Goal: Task Accomplishment & Management: Manage account settings

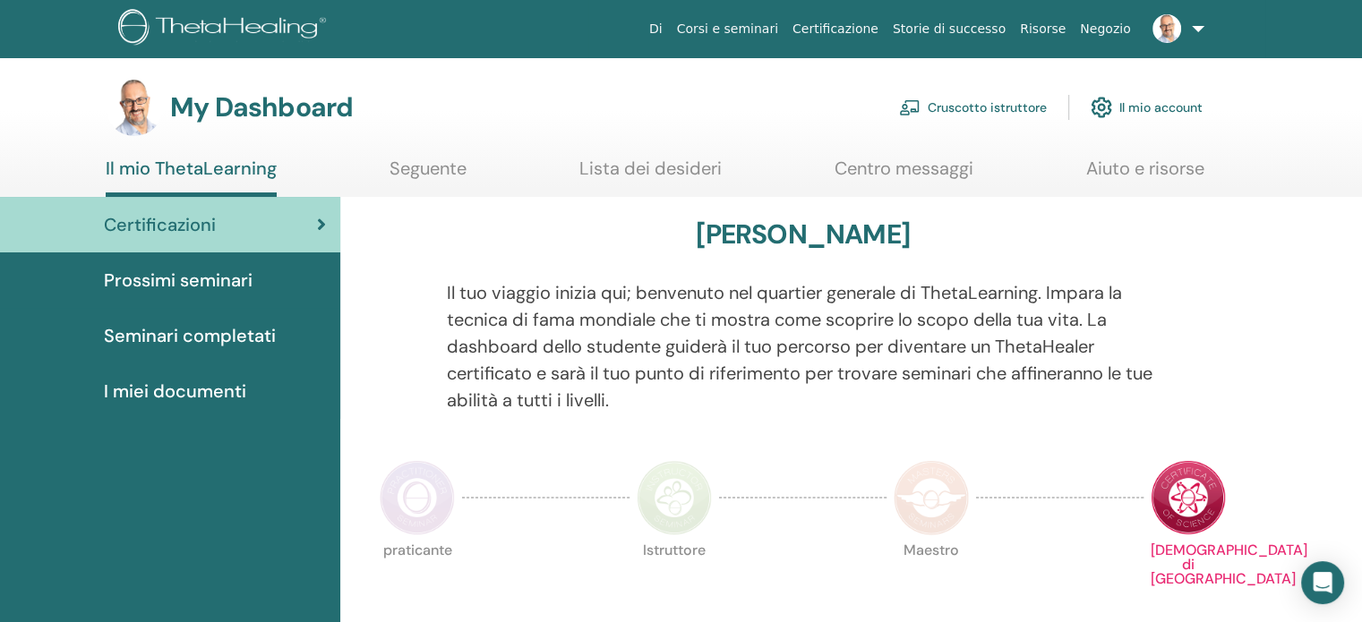
click at [978, 106] on link "Cruscotto istruttore" at bounding box center [973, 107] width 148 height 39
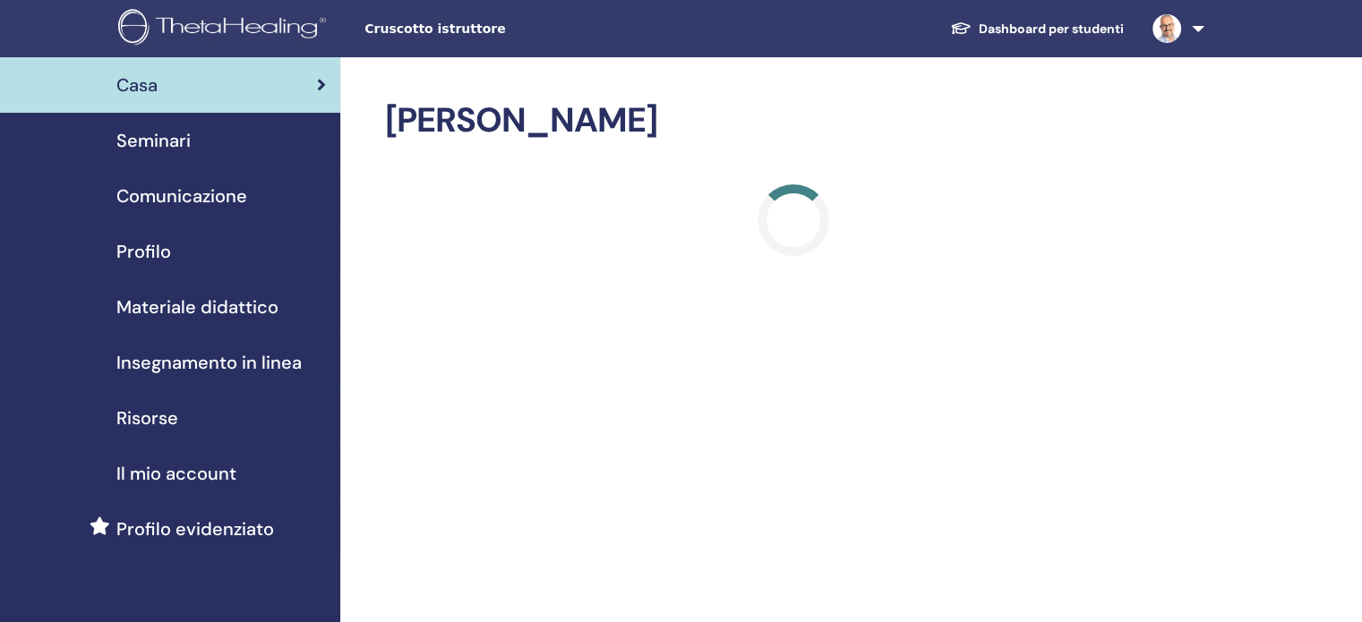
click at [155, 141] on span "Seminari" at bounding box center [153, 140] width 74 height 27
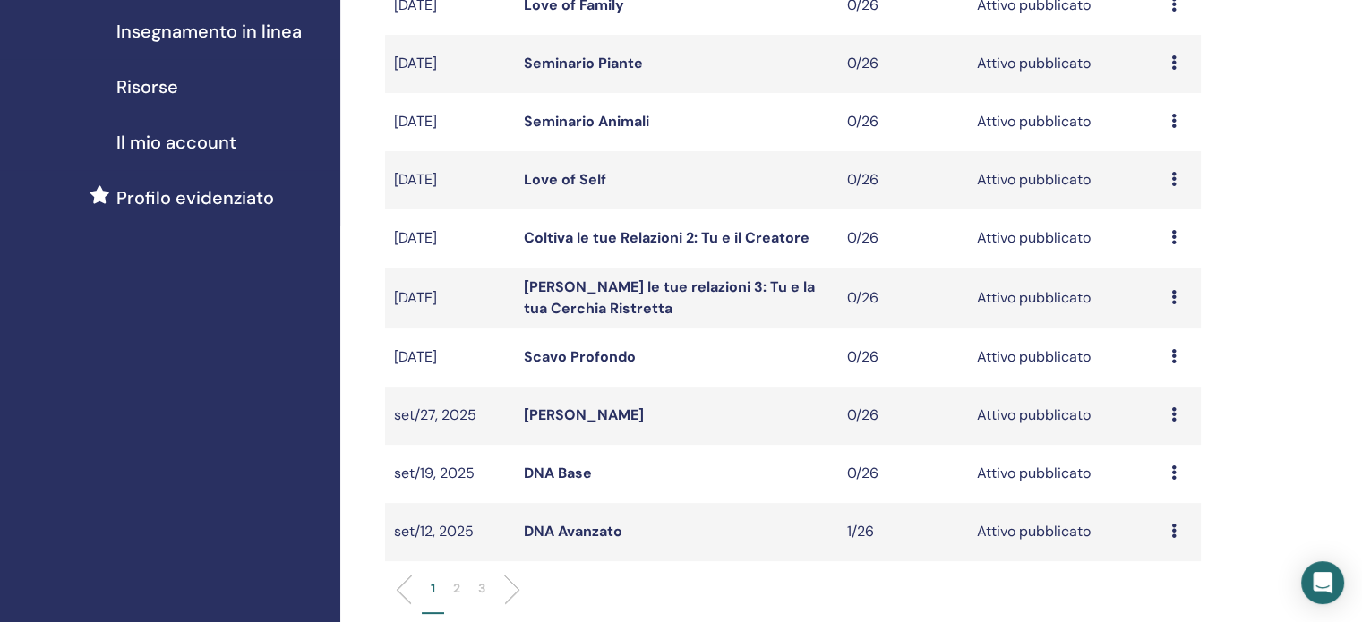
scroll to position [448, 0]
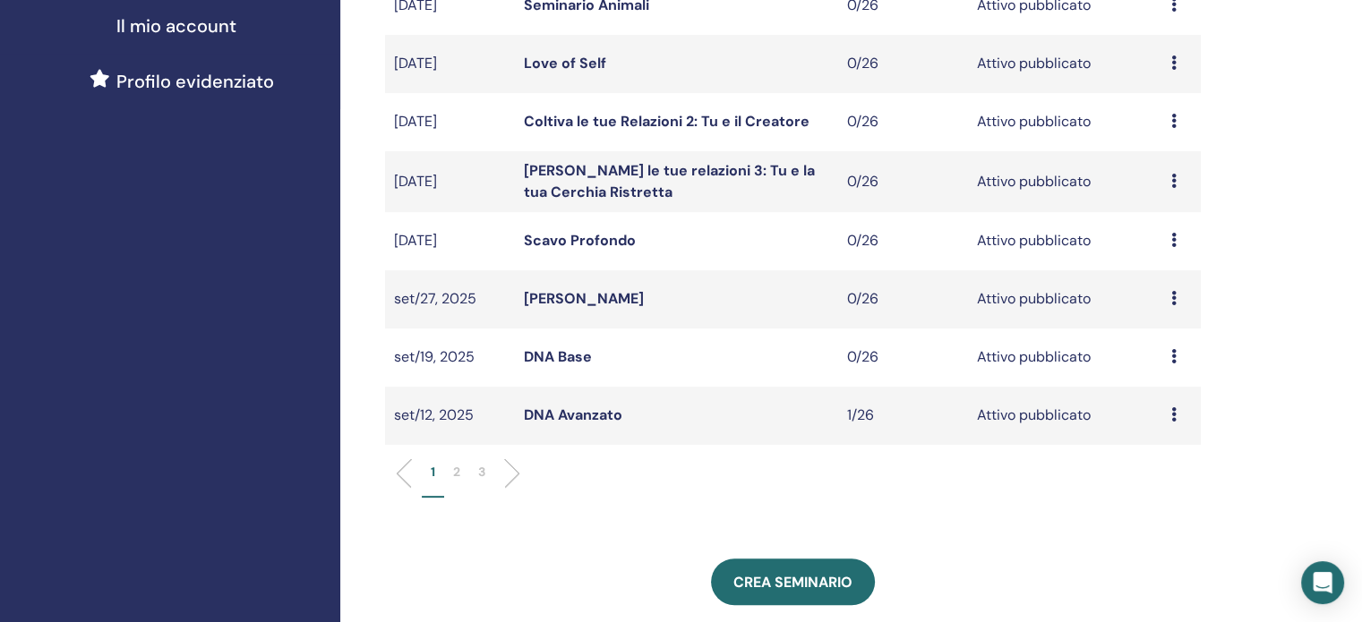
click at [1180, 239] on div "Anteprima Modificare Partecipanti Annulla" at bounding box center [1181, 240] width 21 height 21
click at [1165, 334] on p "Annulla" at bounding box center [1173, 334] width 81 height 21
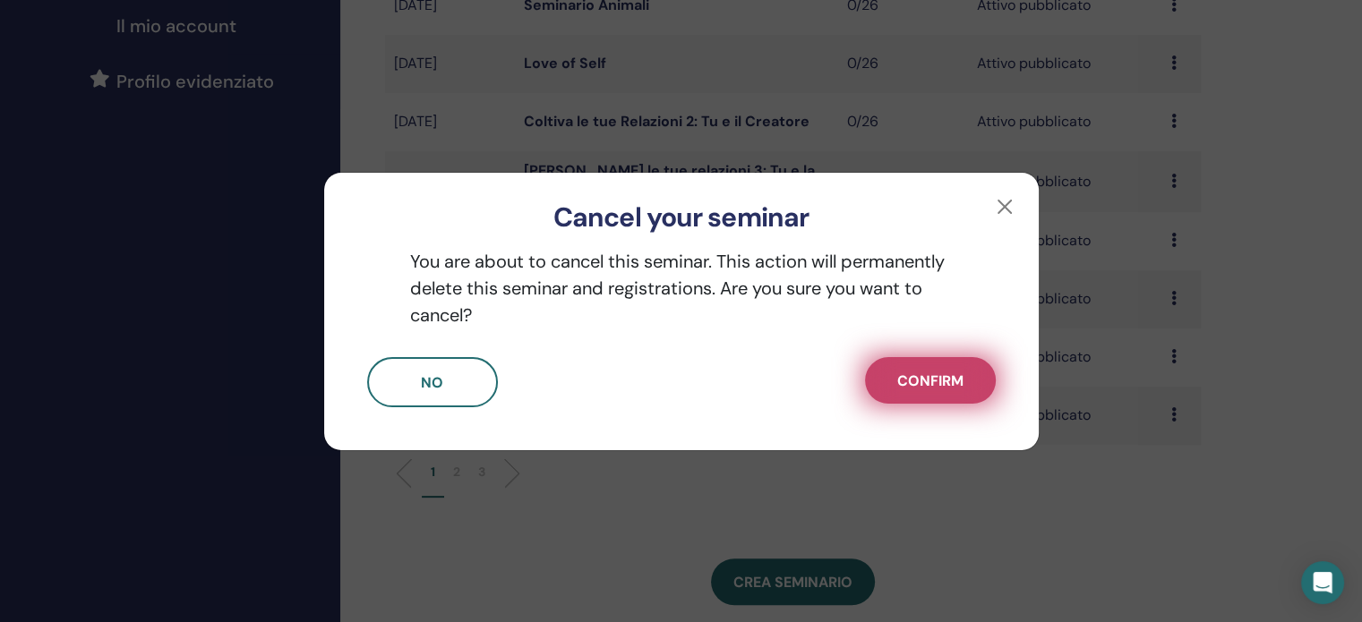
click at [932, 384] on span "Confirm" at bounding box center [930, 381] width 66 height 19
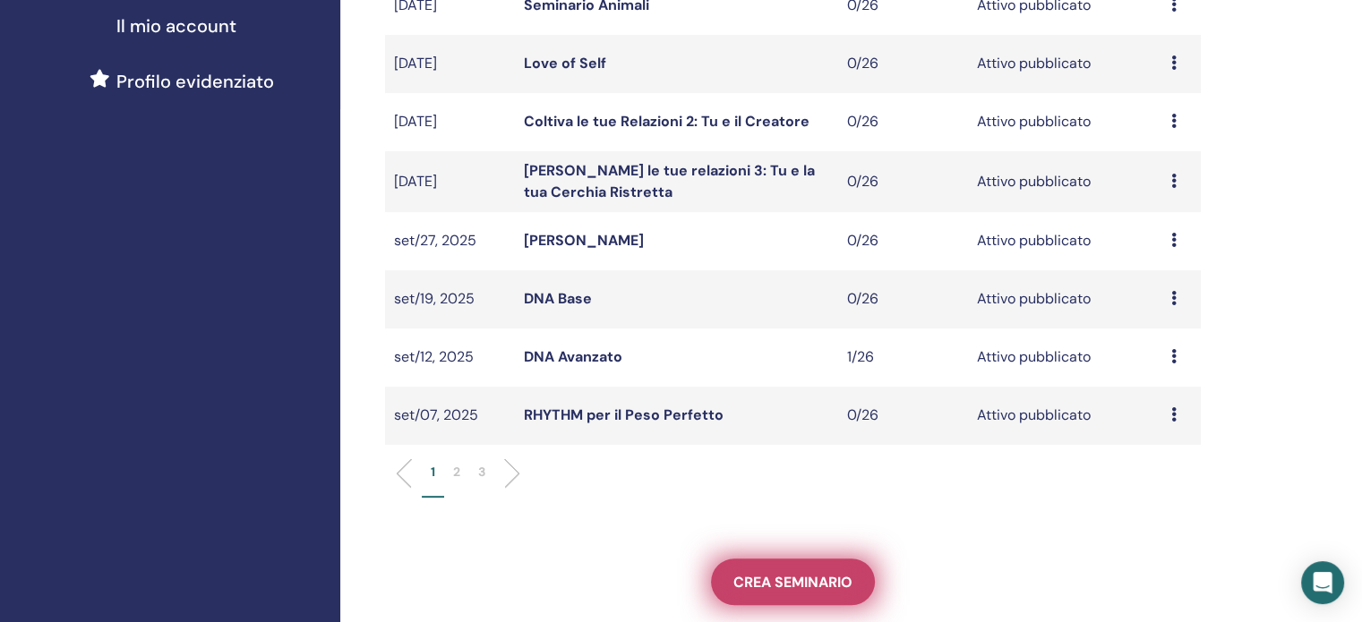
click at [796, 587] on span "Crea seminario" at bounding box center [792, 582] width 119 height 19
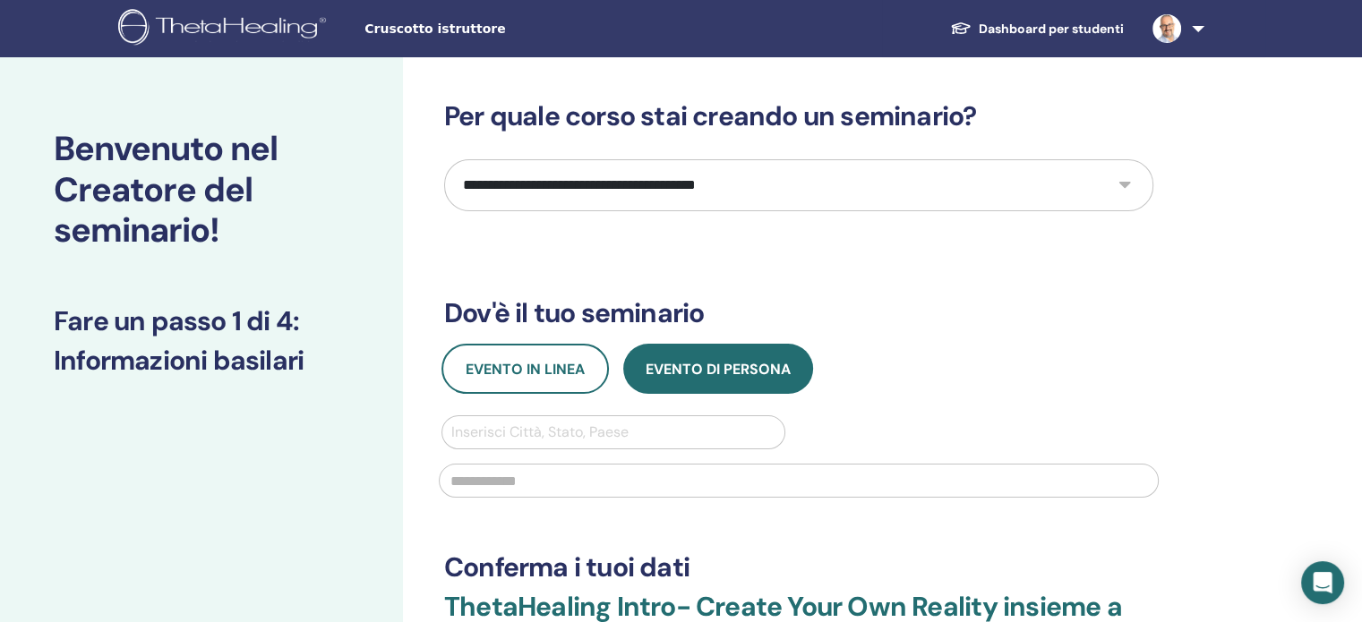
click at [636, 175] on select "**********" at bounding box center [798, 185] width 709 height 52
select select "****"
click at [444, 159] on select "**********" at bounding box center [798, 185] width 709 height 52
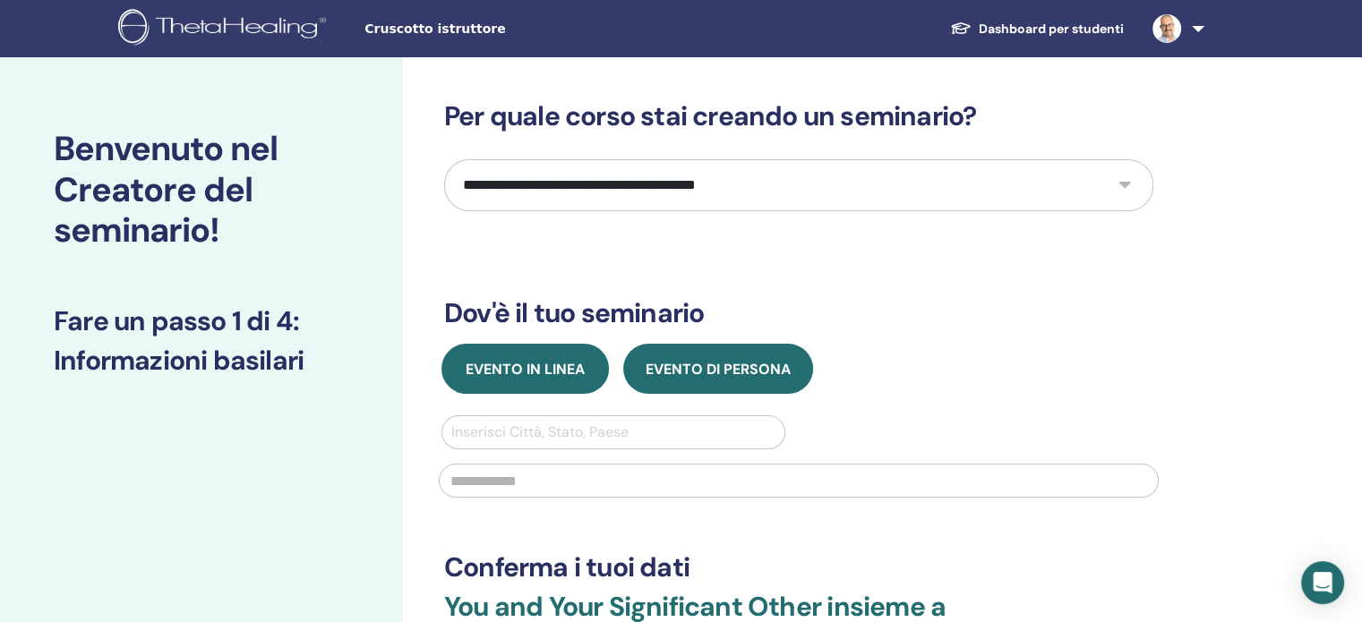
click at [551, 363] on span "Evento in linea" at bounding box center [525, 369] width 119 height 19
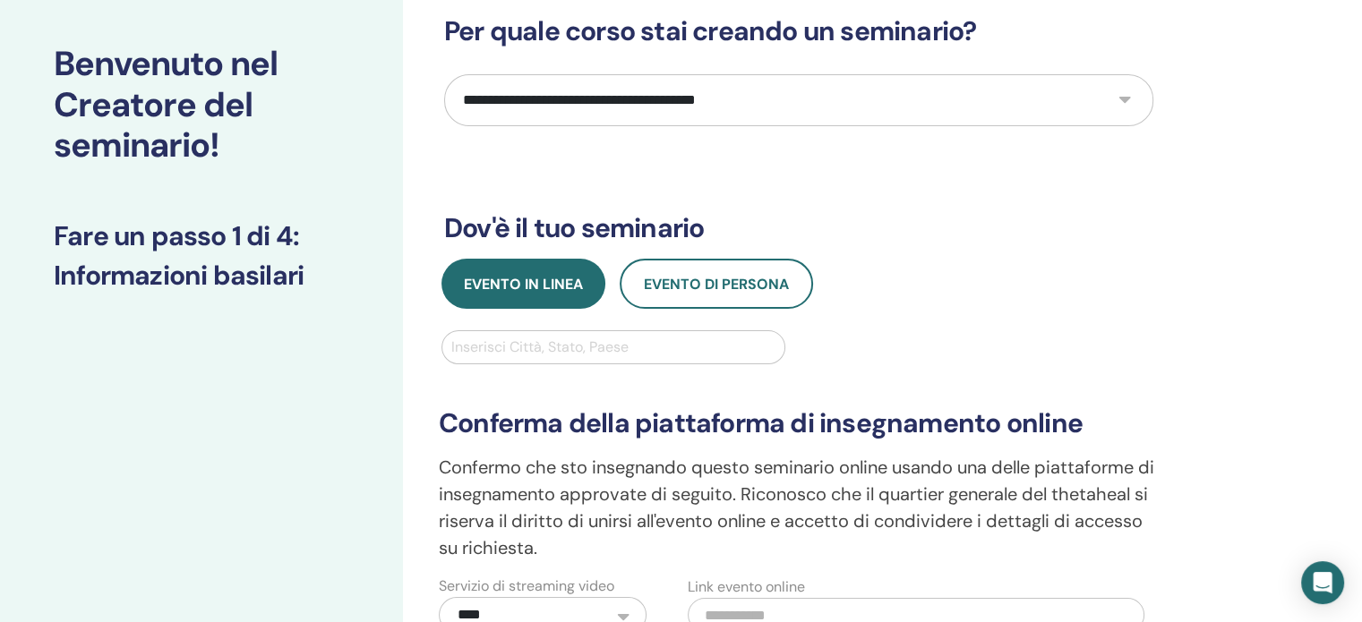
scroll to position [179, 0]
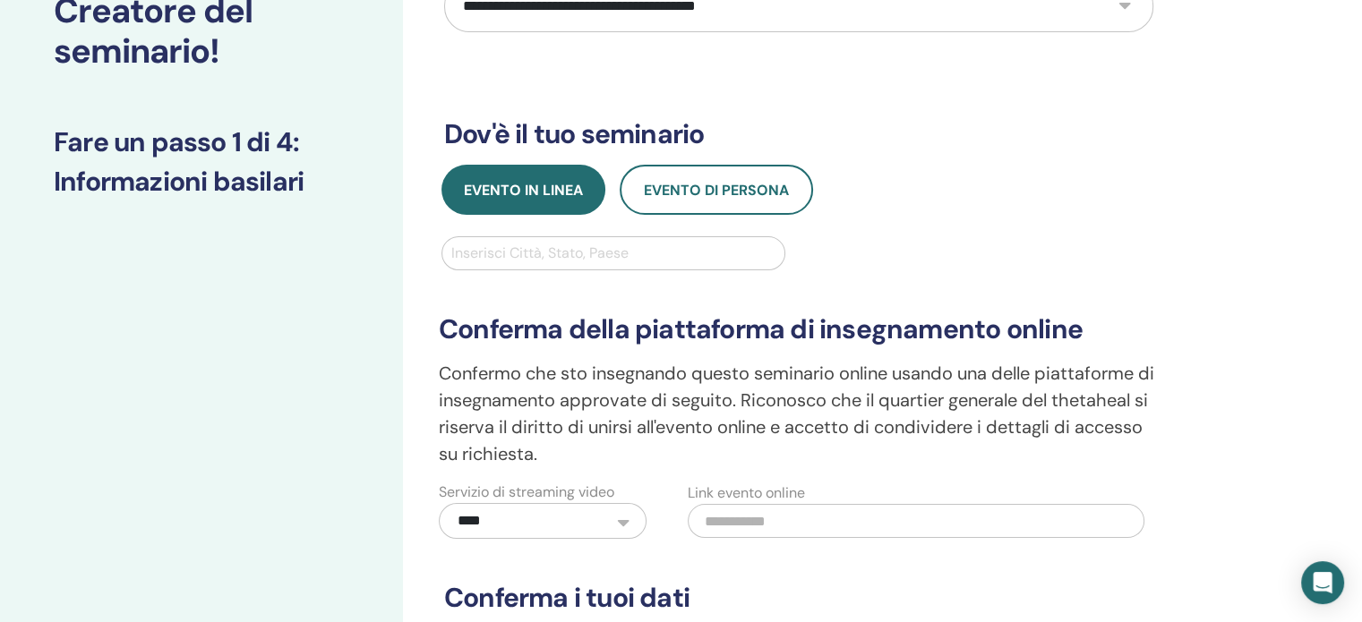
click at [627, 254] on div at bounding box center [613, 253] width 324 height 25
type input "**********"
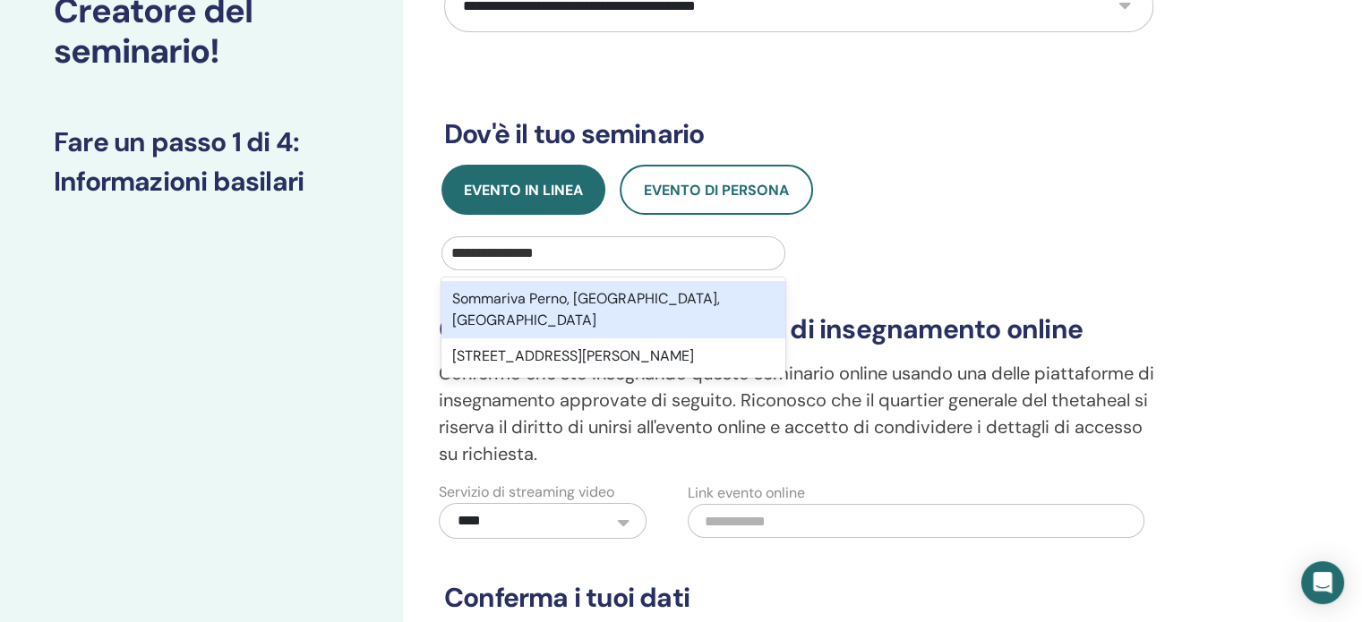
click at [619, 293] on div "Sommariva Perno, Cuneo, ITA" at bounding box center [613, 309] width 344 height 57
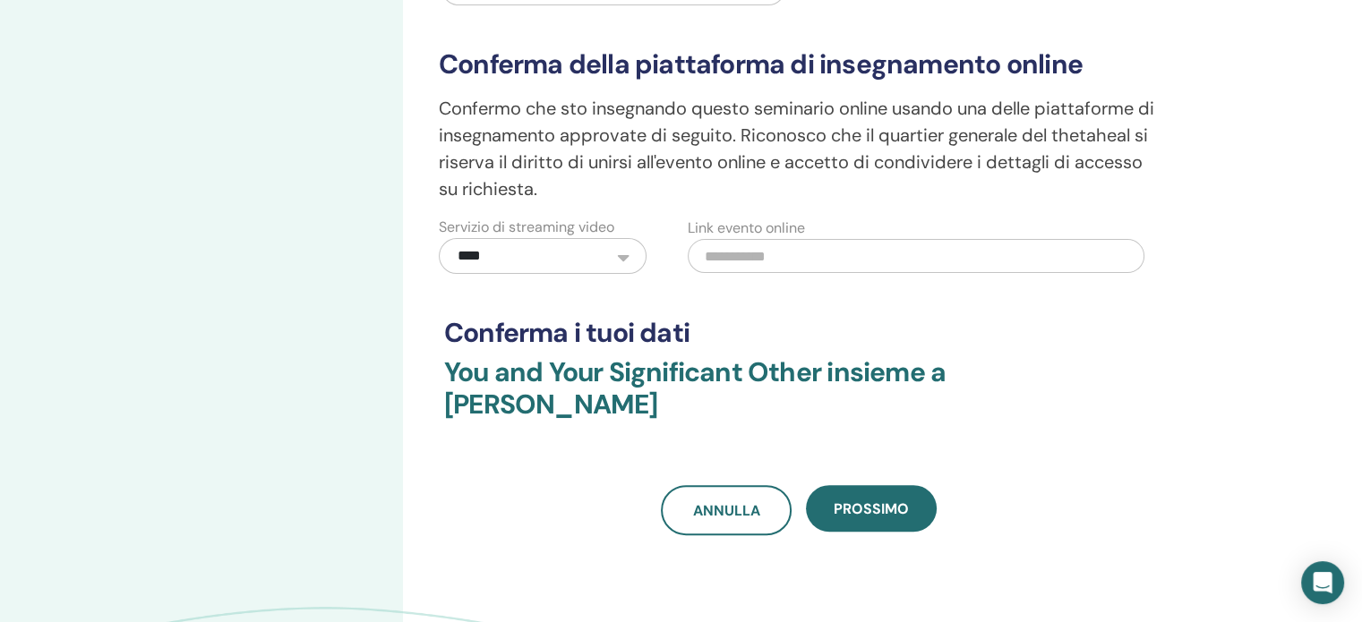
scroll to position [448, 0]
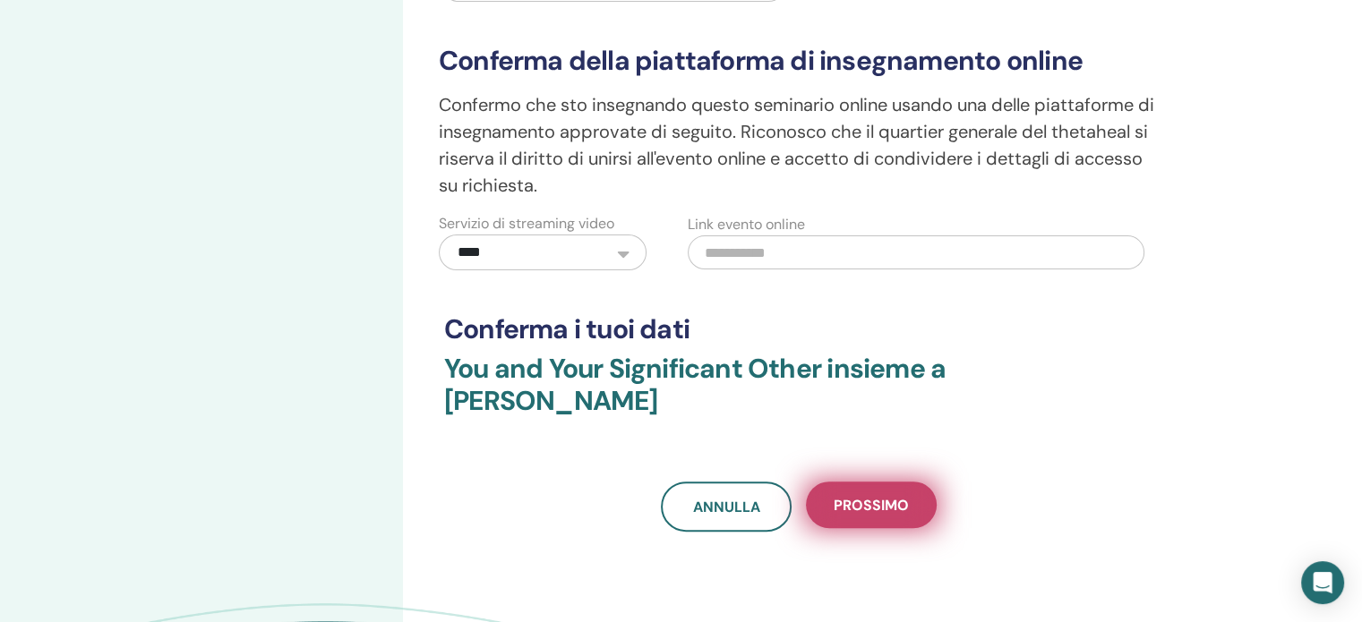
click at [886, 496] on span "Prossimo" at bounding box center [871, 505] width 75 height 19
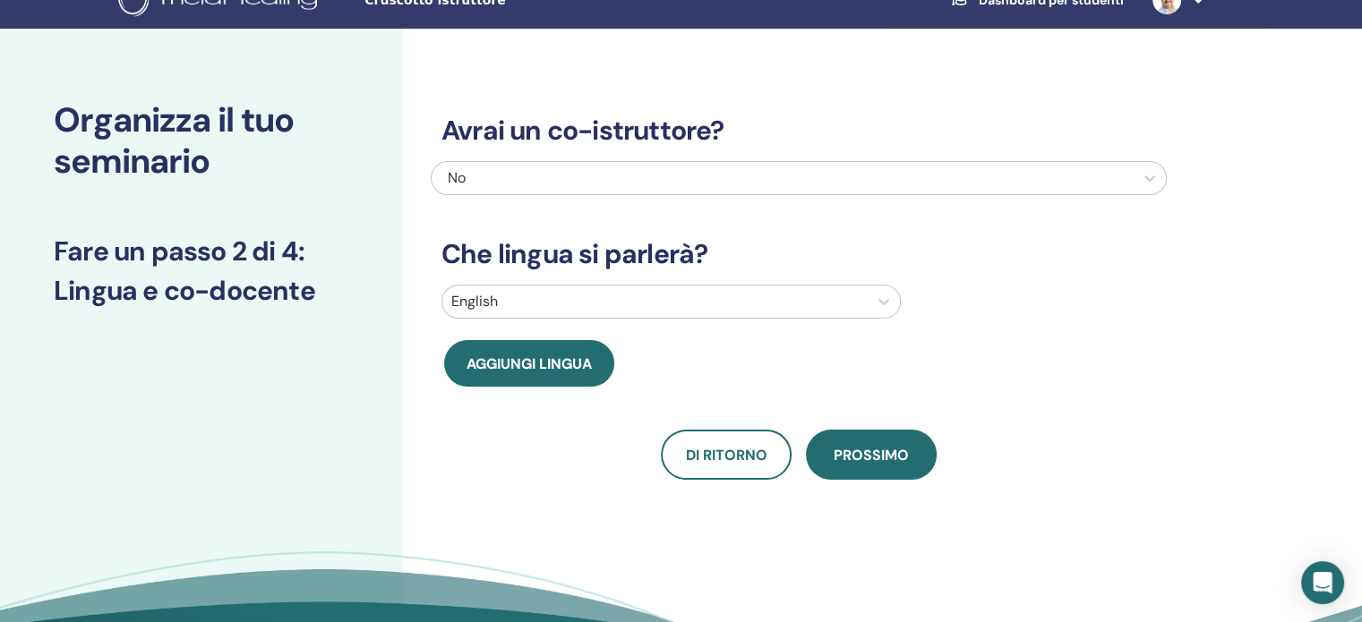
scroll to position [0, 0]
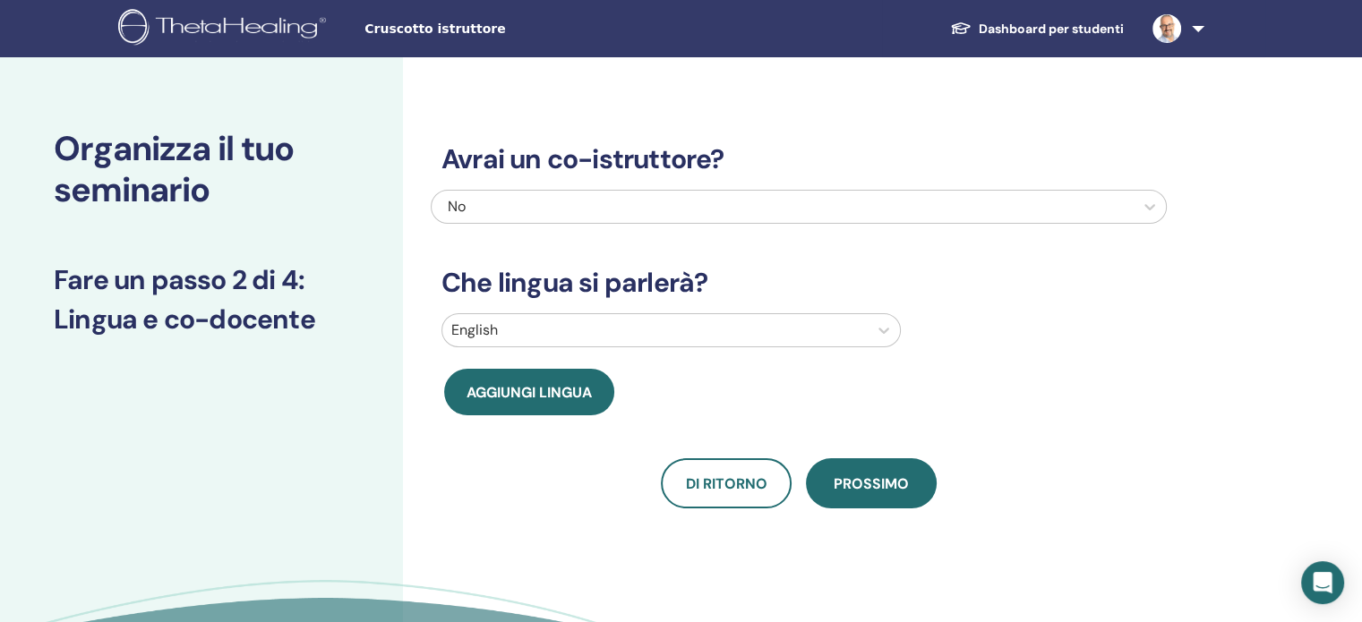
click at [547, 331] on div at bounding box center [654, 330] width 407 height 25
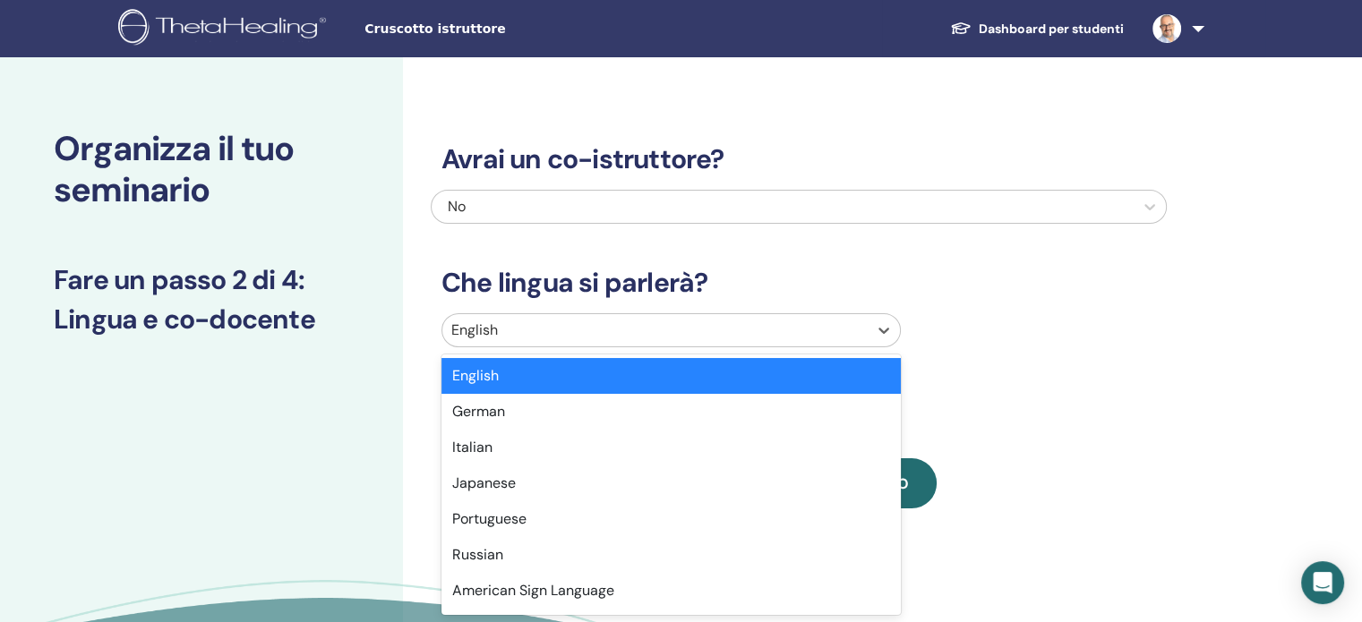
scroll to position [7, 0]
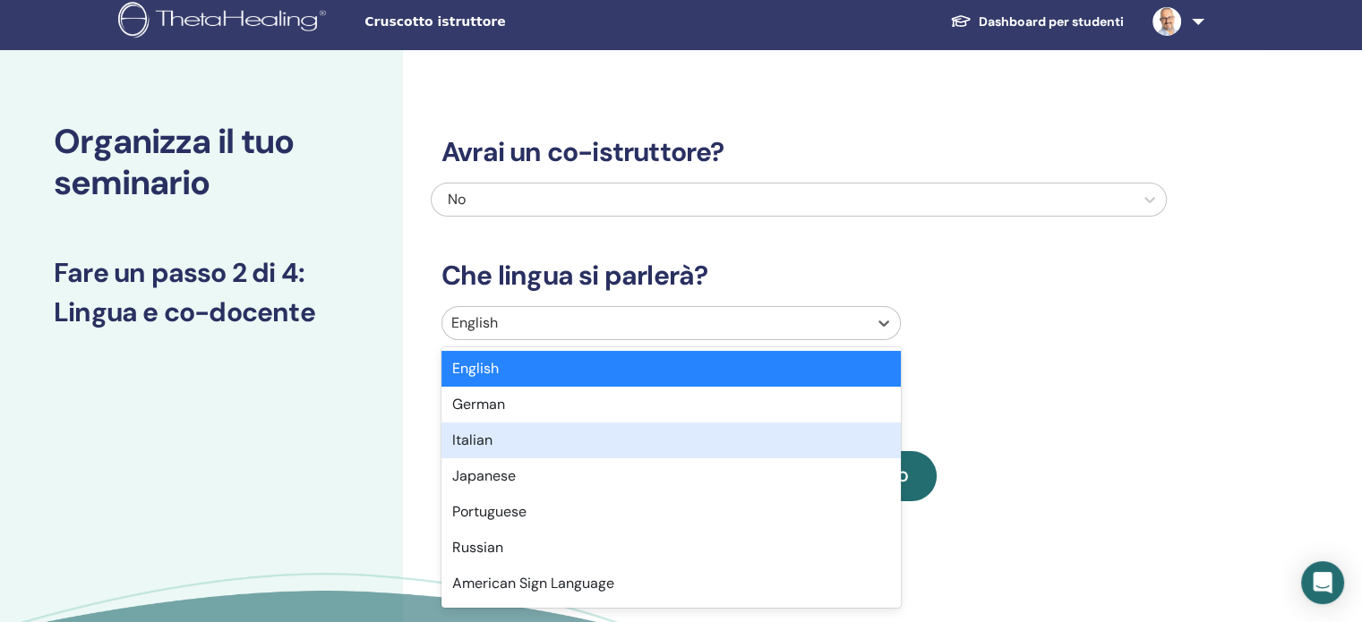
click at [508, 449] on div "Italian" at bounding box center [670, 441] width 459 height 36
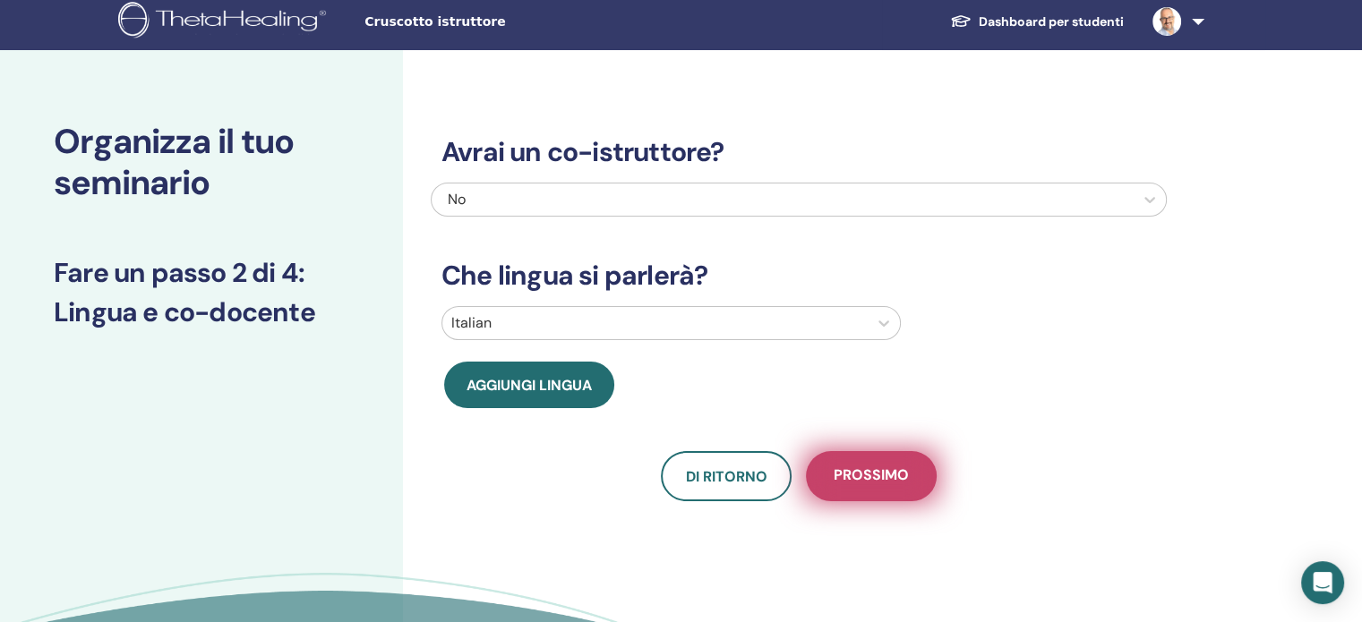
click at [848, 482] on span "Prossimo" at bounding box center [871, 477] width 75 height 22
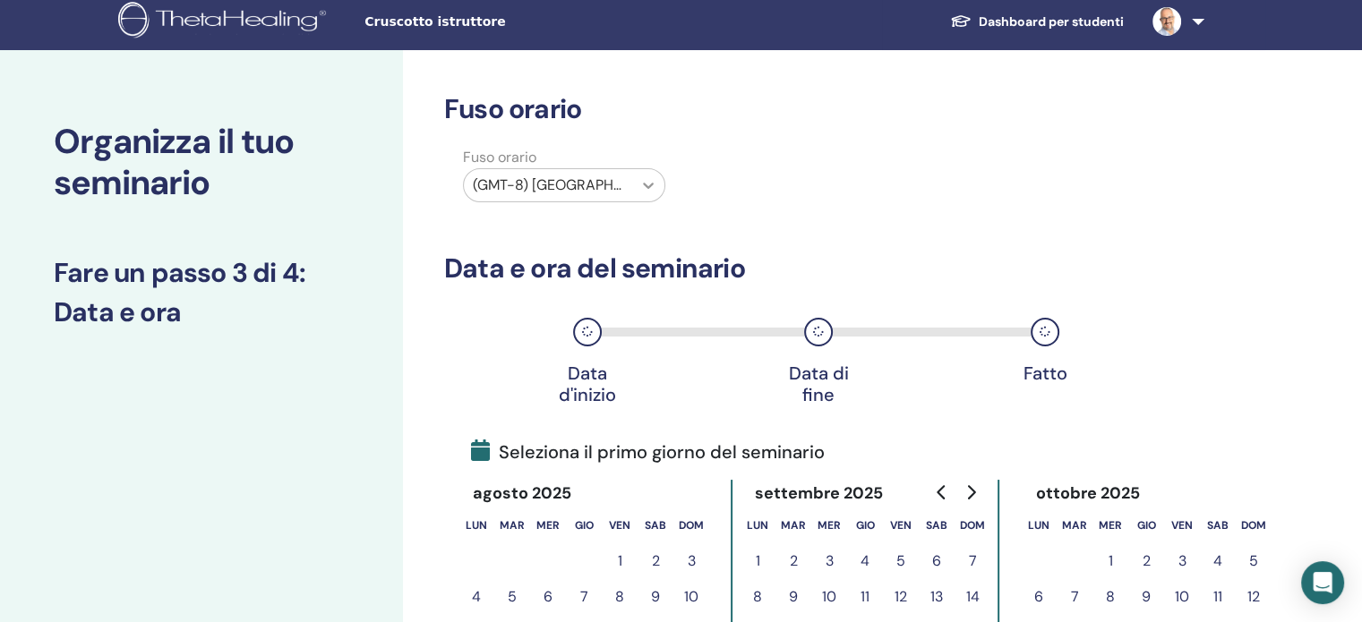
click at [653, 184] on icon at bounding box center [648, 185] width 18 height 18
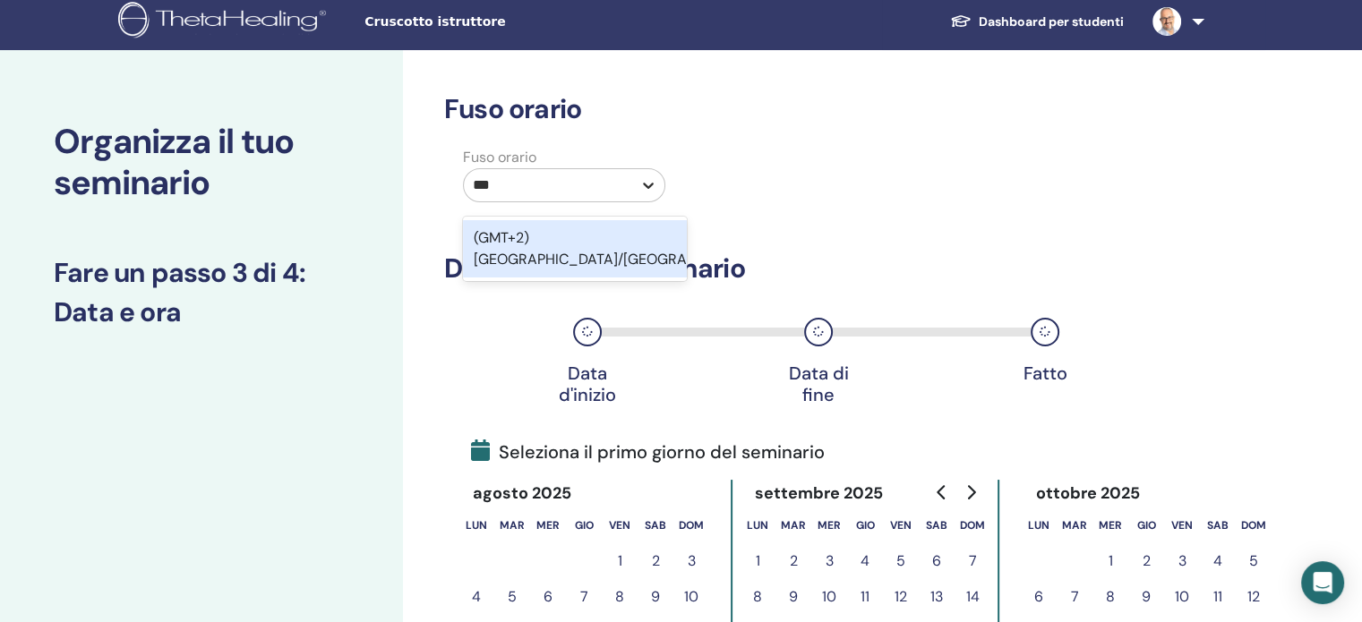
type input "****"
click at [630, 235] on div "(GMT+2) Europe/Rome" at bounding box center [575, 248] width 224 height 57
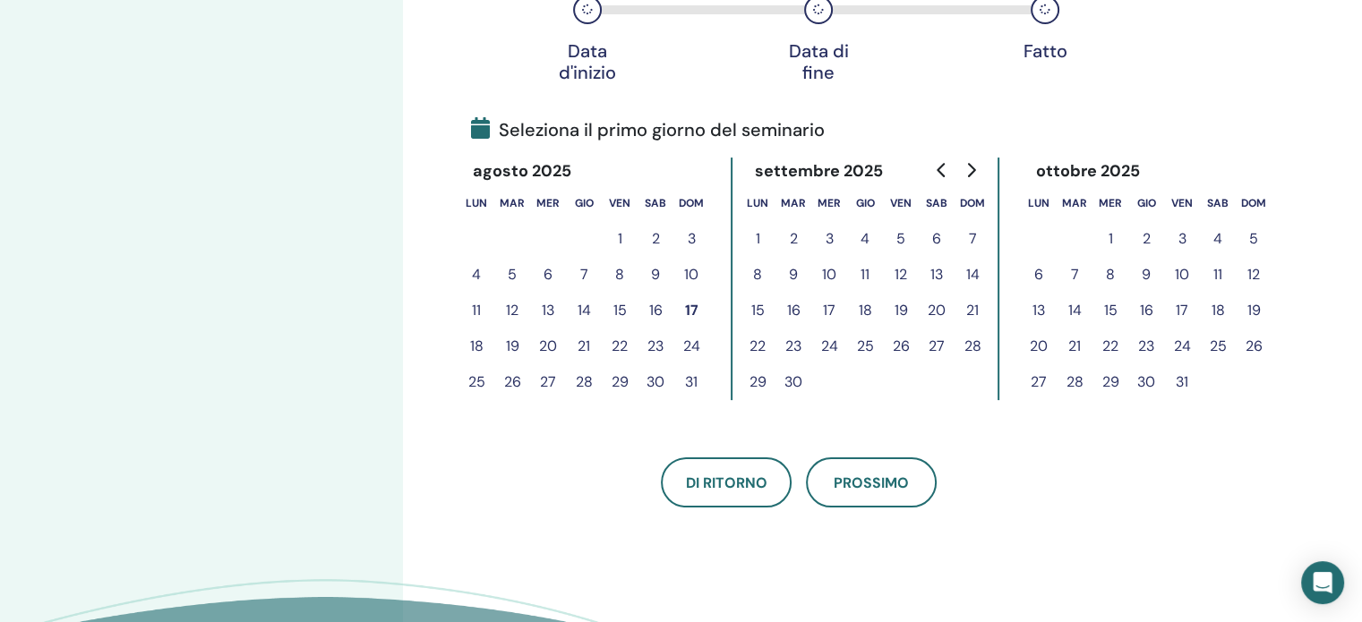
scroll to position [365, 0]
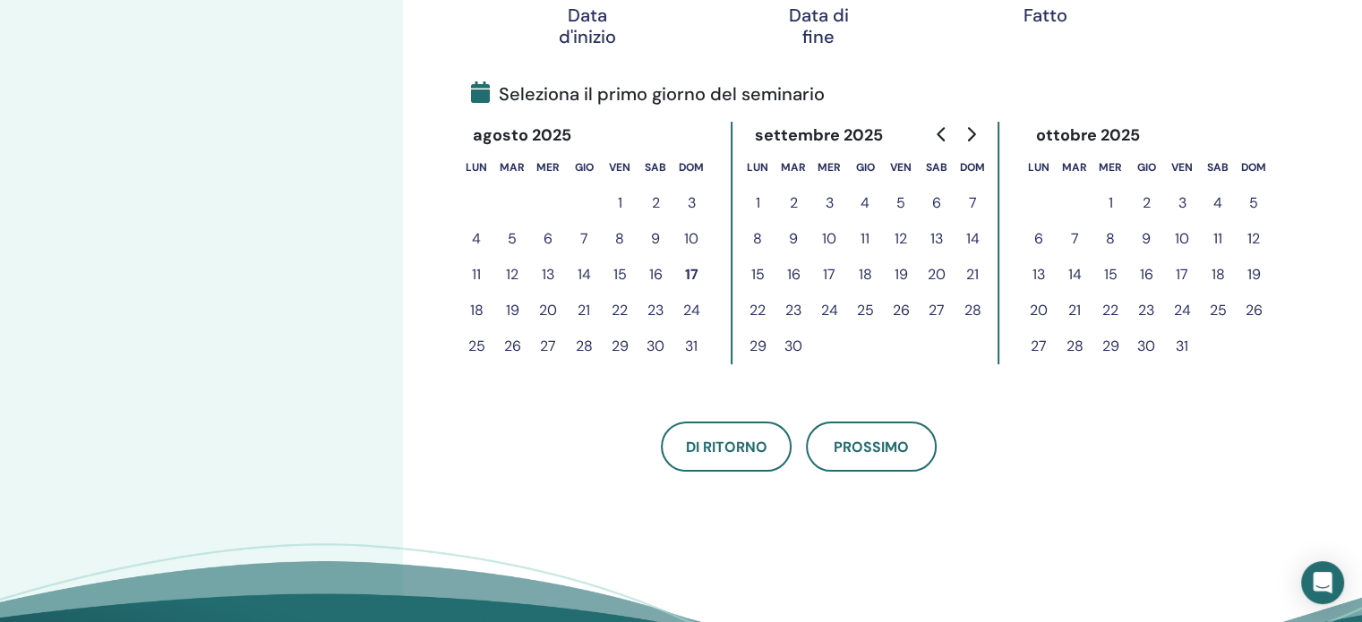
click at [1225, 233] on button "11" at bounding box center [1218, 239] width 36 height 36
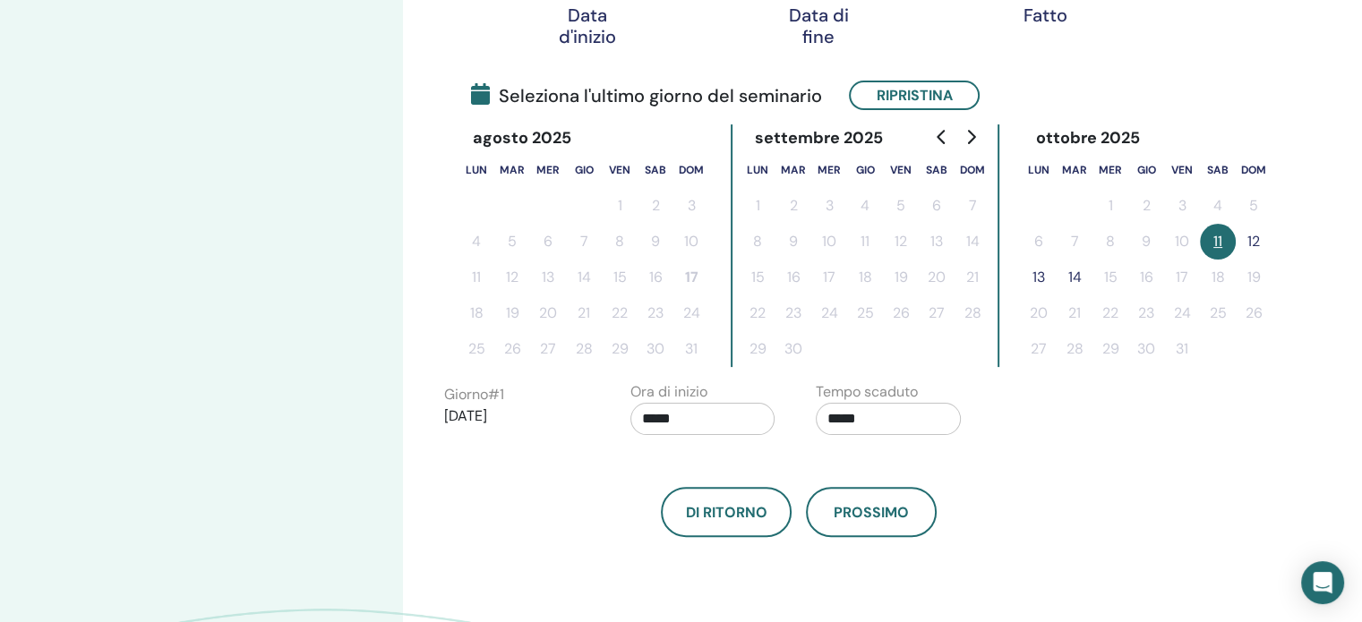
click at [1258, 232] on button "12" at bounding box center [1254, 242] width 36 height 36
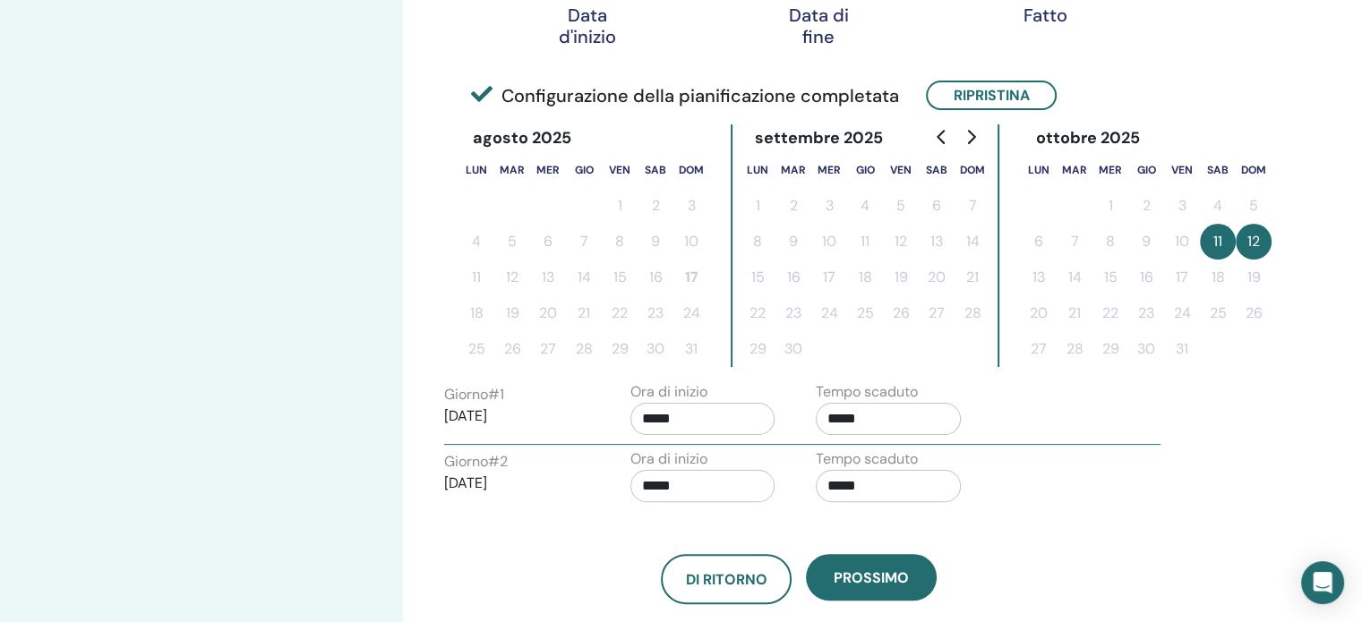
click at [673, 414] on input "*****" at bounding box center [702, 419] width 145 height 32
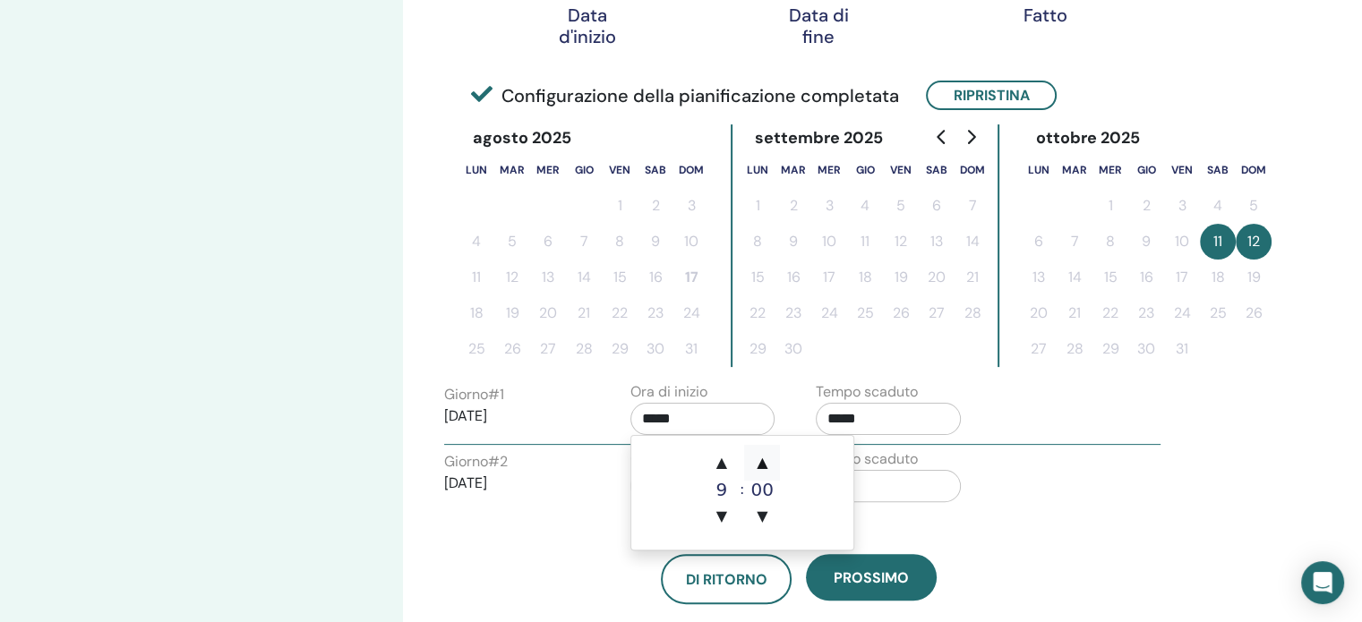
click at [771, 460] on span "▲" at bounding box center [762, 463] width 36 height 36
click at [770, 459] on span "▲" at bounding box center [762, 463] width 36 height 36
click at [770, 458] on span "▲" at bounding box center [762, 463] width 36 height 36
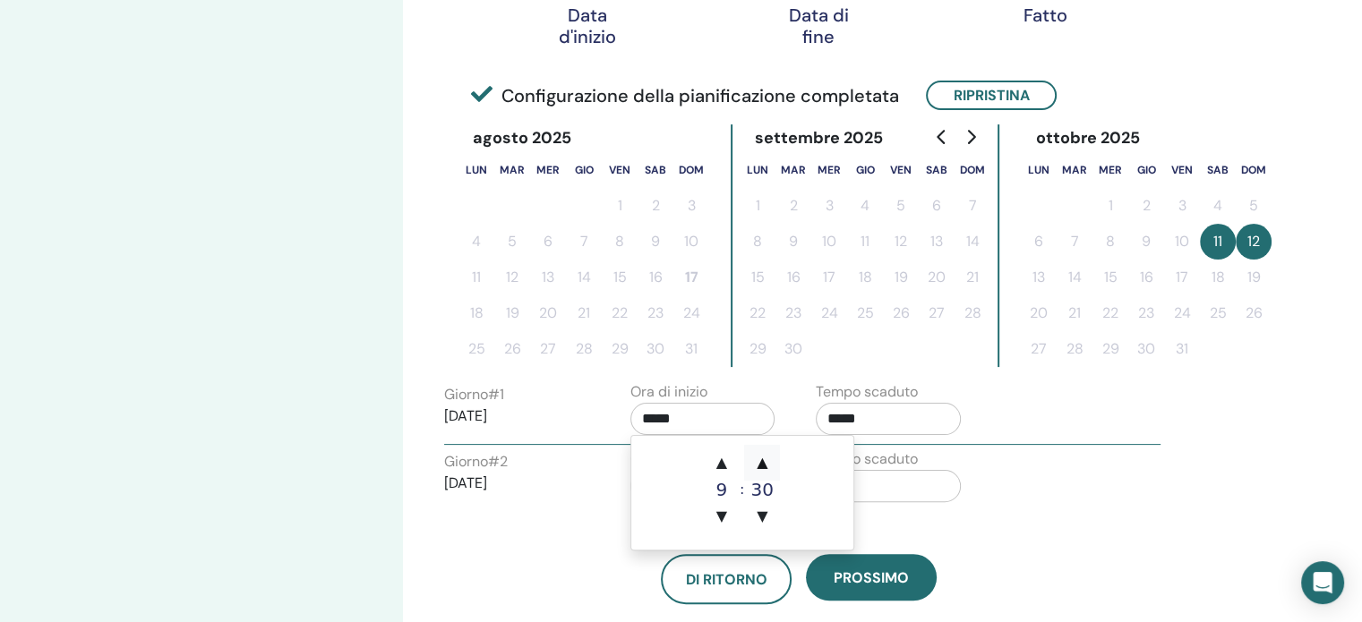
click at [770, 458] on span "▲" at bounding box center [762, 463] width 36 height 36
type input "*****"
click at [856, 428] on input "*****" at bounding box center [888, 419] width 145 height 32
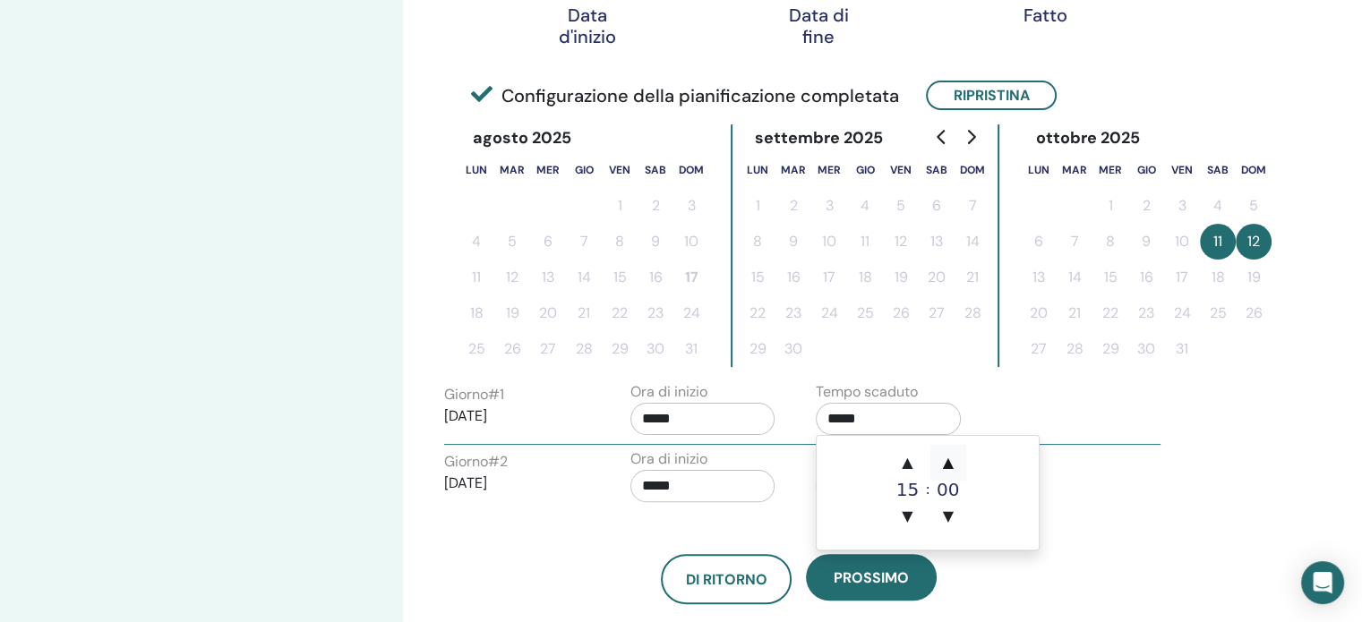
click at [954, 459] on span "▲" at bounding box center [948, 463] width 36 height 36
click at [953, 459] on span "▲" at bounding box center [948, 463] width 36 height 36
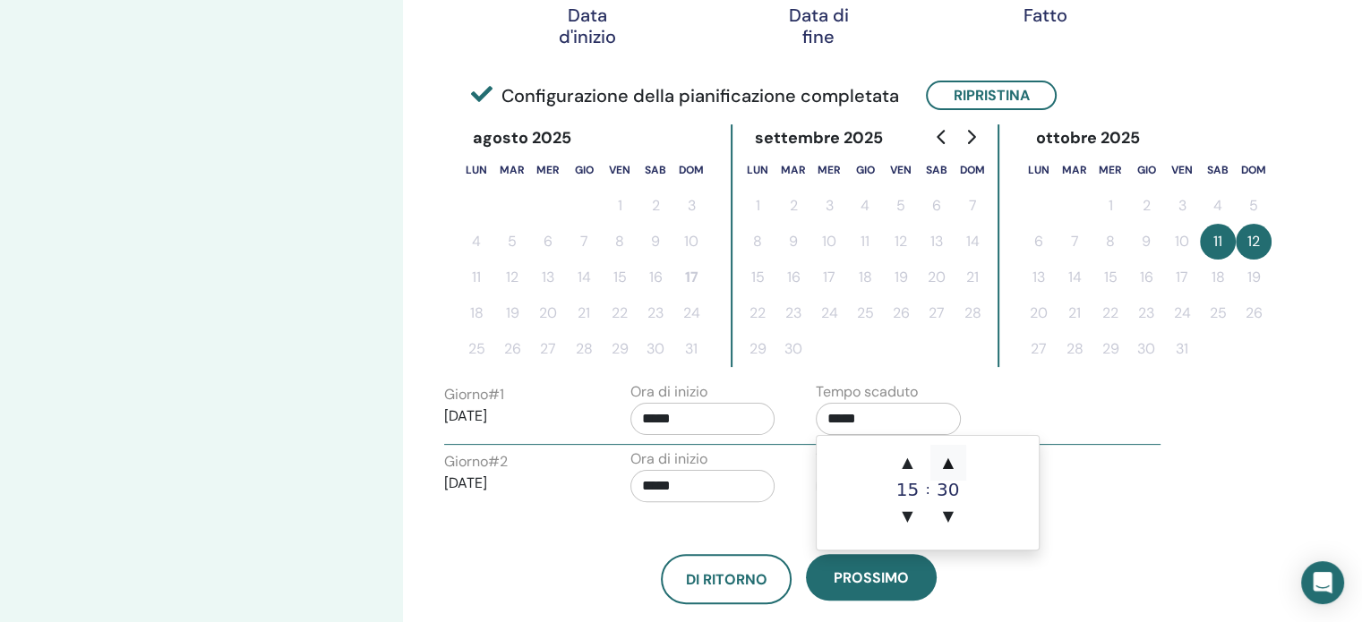
click at [953, 459] on span "▲" at bounding box center [948, 463] width 36 height 36
type input "*****"
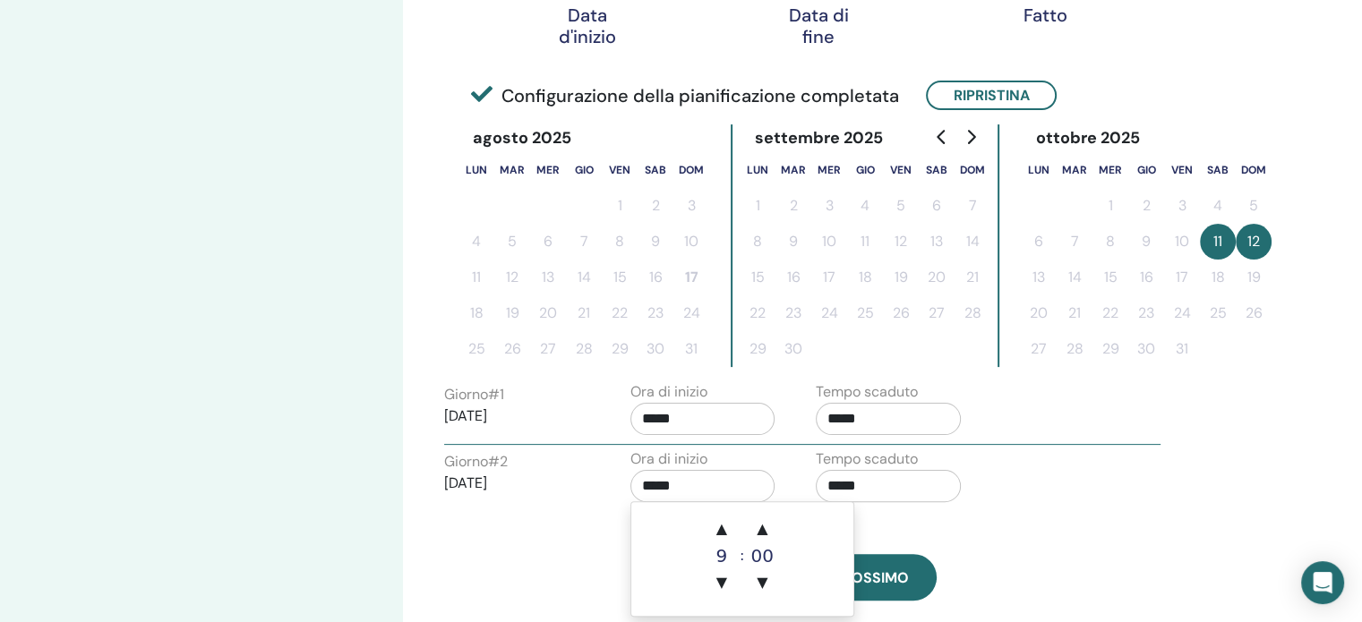
click at [701, 487] on input "*****" at bounding box center [702, 486] width 145 height 32
click at [766, 520] on span "▲" at bounding box center [762, 529] width 36 height 36
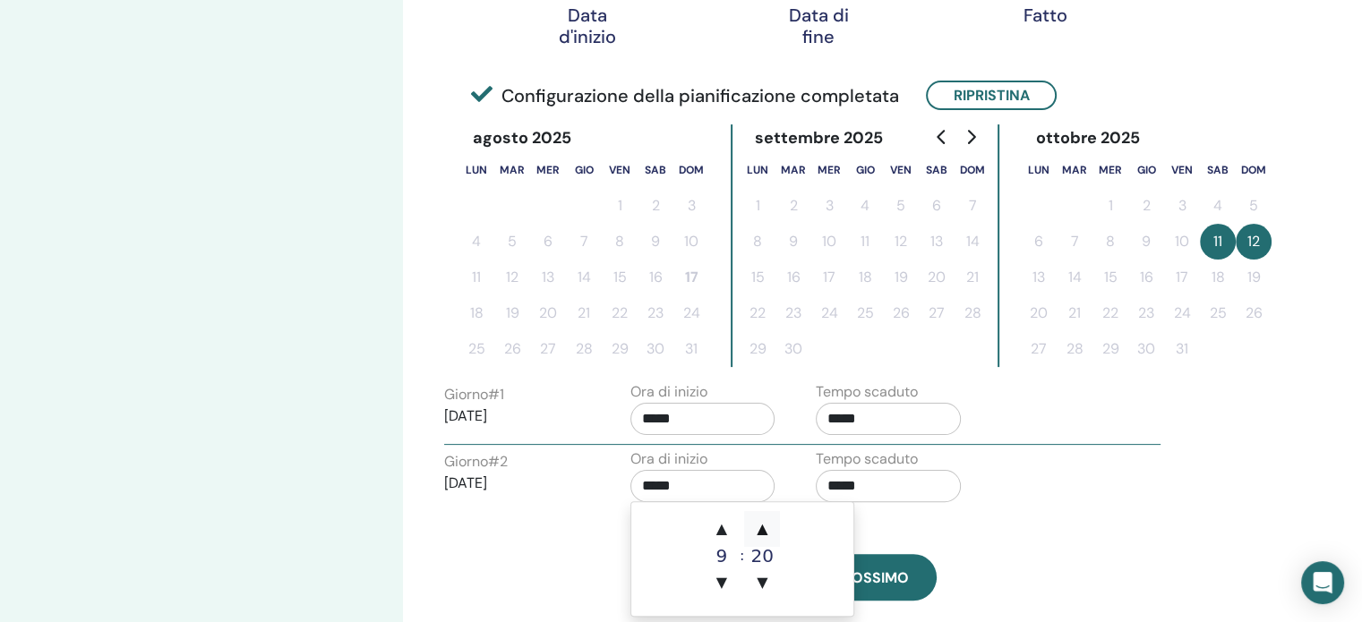
click at [766, 520] on span "▲" at bounding box center [762, 529] width 36 height 36
type input "*****"
click at [860, 492] on input "*****" at bounding box center [888, 486] width 145 height 32
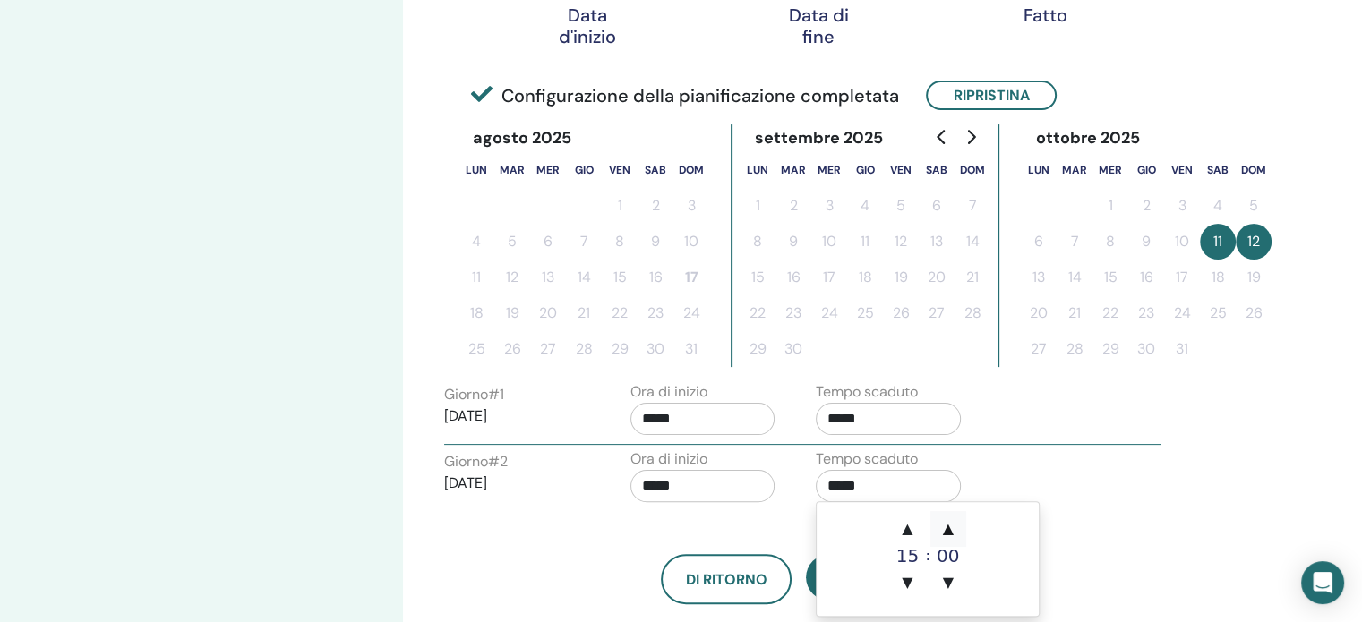
click at [945, 522] on span "▲" at bounding box center [948, 529] width 36 height 36
click at [947, 522] on span "▲" at bounding box center [948, 529] width 36 height 36
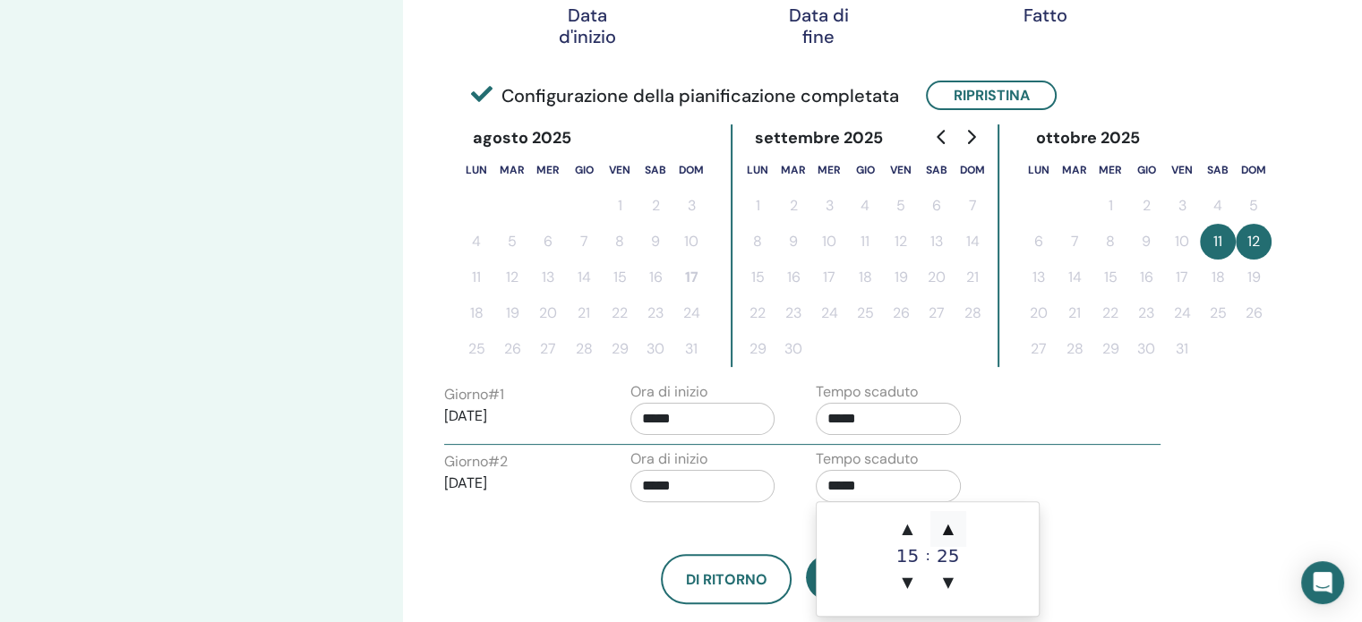
click at [947, 522] on span "▲" at bounding box center [948, 529] width 36 height 36
type input "*****"
click at [1124, 508] on div "Giorno # 2 2025/10/12 Ora di inizio ***** Tempo scaduto *****" at bounding box center [802, 480] width 743 height 63
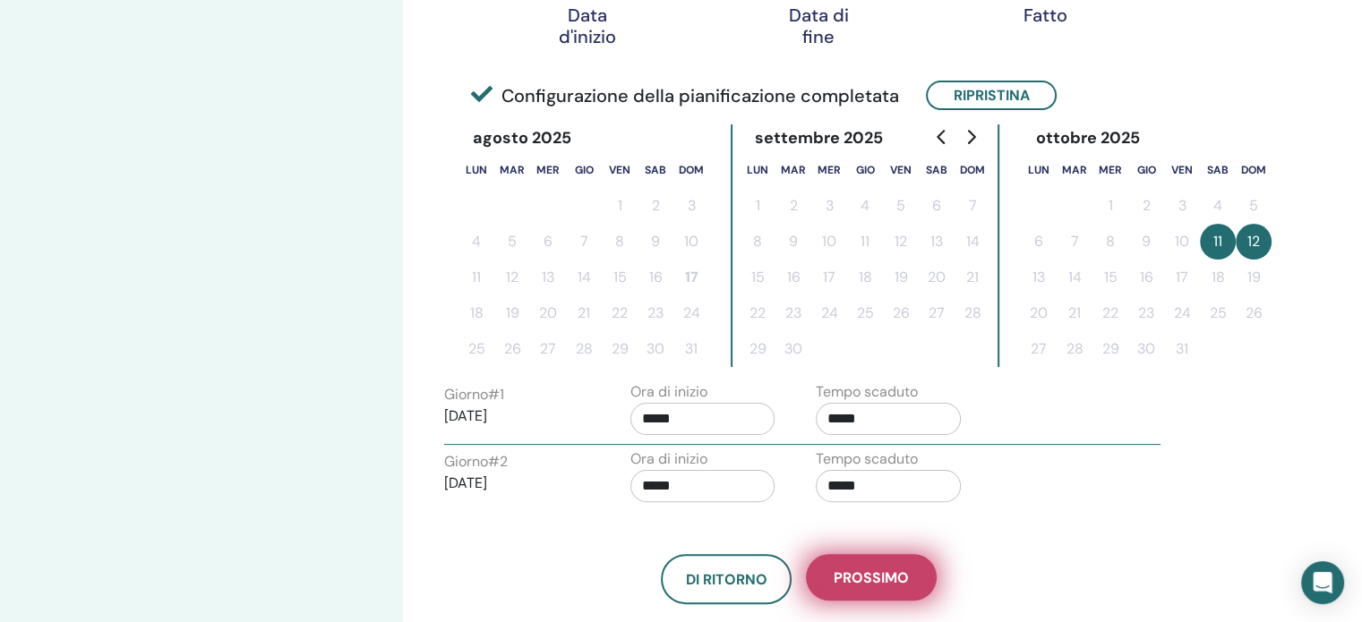
click at [864, 586] on button "Prossimo" at bounding box center [871, 577] width 131 height 47
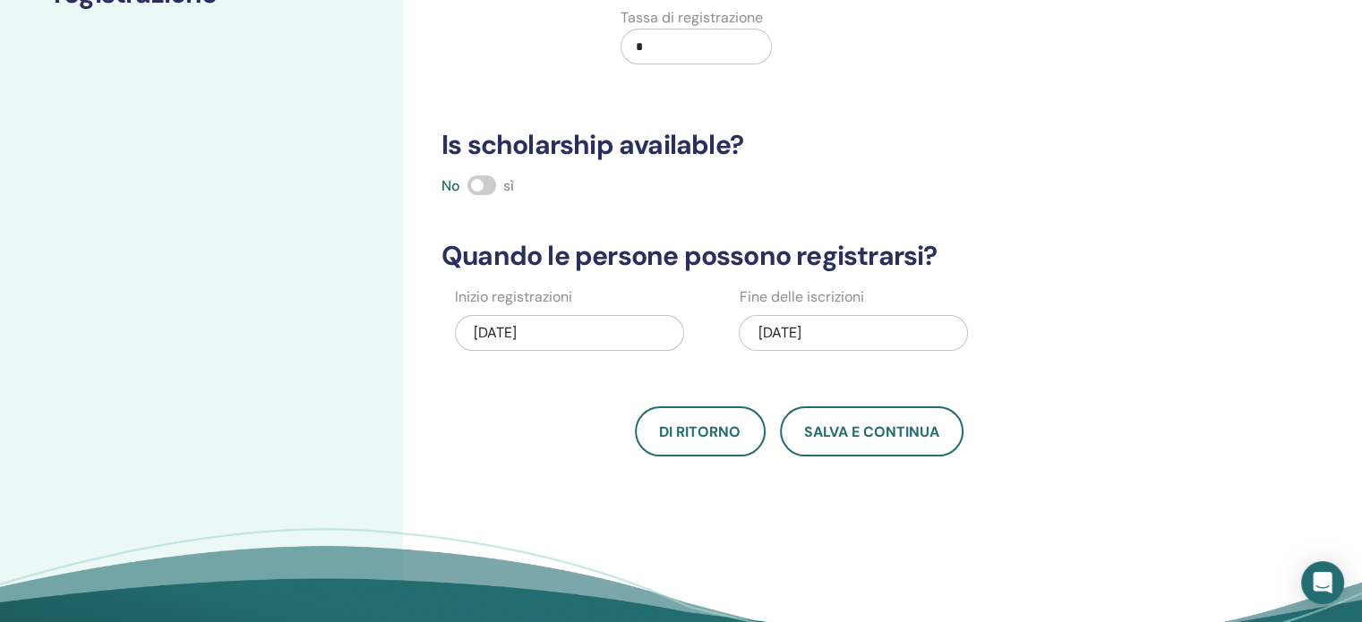
scroll to position [0, 0]
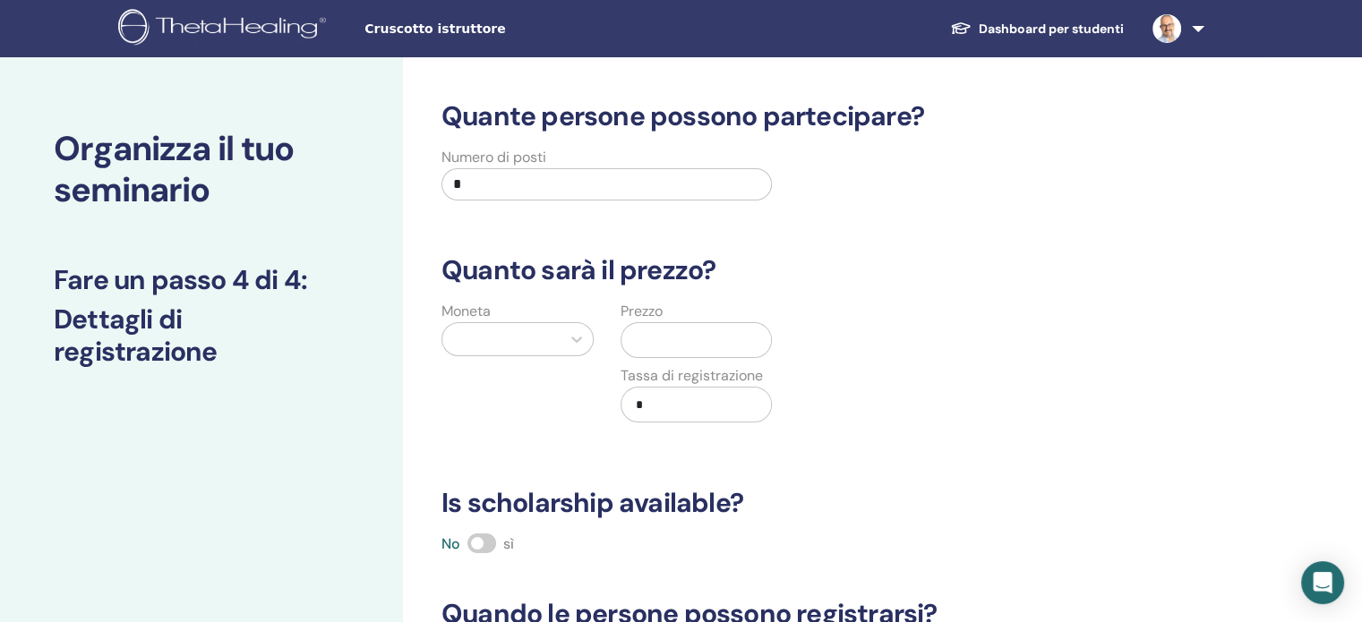
drag, startPoint x: 535, startPoint y: 189, endPoint x: 394, endPoint y: 177, distance: 141.9
click at [394, 177] on div "Organizza il tuo seminario Fare un passo 4 di 4 : Dettagli di registrazione Qua…" at bounding box center [681, 561] width 1362 height 1008
type input "**"
click at [561, 332] on div at bounding box center [576, 339] width 32 height 32
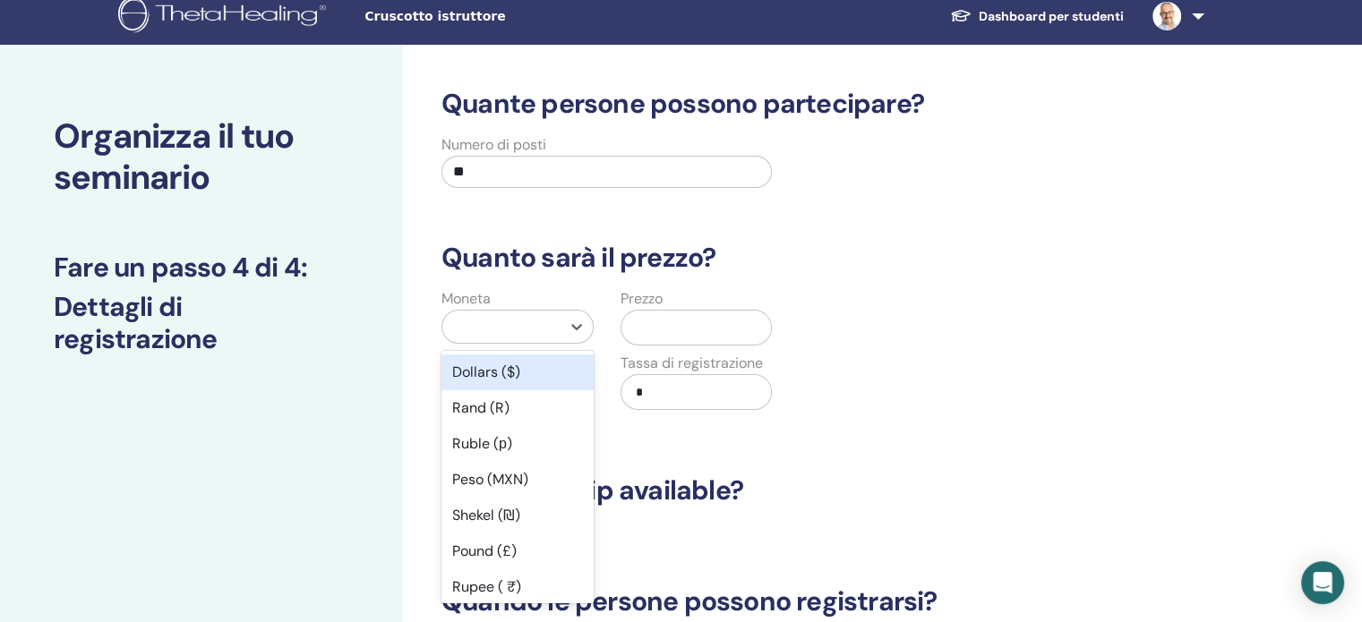
scroll to position [16, 0]
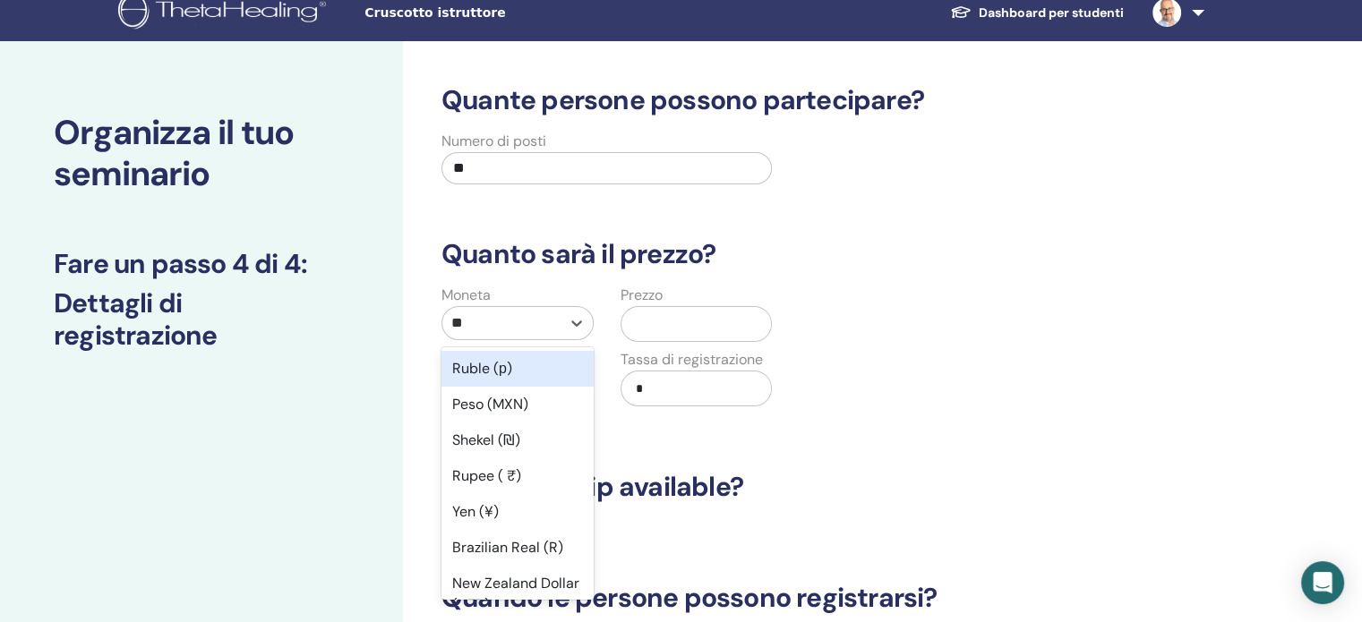
type input "***"
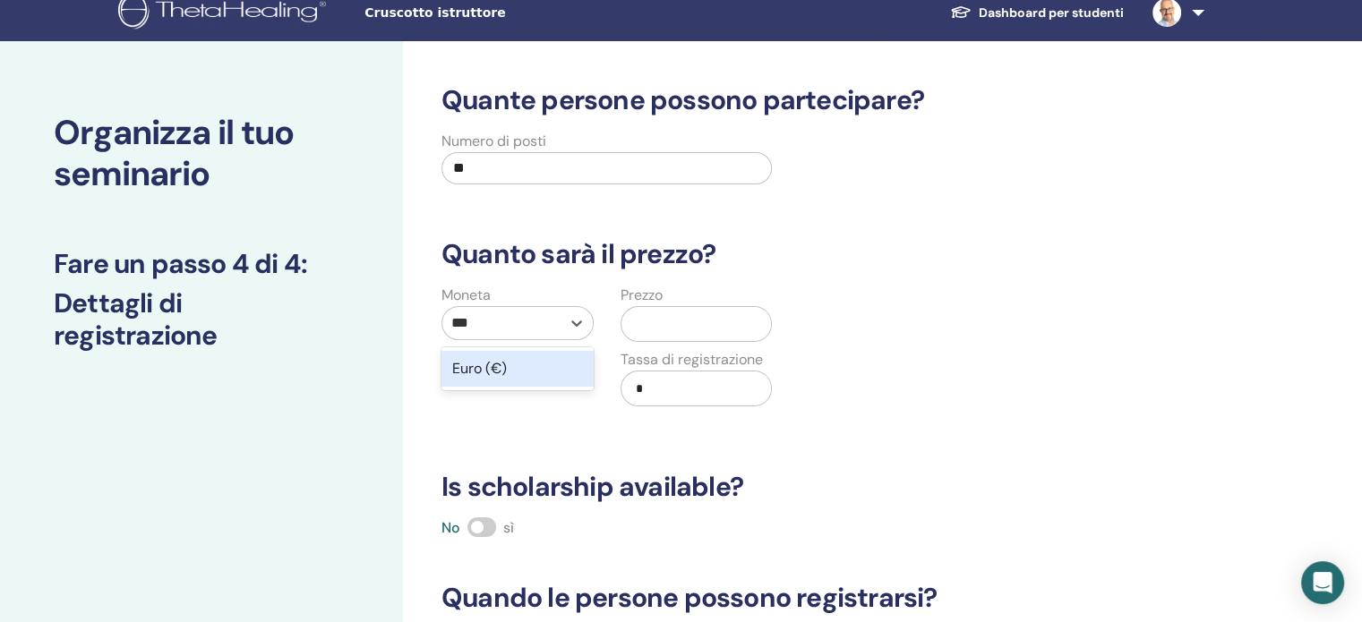
click at [501, 372] on div "Euro (€)" at bounding box center [517, 369] width 152 height 36
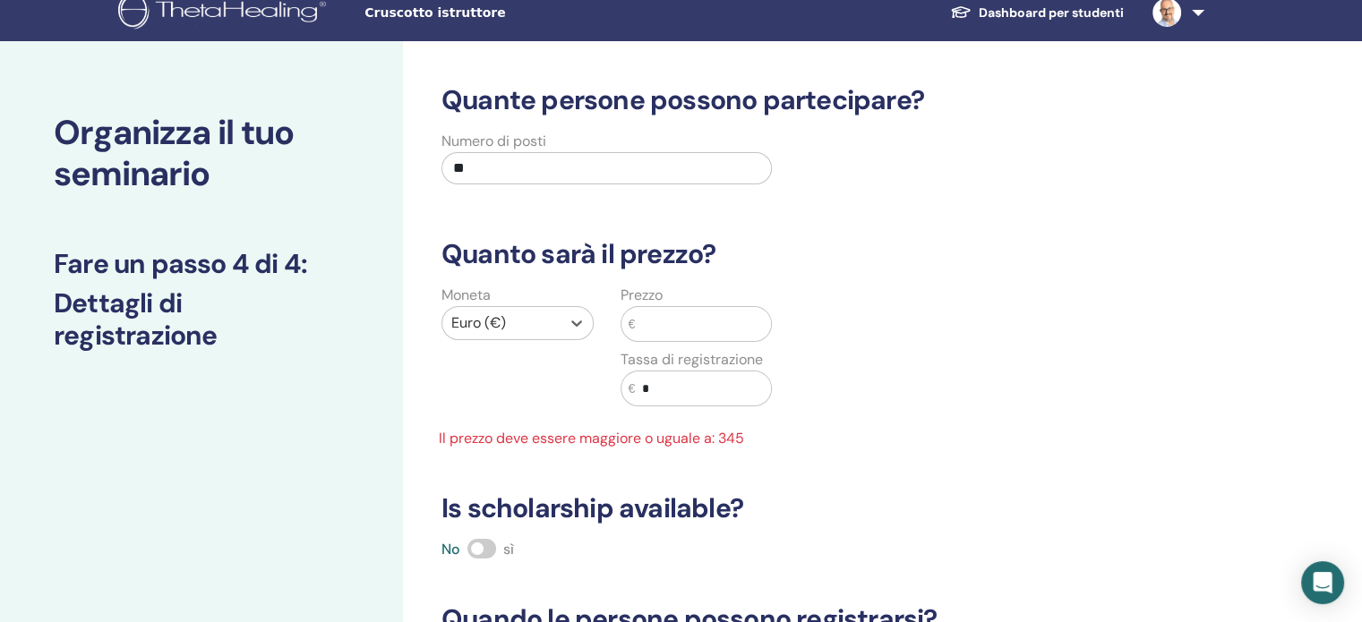
click at [649, 326] on input "text" at bounding box center [703, 324] width 136 height 34
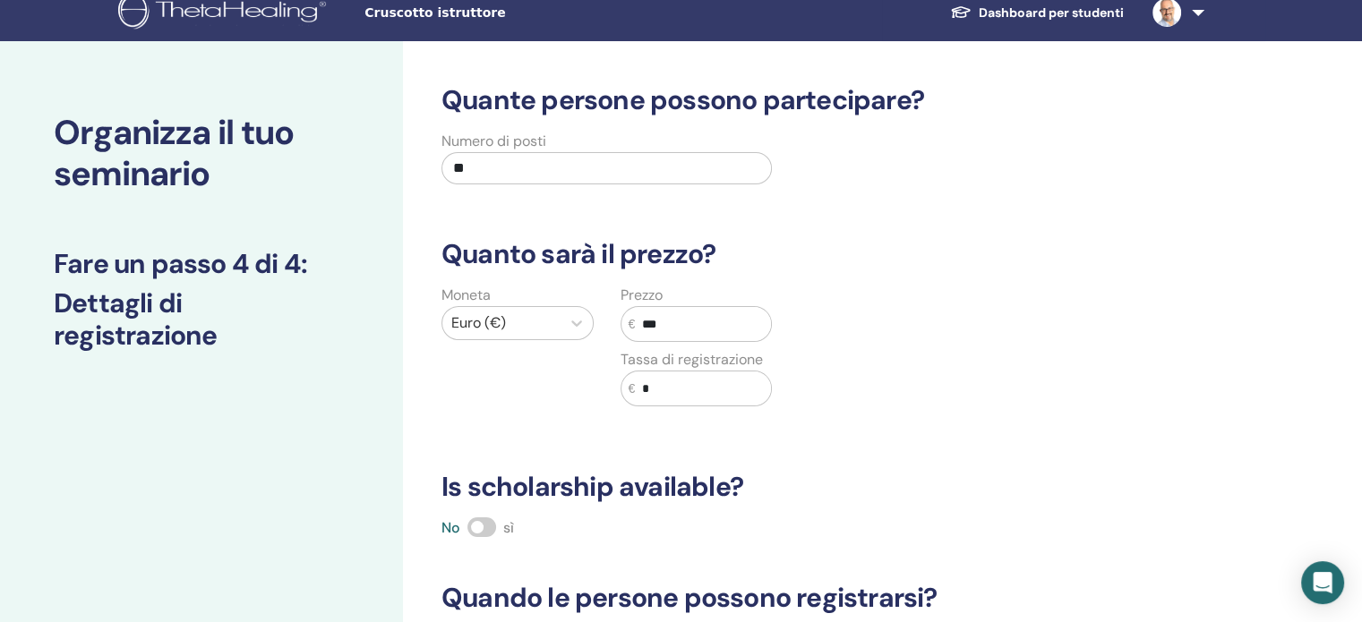
type input "***"
click at [489, 521] on span at bounding box center [481, 527] width 29 height 20
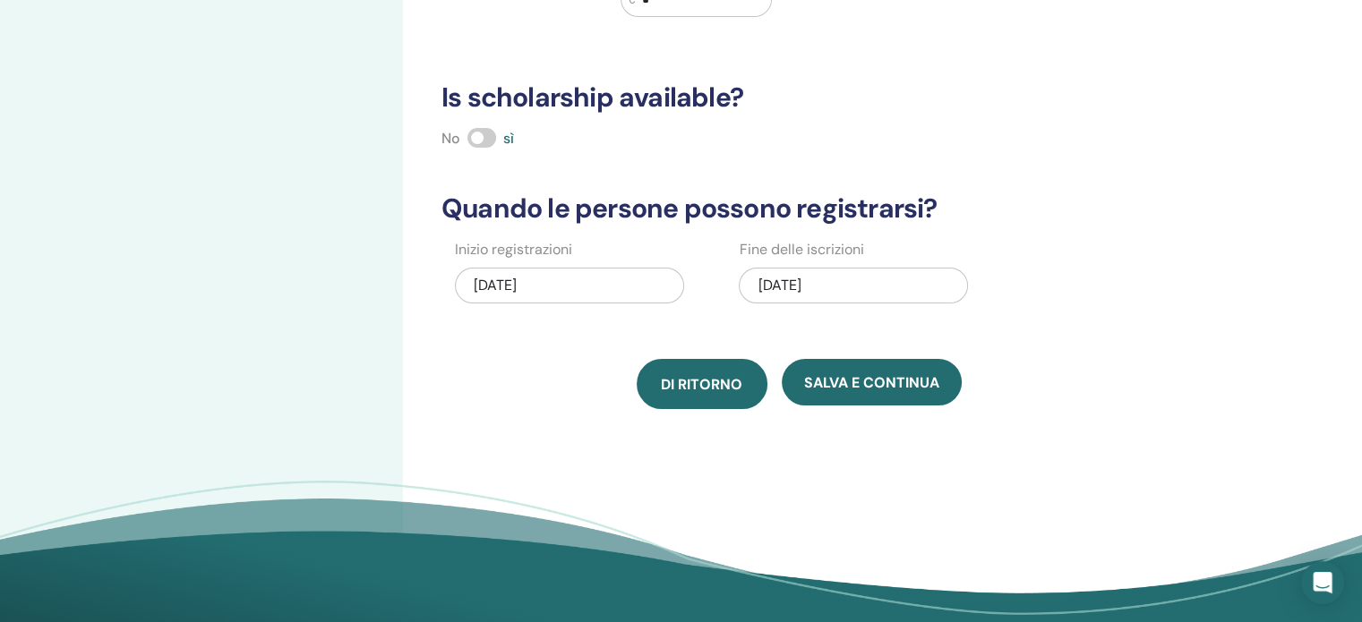
scroll to position [464, 0]
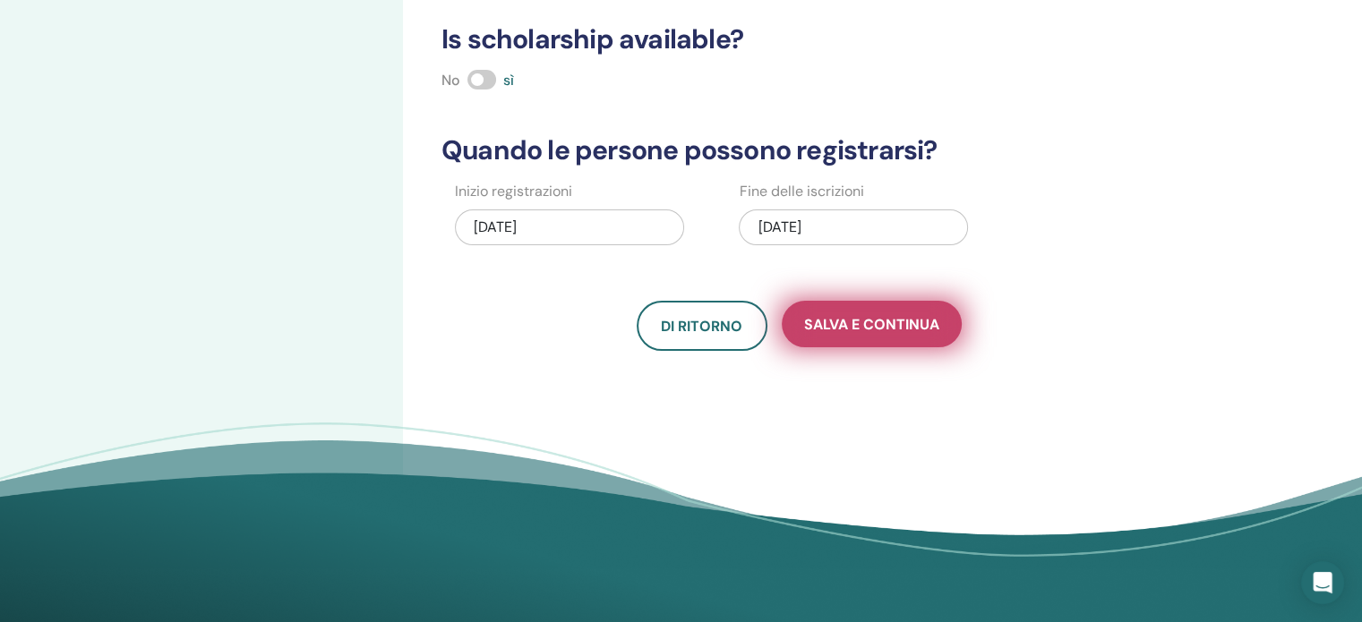
click at [894, 329] on span "Salva e continua" at bounding box center [871, 324] width 135 height 19
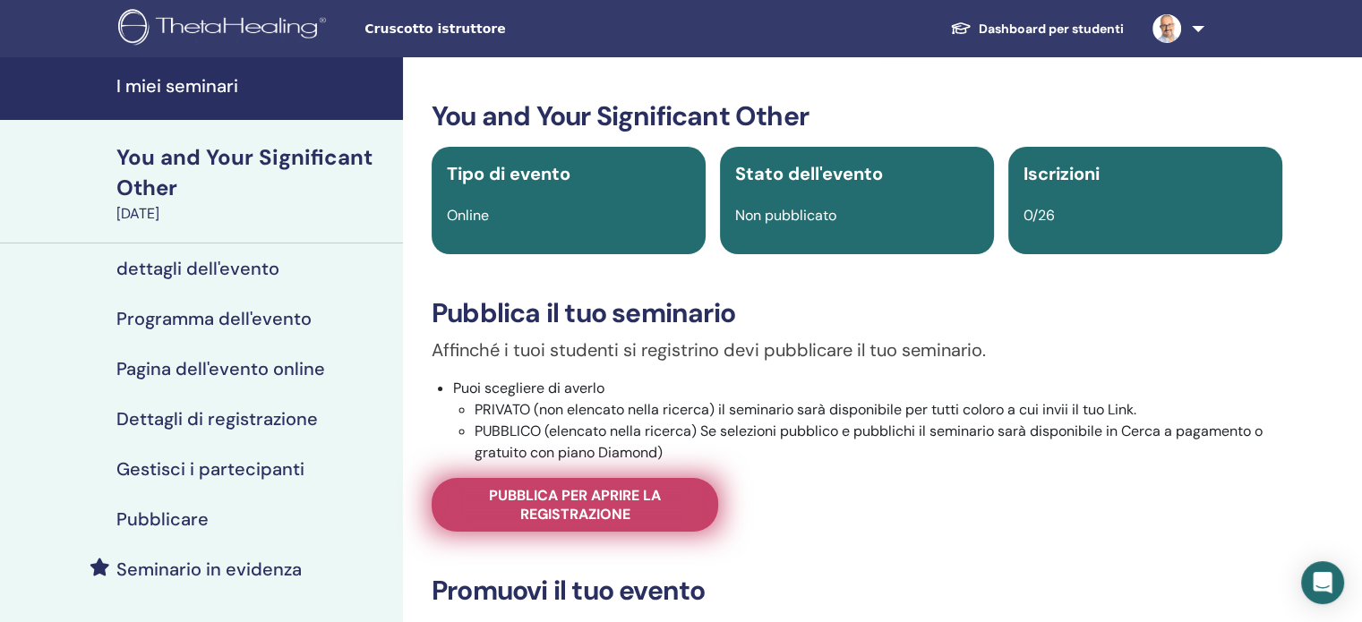
click at [608, 500] on span "Pubblica per aprire la registrazione" at bounding box center [575, 505] width 242 height 38
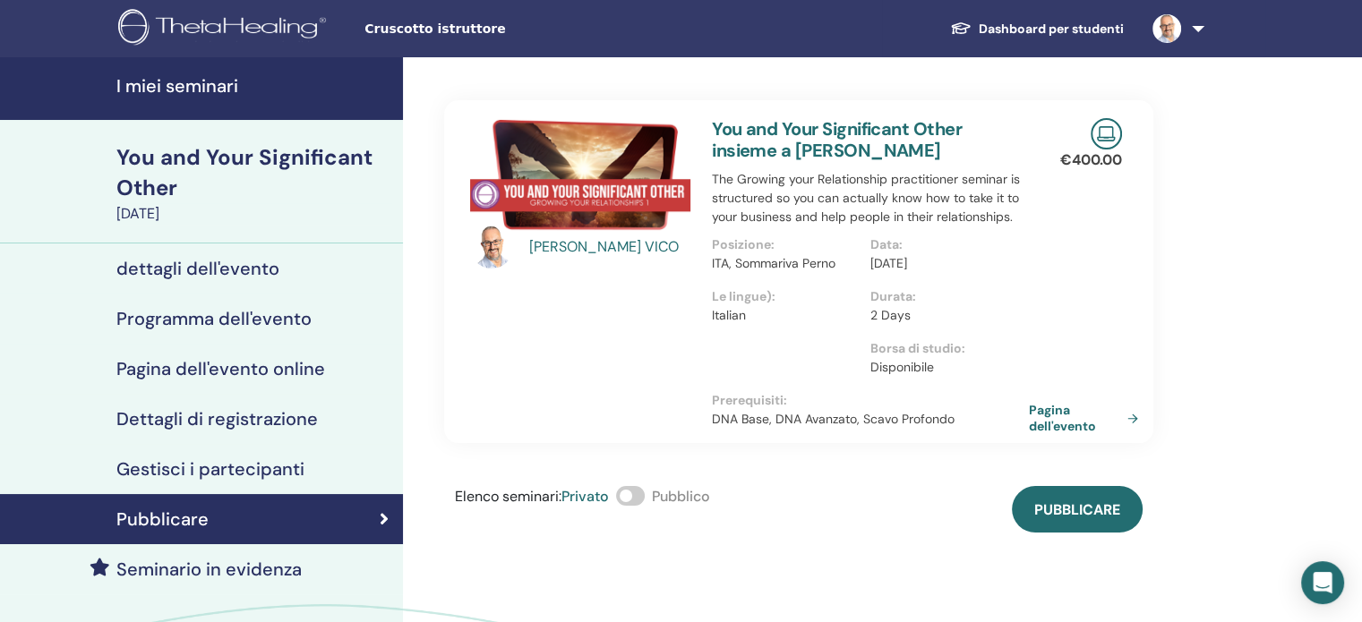
click at [636, 497] on span at bounding box center [630, 496] width 29 height 20
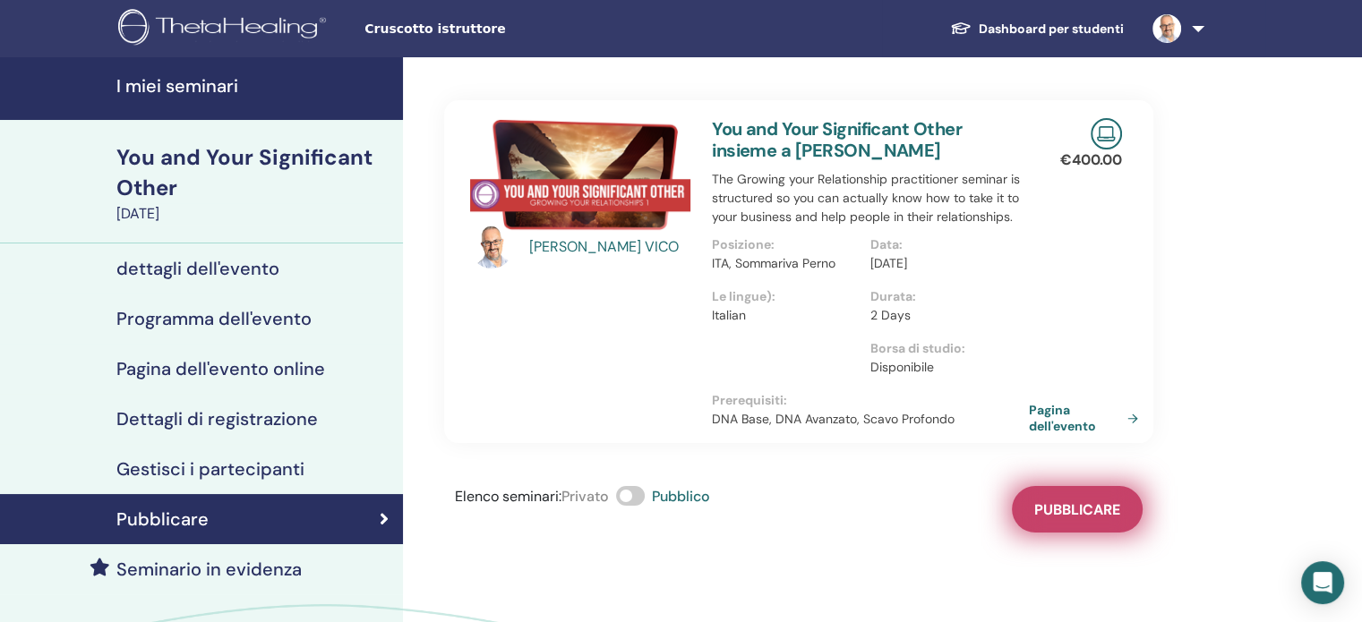
click at [1064, 517] on span "Pubblicare" at bounding box center [1077, 509] width 86 height 19
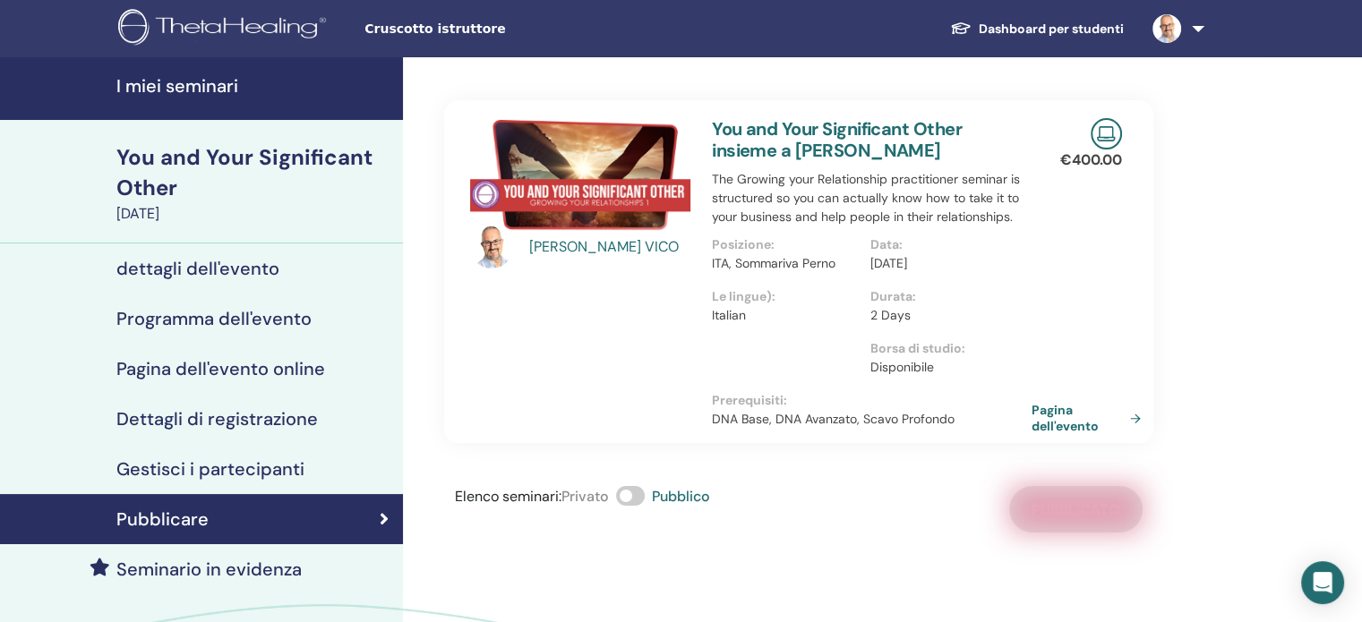
click at [1060, 420] on link "Pagina dell'evento" at bounding box center [1089, 418] width 116 height 32
click at [161, 83] on h4 "I miei seminari" at bounding box center [254, 85] width 276 height 21
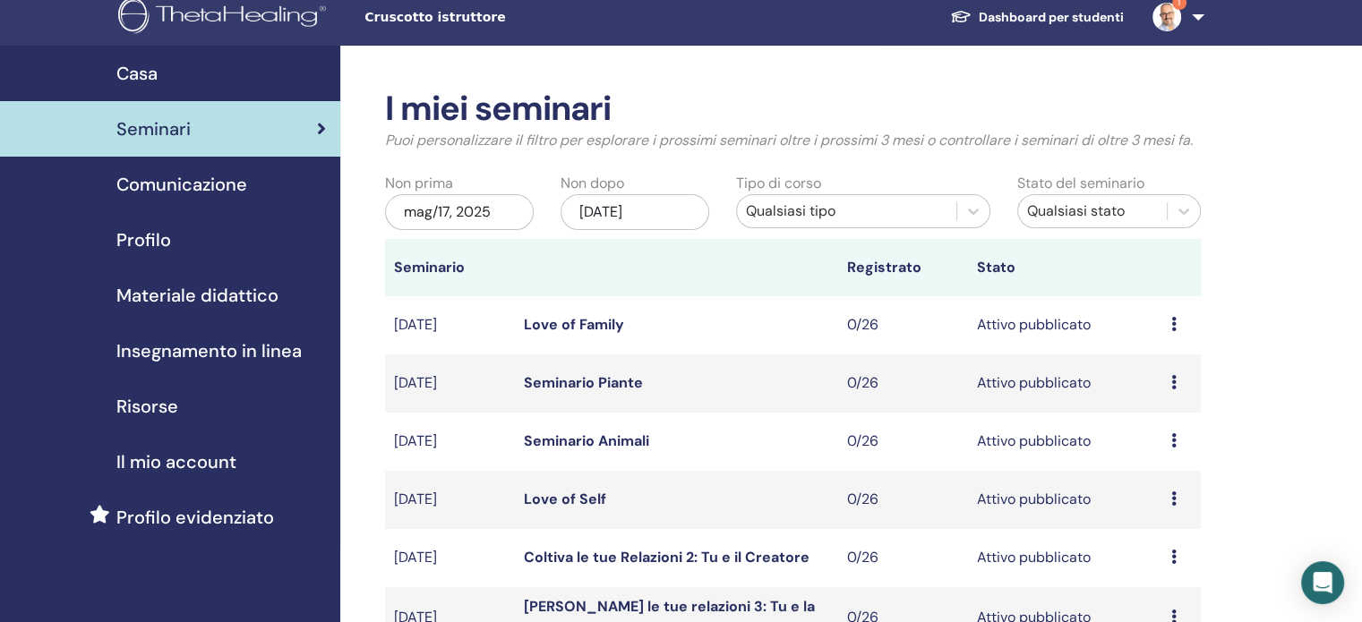
scroll to position [358, 0]
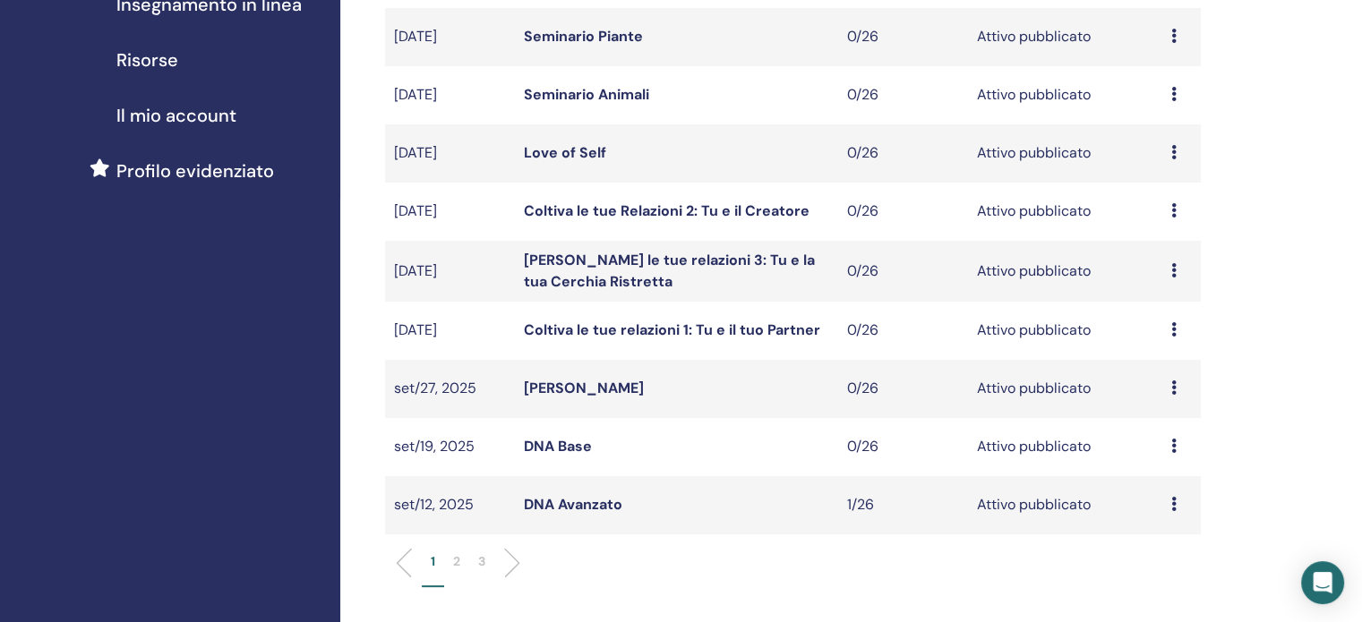
click at [456, 560] on p "2" at bounding box center [456, 561] width 7 height 19
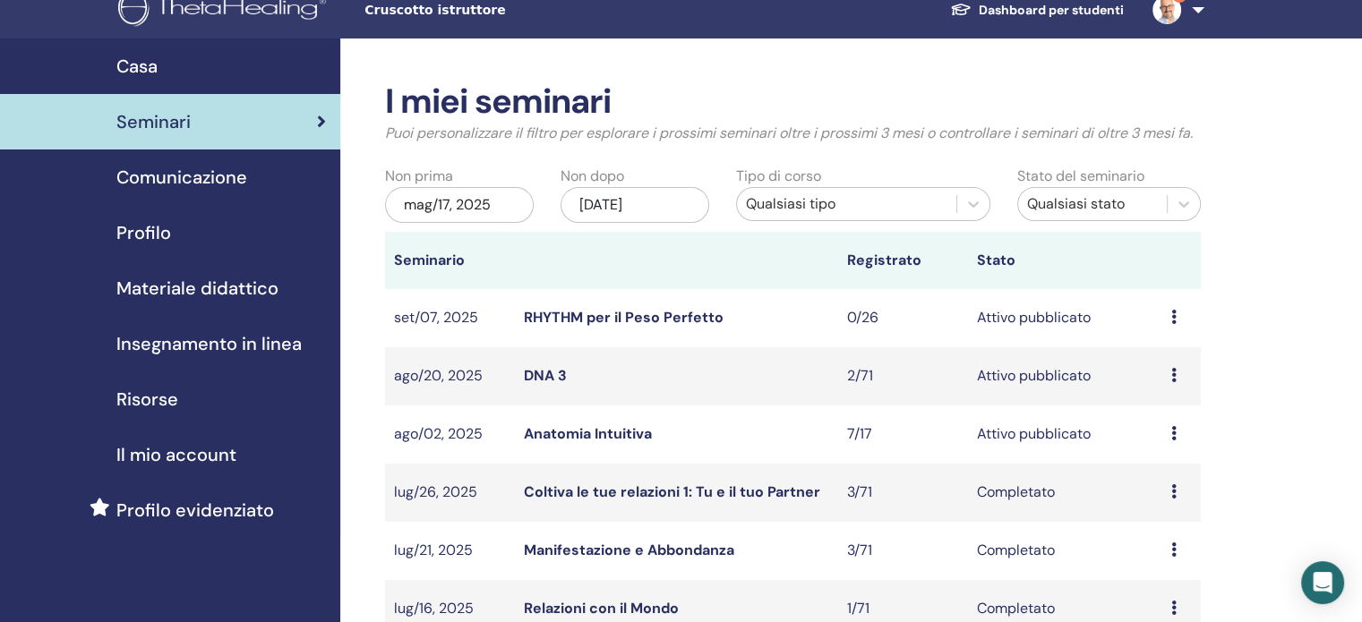
scroll to position [0, 0]
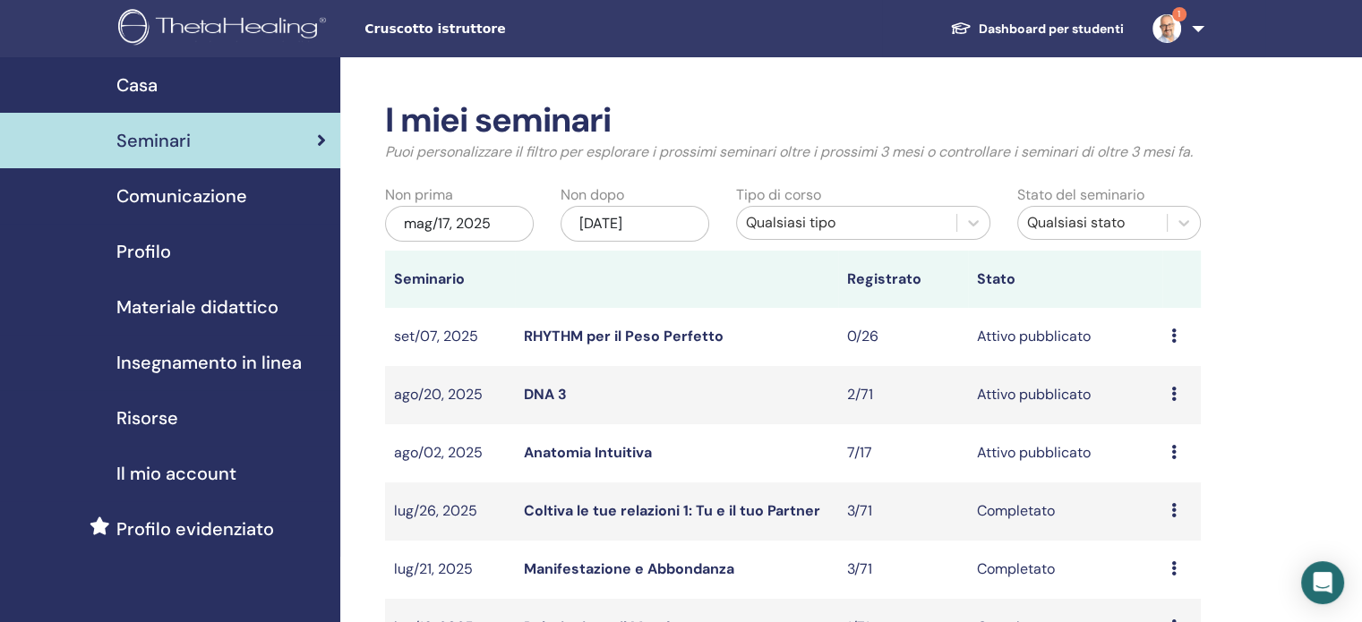
click at [551, 392] on link "DNA 3" at bounding box center [545, 394] width 43 height 19
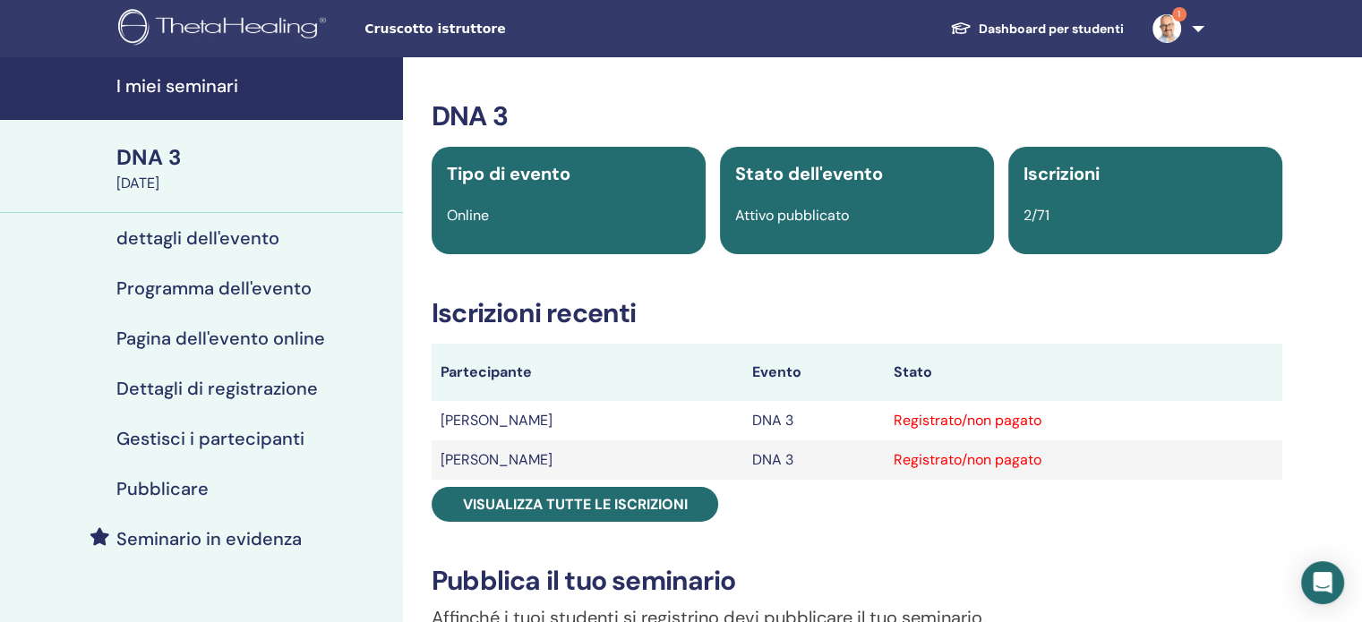
click at [190, 490] on h4 "Pubblicare" at bounding box center [162, 488] width 92 height 21
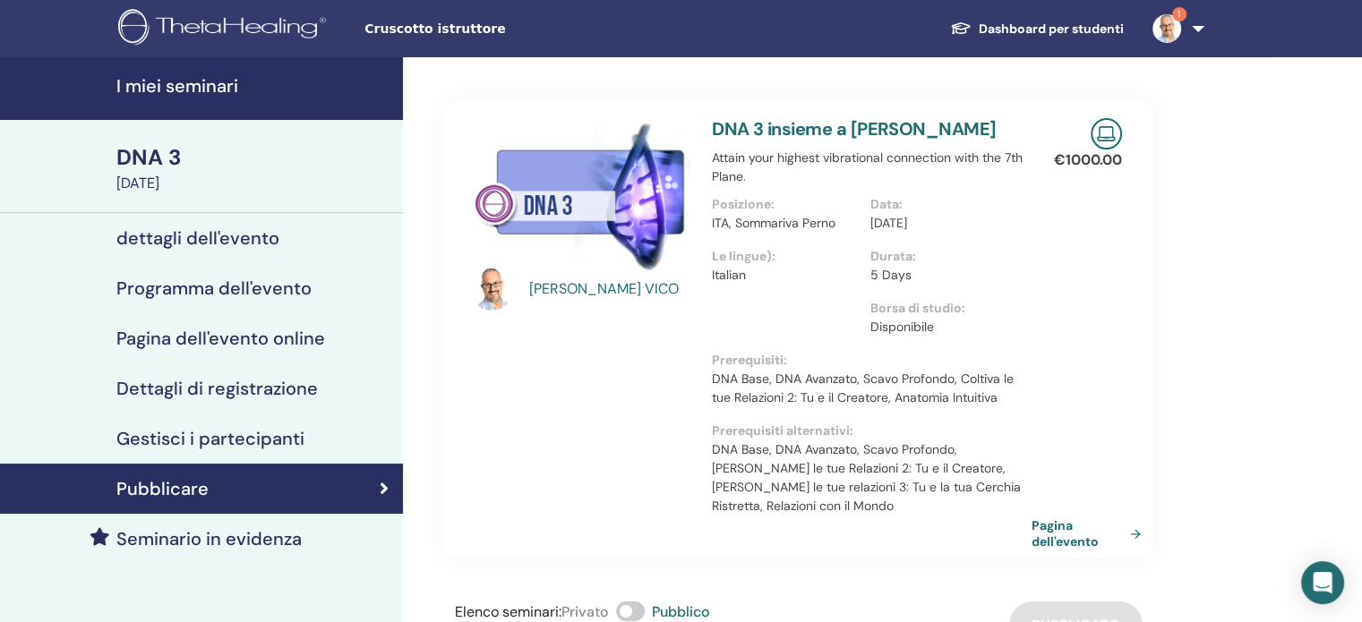
click at [1070, 523] on link "Pagina dell'evento" at bounding box center [1089, 533] width 116 height 32
click at [182, 82] on h4 "I miei seminari" at bounding box center [254, 85] width 276 height 21
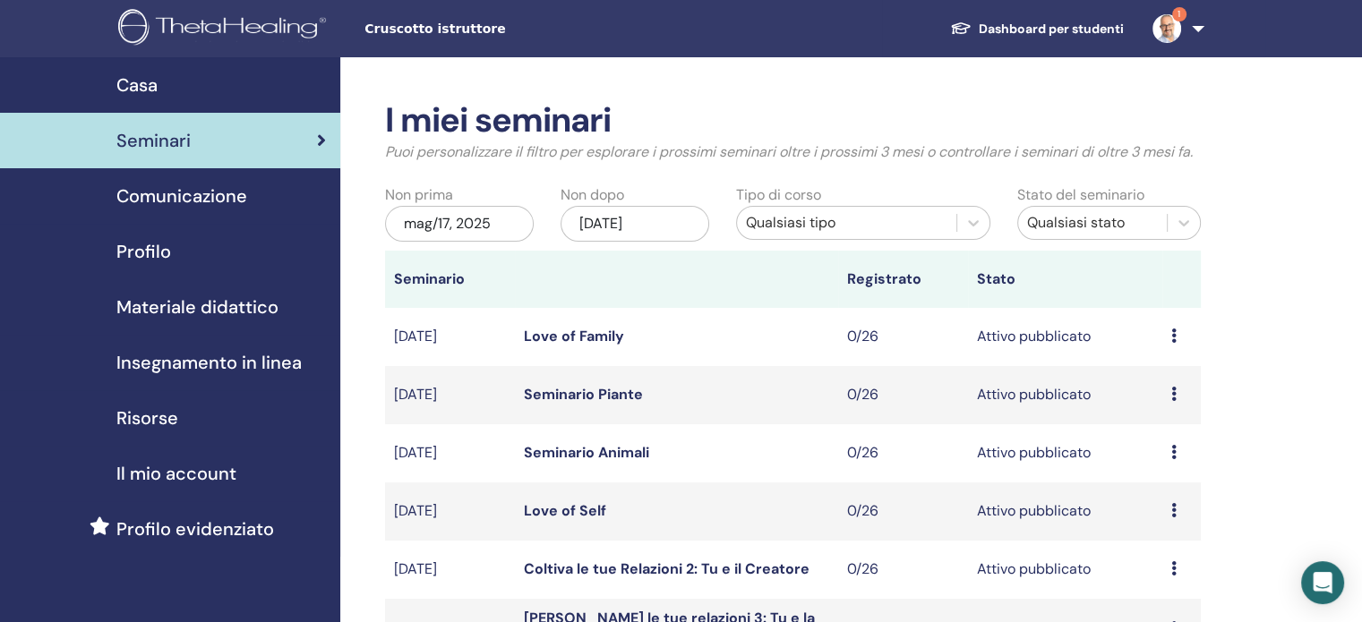
scroll to position [448, 0]
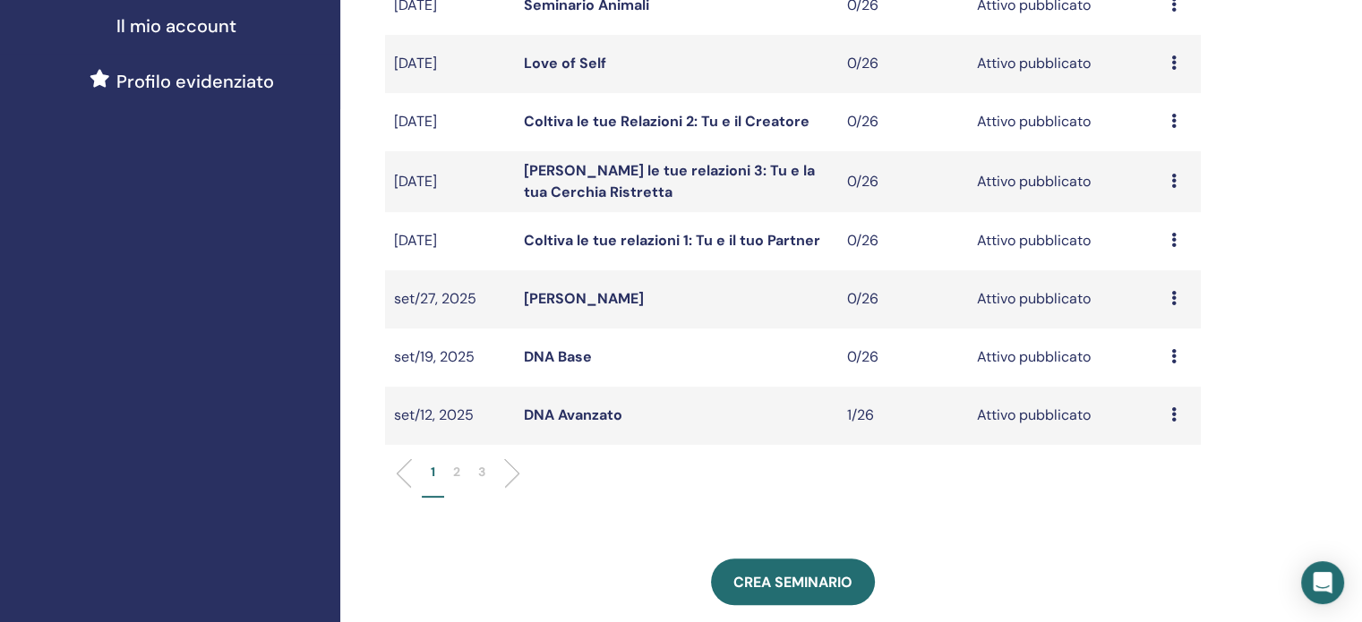
click at [458, 472] on p "2" at bounding box center [456, 472] width 7 height 19
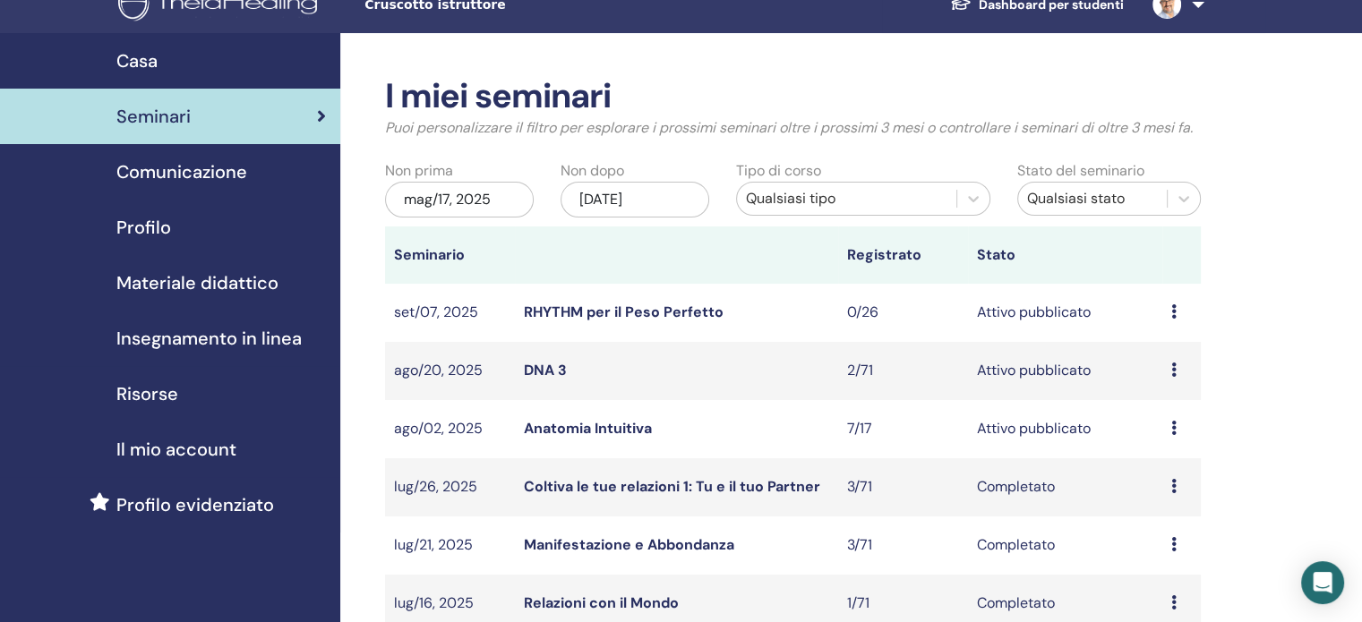
scroll to position [0, 0]
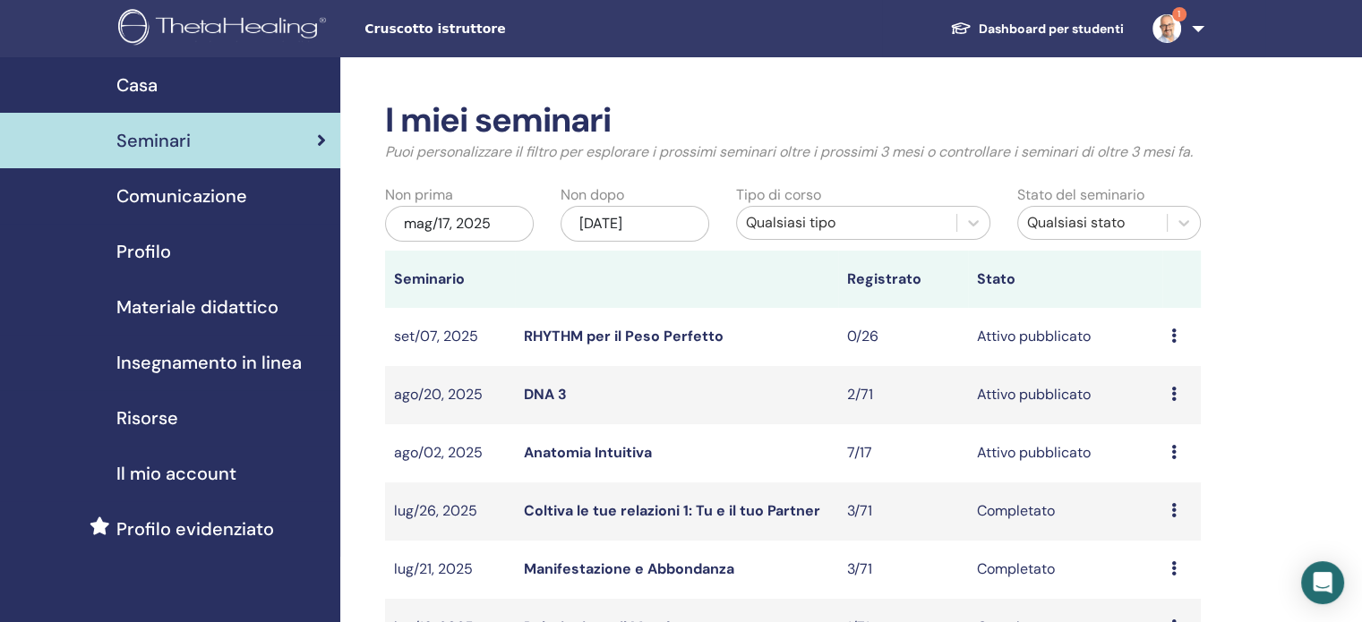
click at [593, 455] on link "Anatomia Intuitiva" at bounding box center [588, 452] width 128 height 19
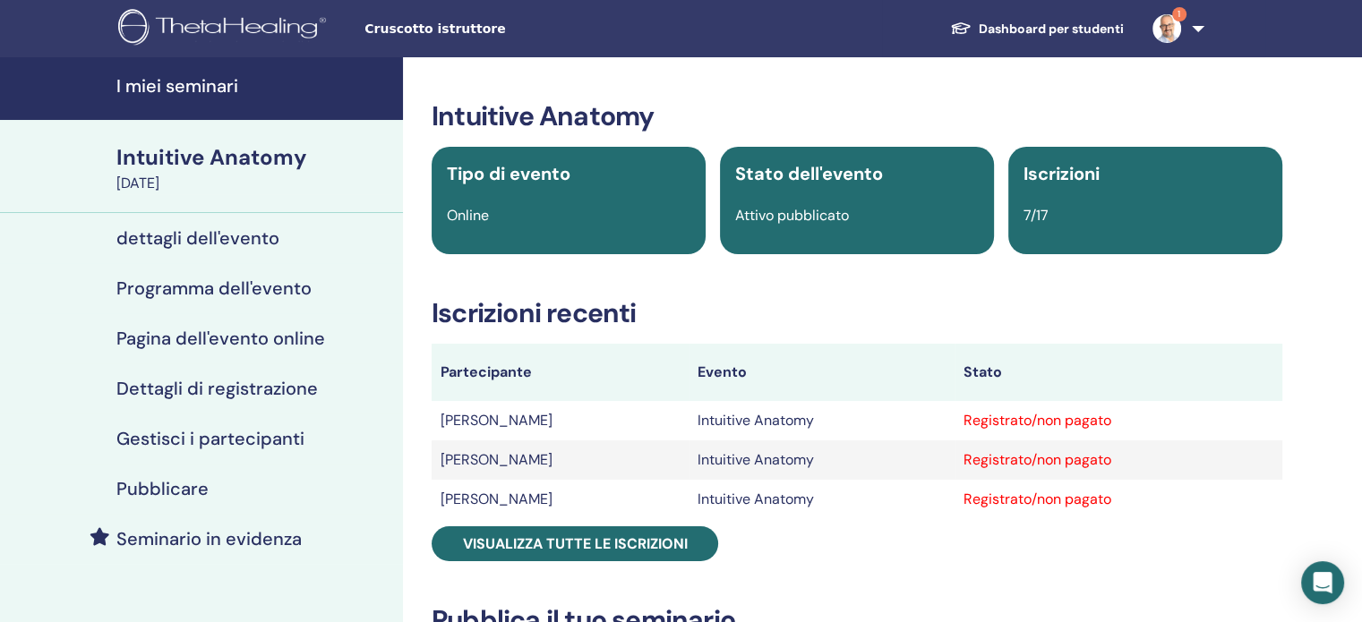
click at [228, 440] on h4 "Gestisci i partecipanti" at bounding box center [210, 438] width 188 height 21
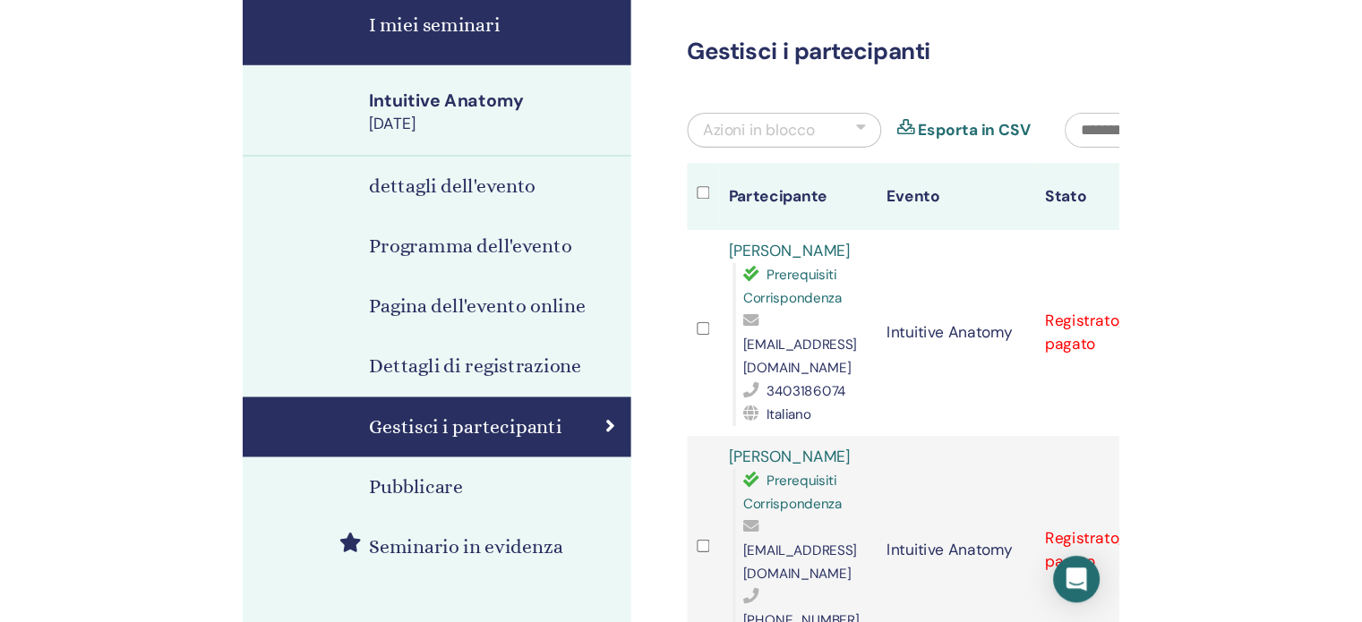
scroll to position [179, 0]
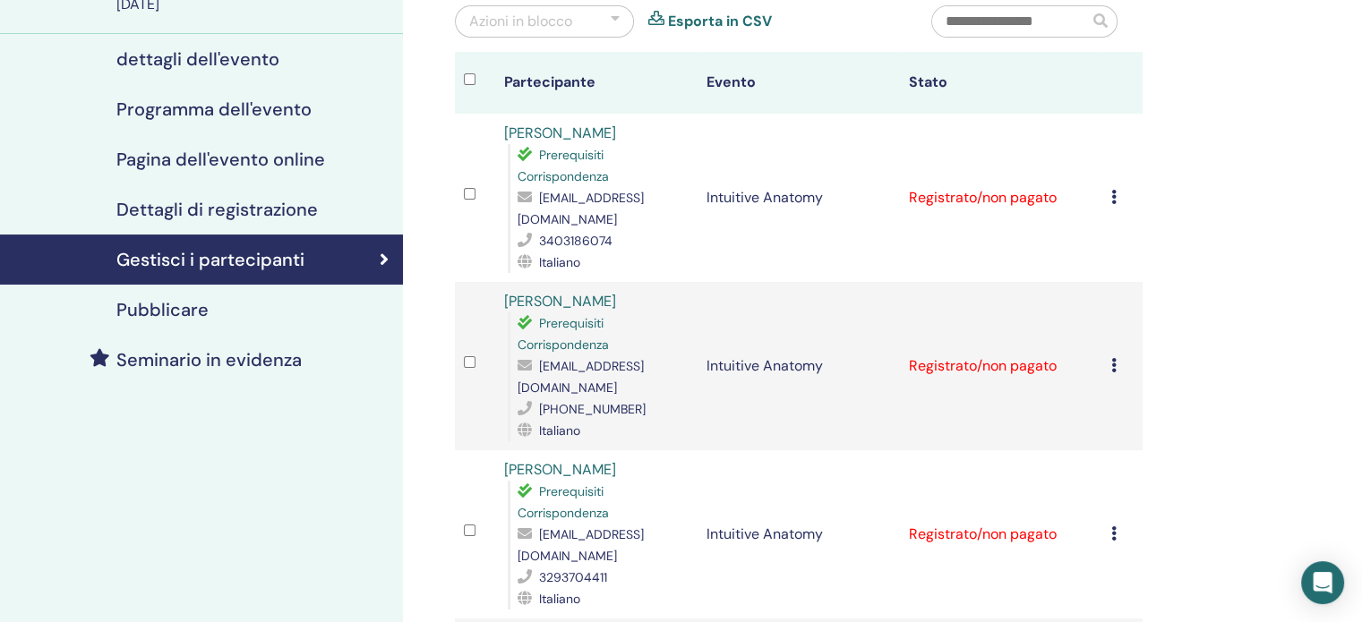
click at [1113, 191] on icon at bounding box center [1113, 197] width 5 height 14
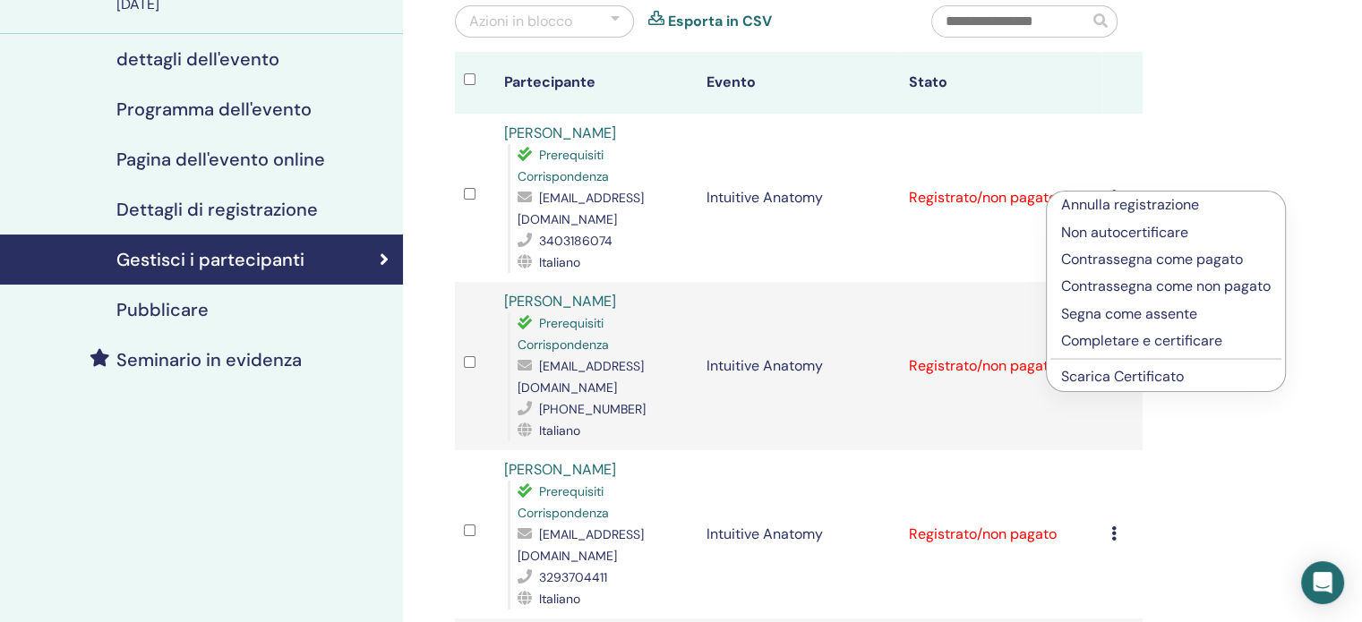
click at [1189, 263] on p "Contrassegna come pagato" at bounding box center [1165, 259] width 209 height 21
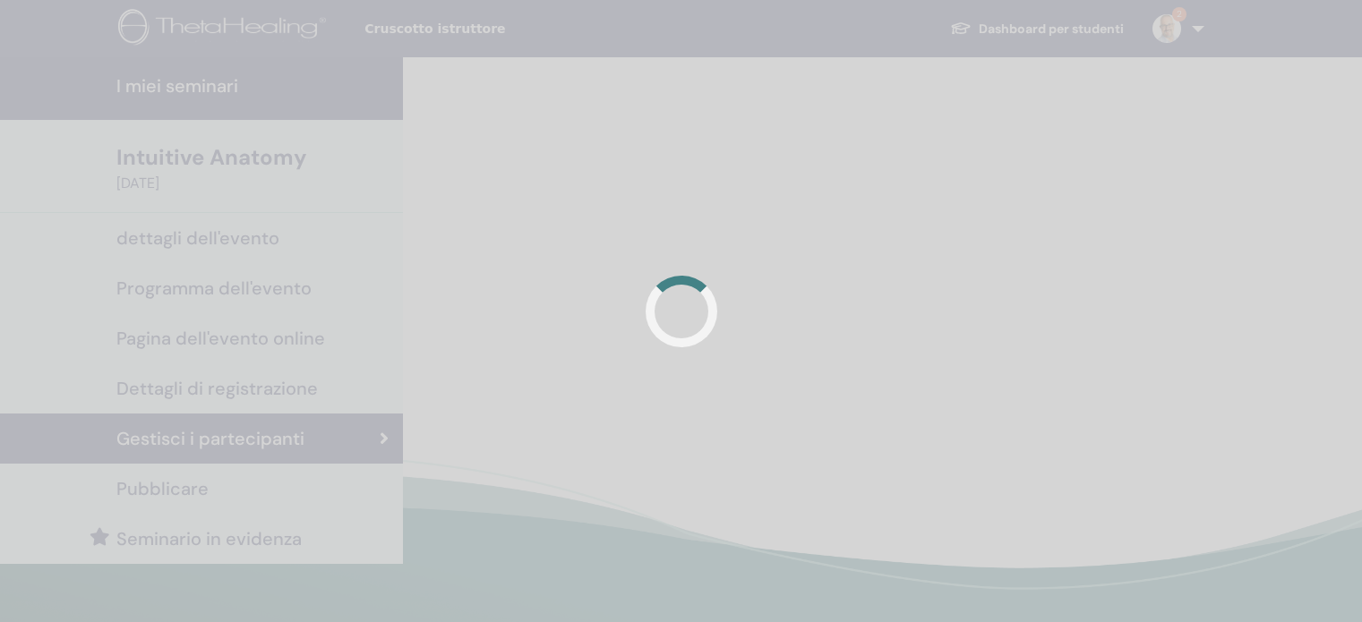
scroll to position [179, 0]
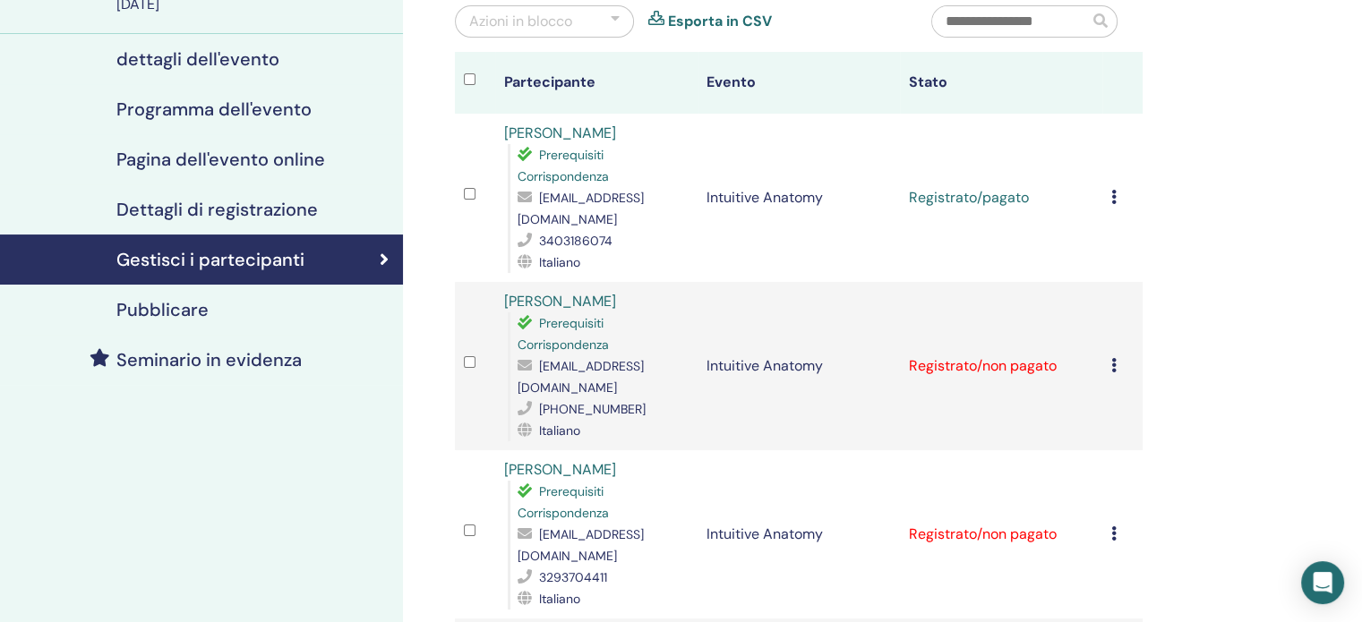
click at [1114, 358] on icon at bounding box center [1113, 365] width 5 height 14
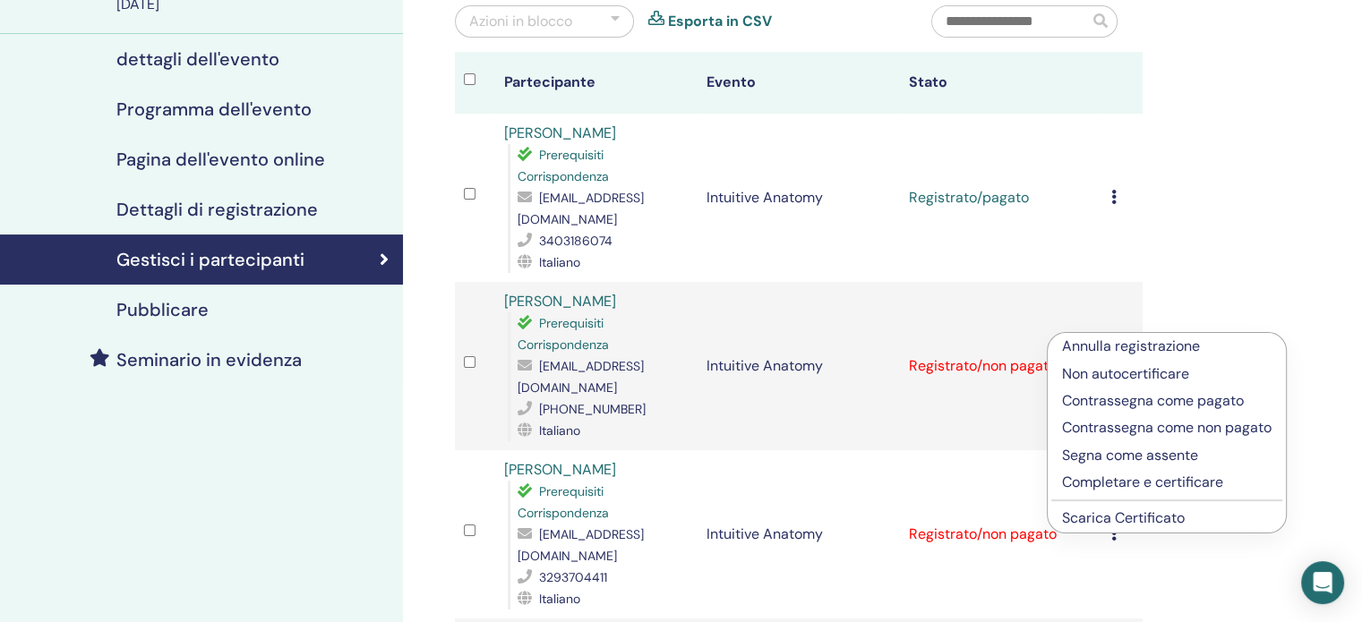
click at [1142, 407] on p "Contrassegna come pagato" at bounding box center [1166, 400] width 209 height 21
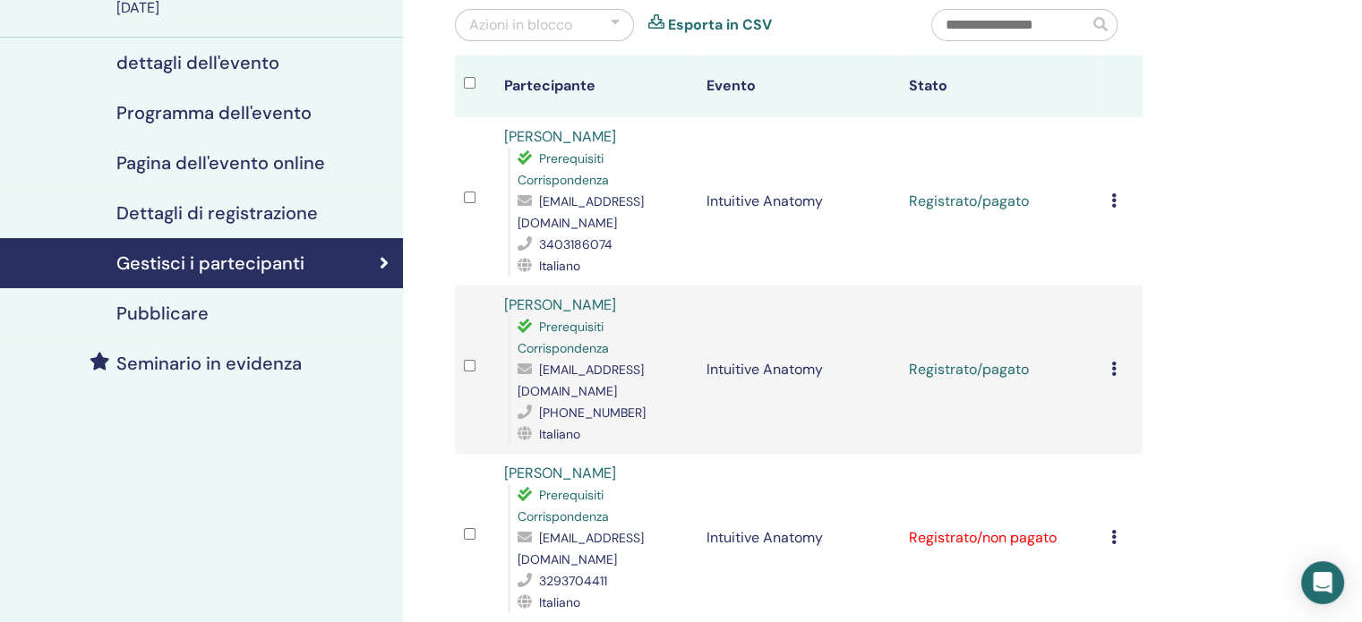
scroll to position [269, 0]
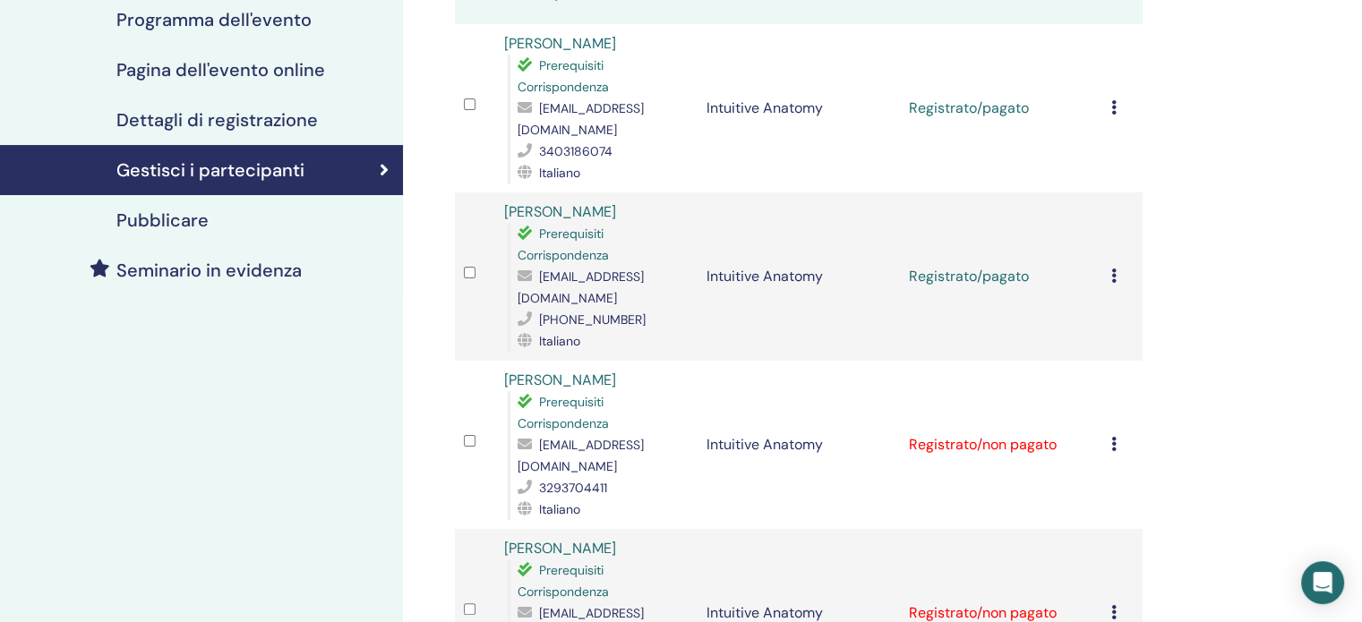
click at [1111, 437] on icon at bounding box center [1113, 444] width 5 height 14
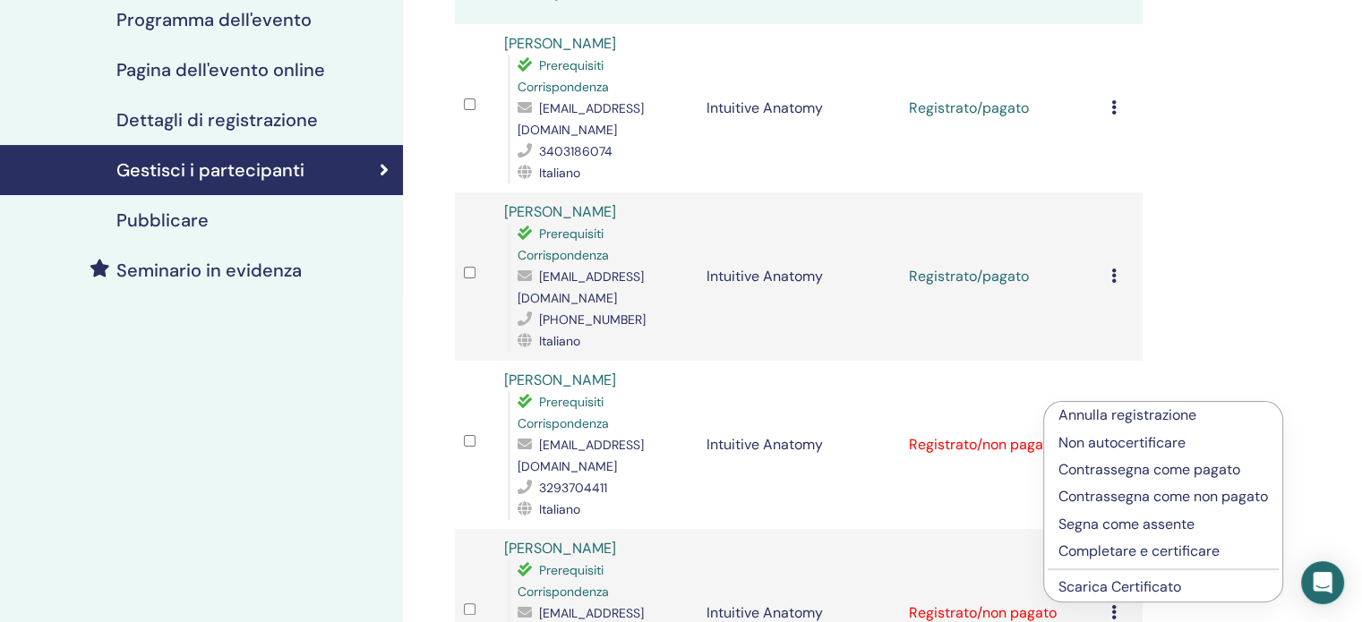
click at [1127, 469] on p "Contrassegna come pagato" at bounding box center [1162, 469] width 209 height 21
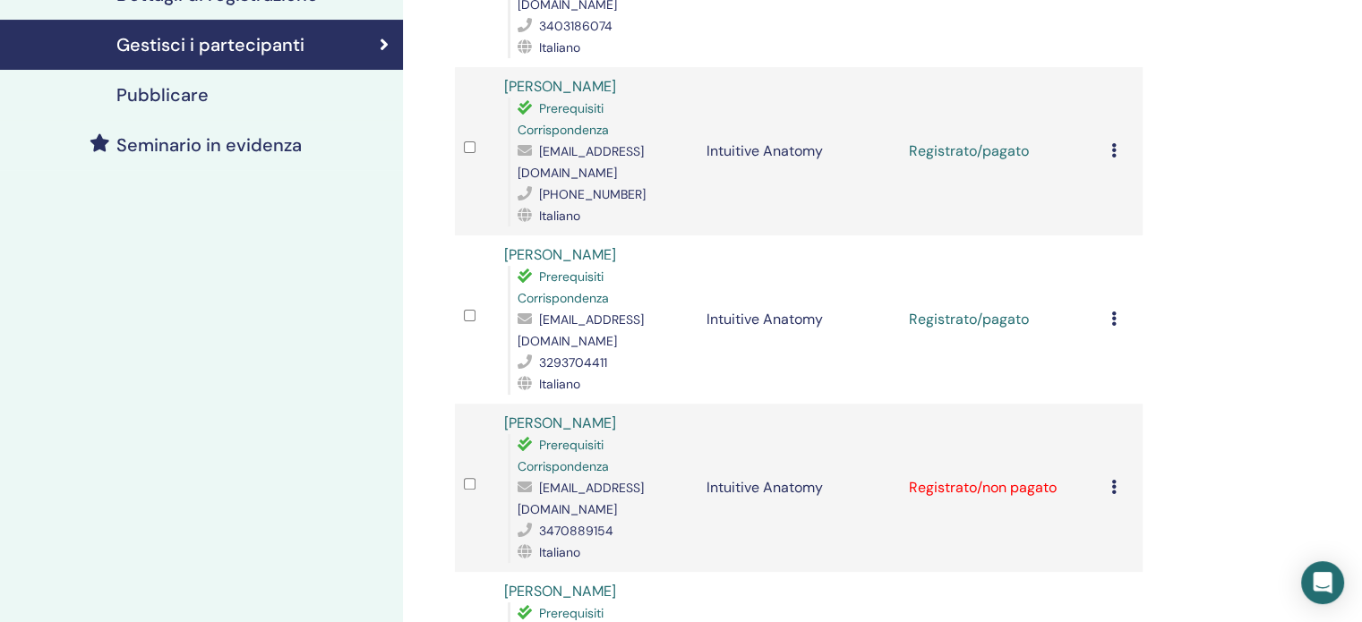
scroll to position [448, 0]
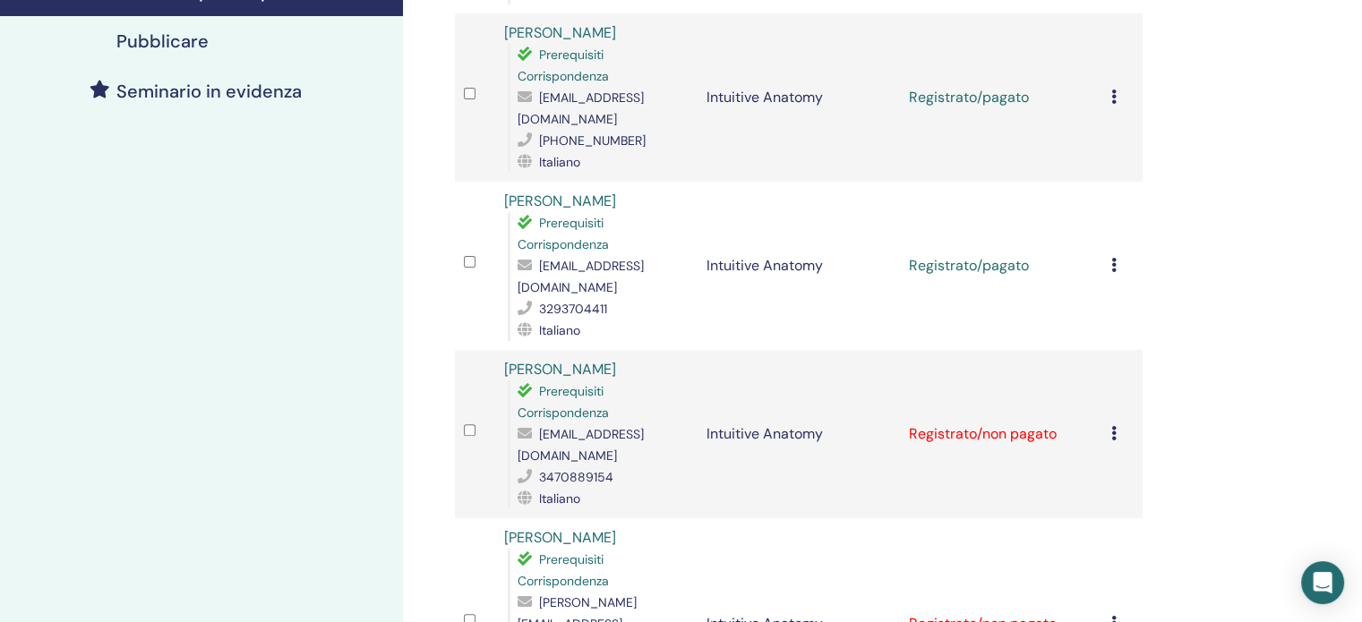
click at [1113, 426] on icon at bounding box center [1113, 433] width 5 height 14
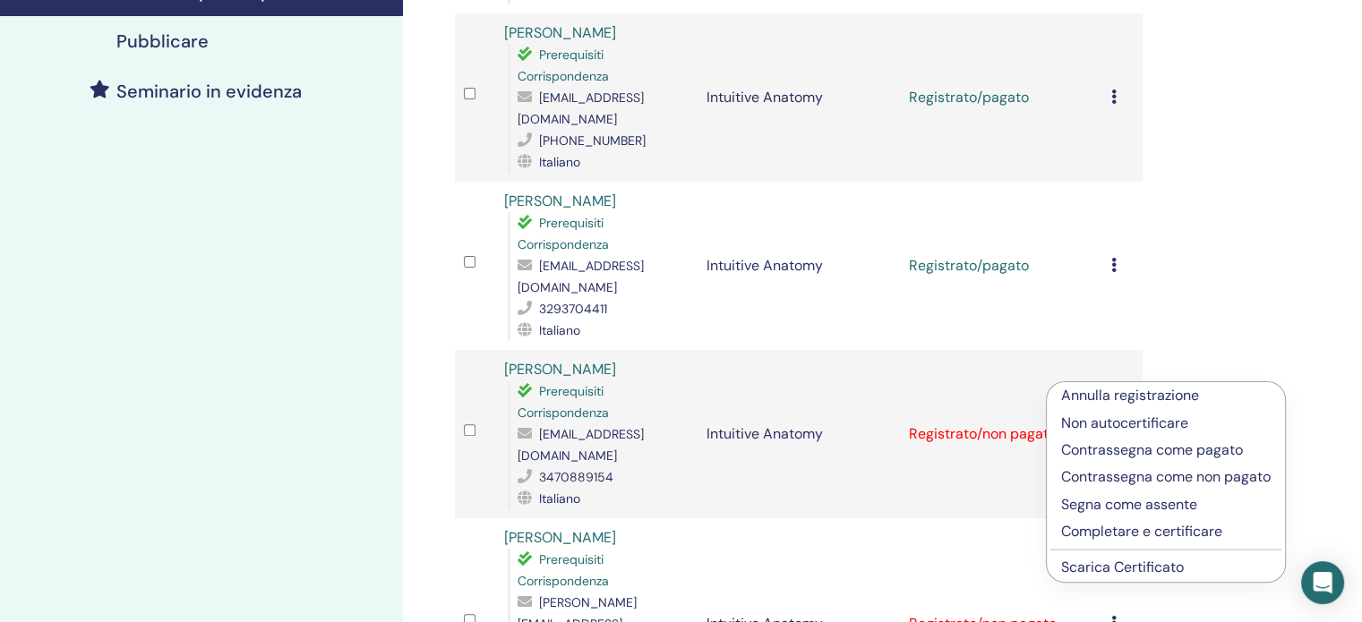
click at [1124, 443] on p "Contrassegna come pagato" at bounding box center [1165, 450] width 209 height 21
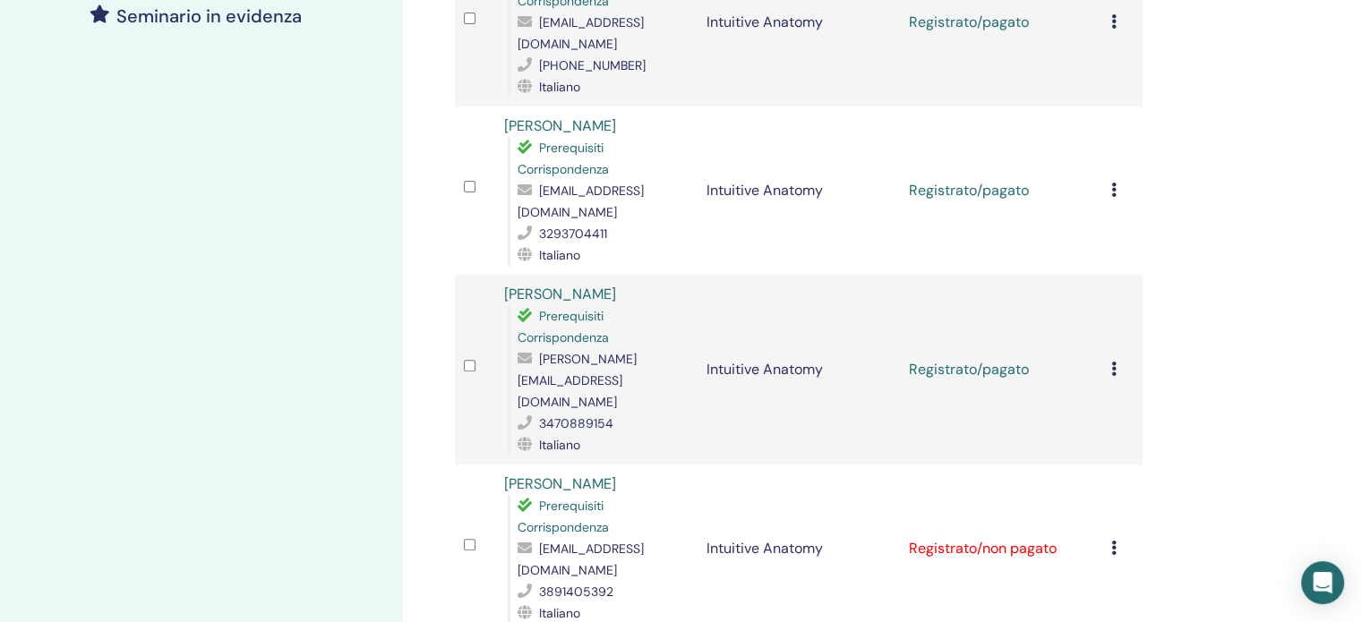
scroll to position [627, 0]
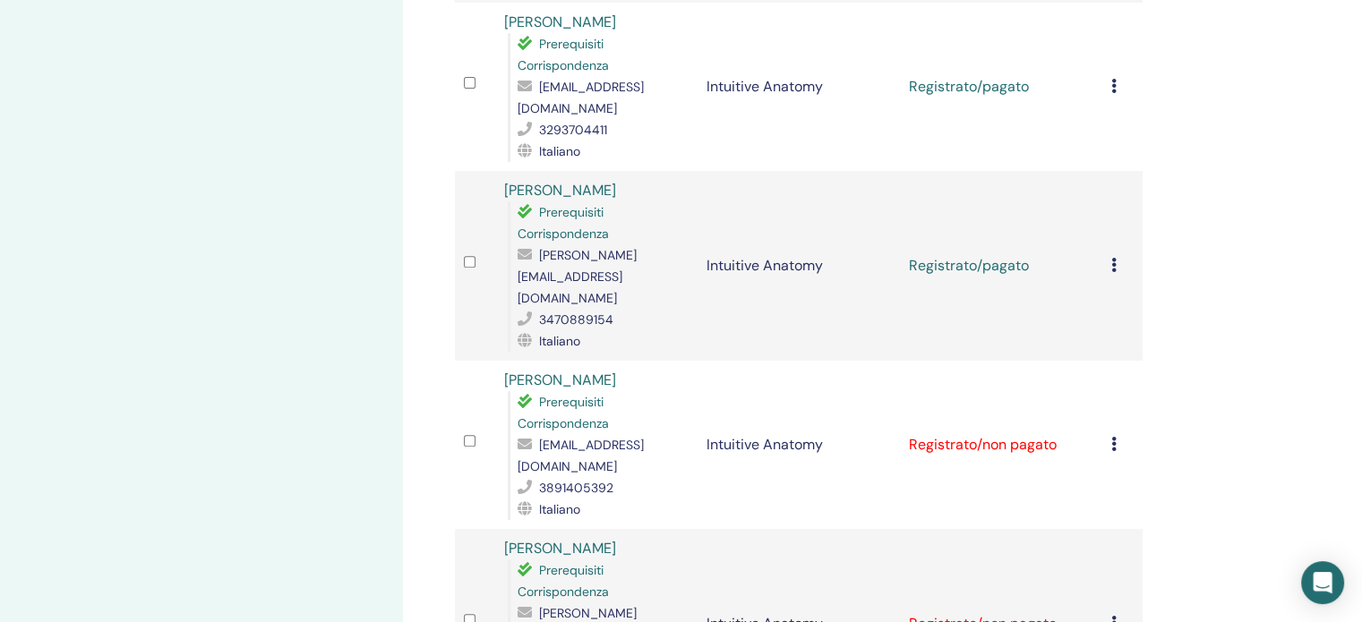
click at [1116, 434] on div "Annulla registrazione Non autocertificare Contrassegna come pagato Contrassegna…" at bounding box center [1122, 444] width 22 height 21
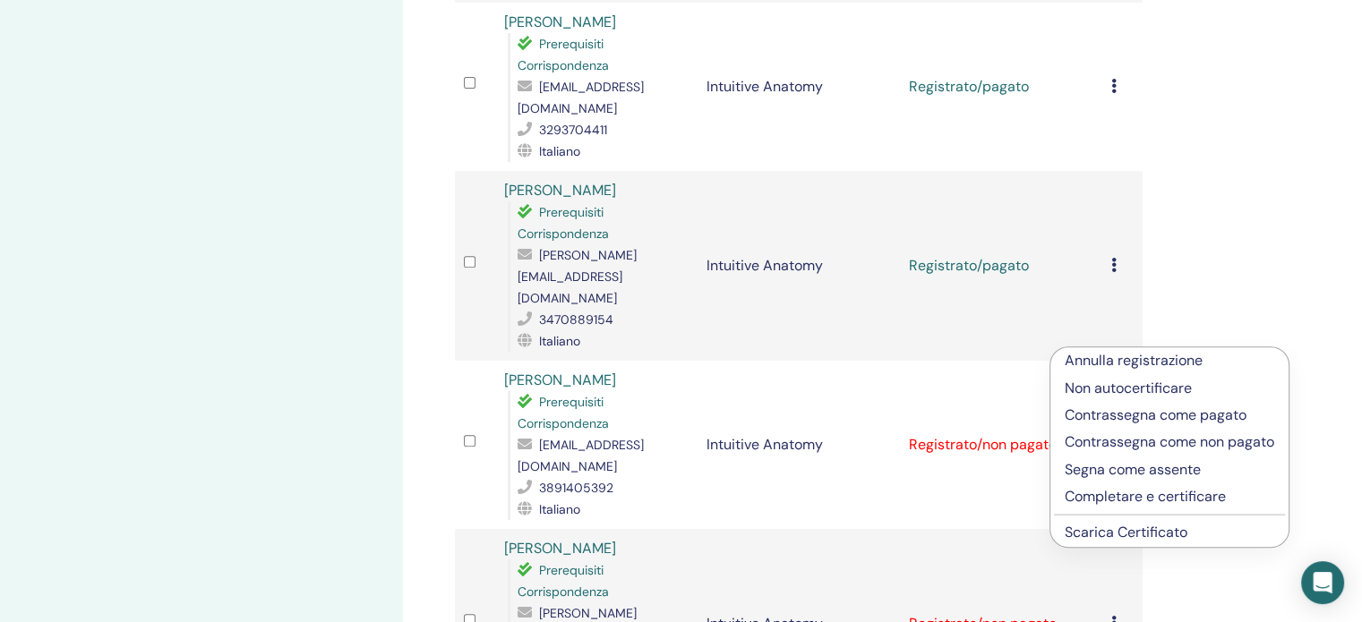
click at [1122, 415] on p "Contrassegna come pagato" at bounding box center [1169, 415] width 209 height 21
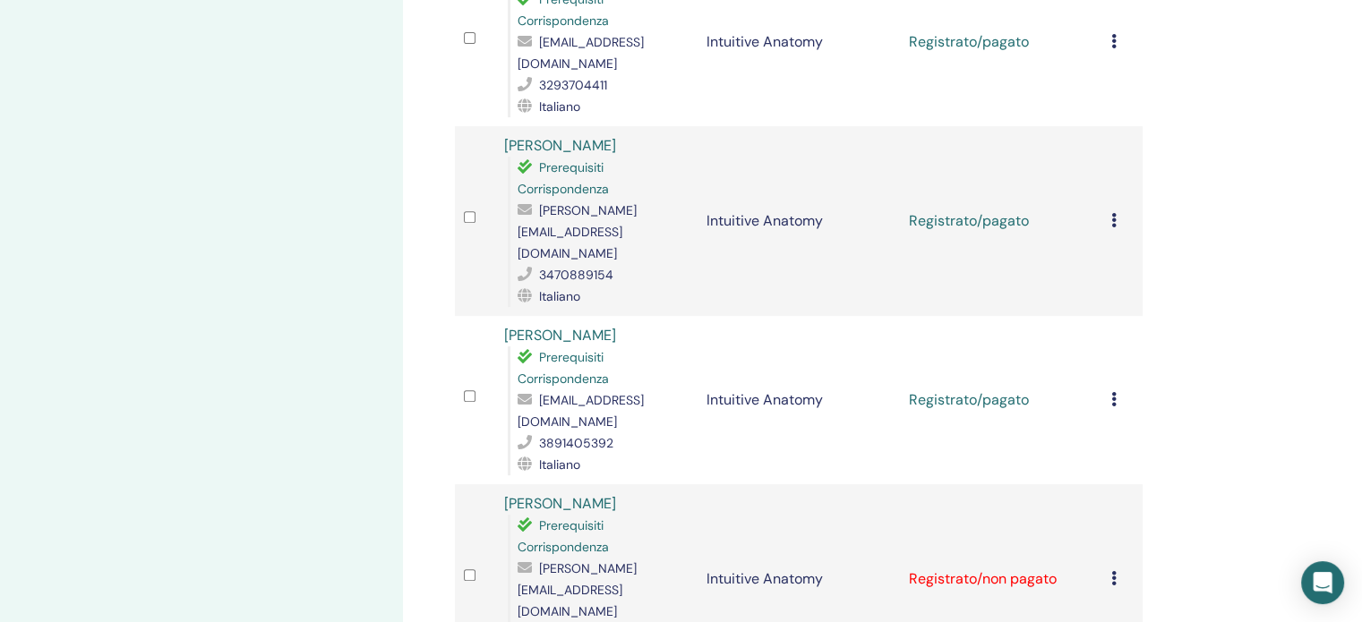
scroll to position [806, 0]
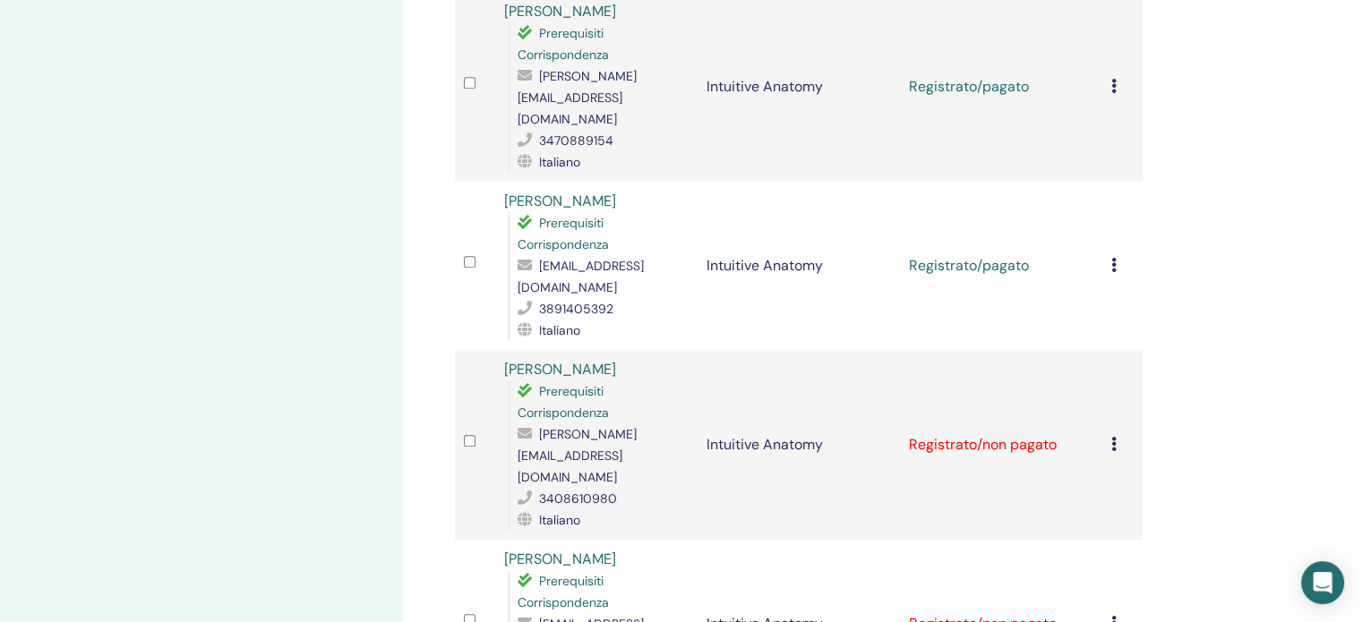
click at [1113, 434] on div "Annulla registrazione Non autocertificare Contrassegna come pagato Contrassegna…" at bounding box center [1122, 444] width 22 height 21
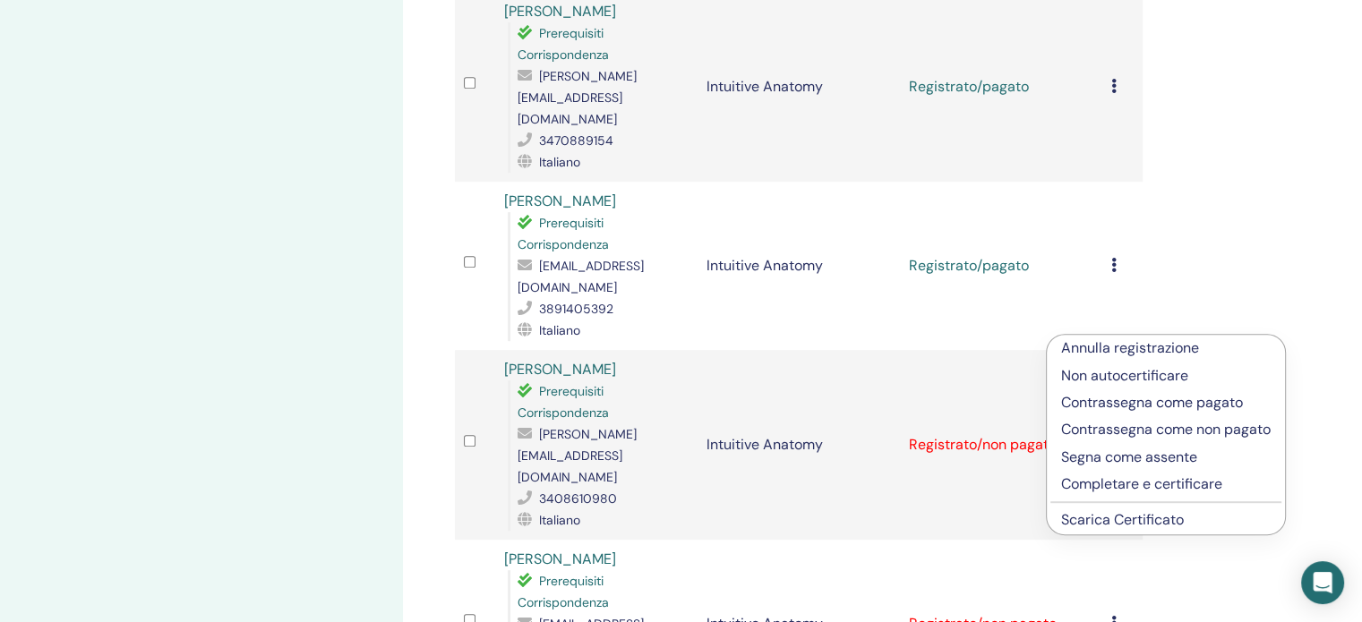
click at [1115, 403] on p "Contrassegna come pagato" at bounding box center [1165, 402] width 209 height 21
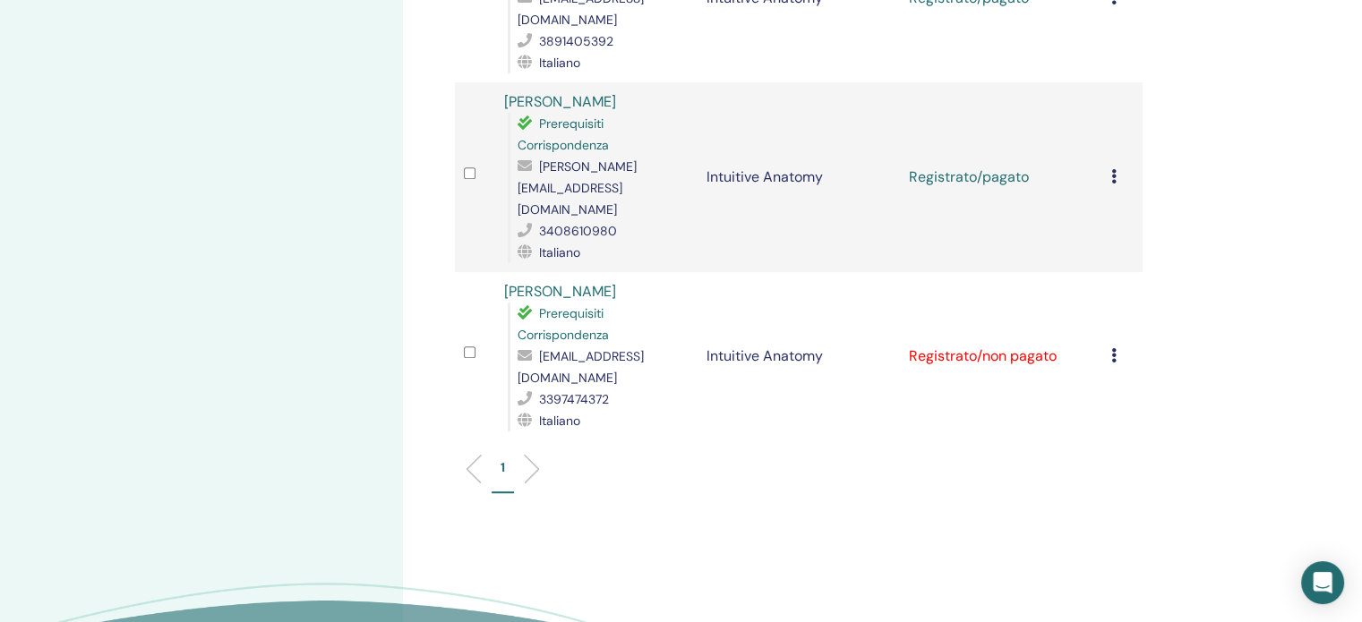
scroll to position [1074, 0]
click at [1117, 345] on div "[PERSON_NAME] registrazione Non autocertificare Contrassegna come pagato Contra…" at bounding box center [1122, 355] width 22 height 21
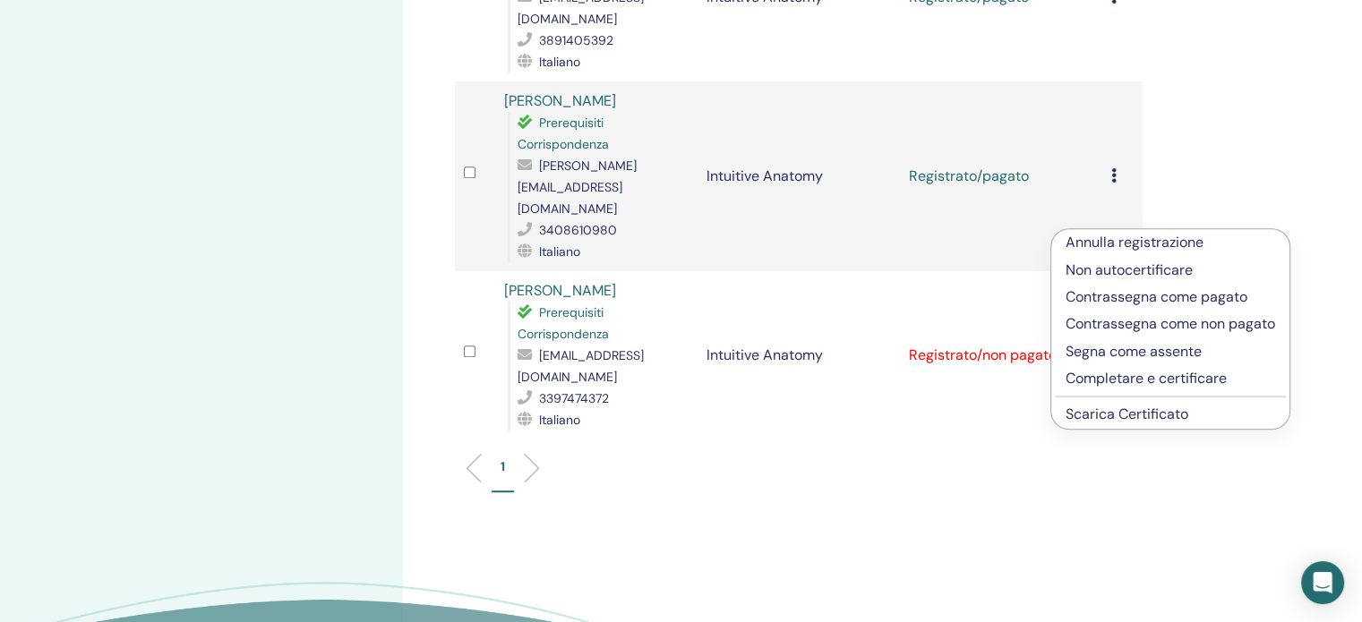
click at [1113, 302] on p "Contrassegna come pagato" at bounding box center [1169, 296] width 209 height 21
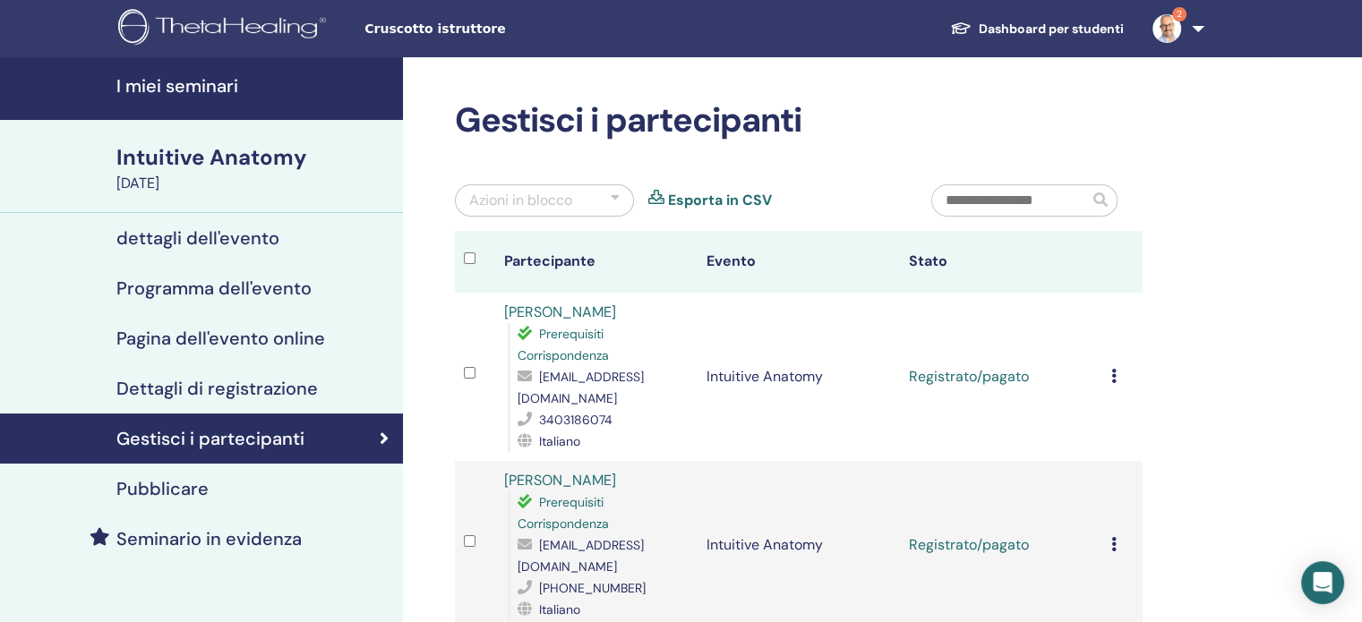
click at [1112, 369] on icon at bounding box center [1113, 376] width 5 height 14
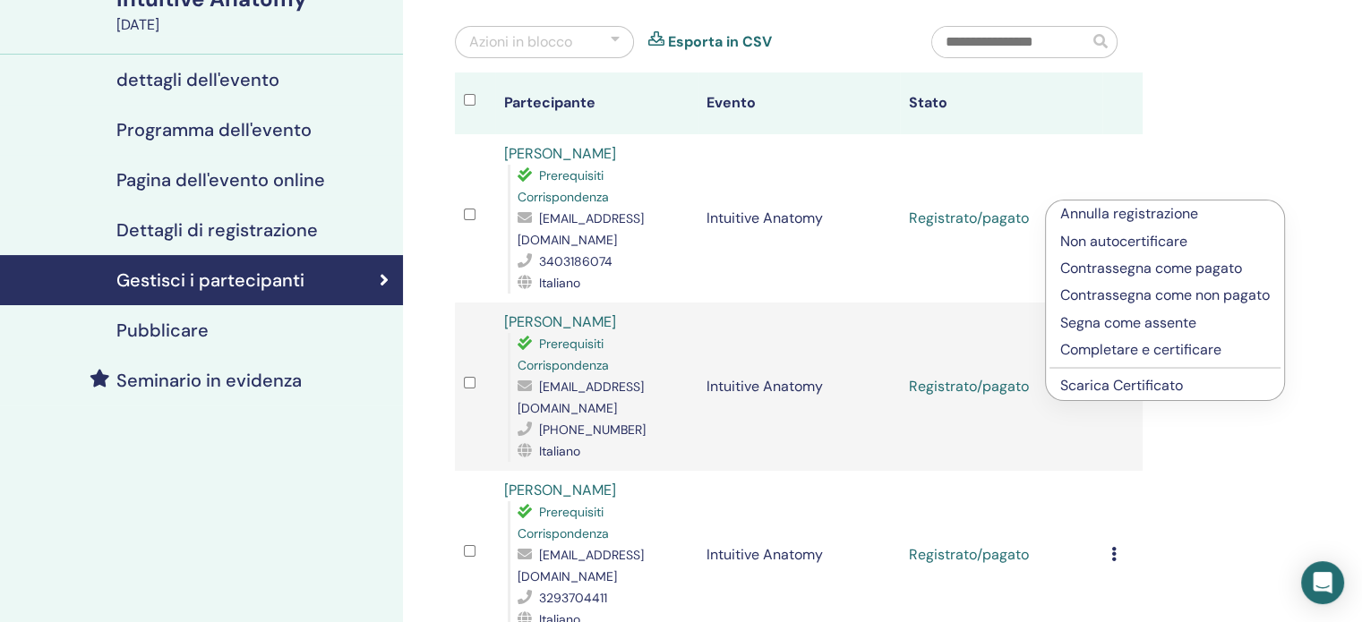
scroll to position [179, 0]
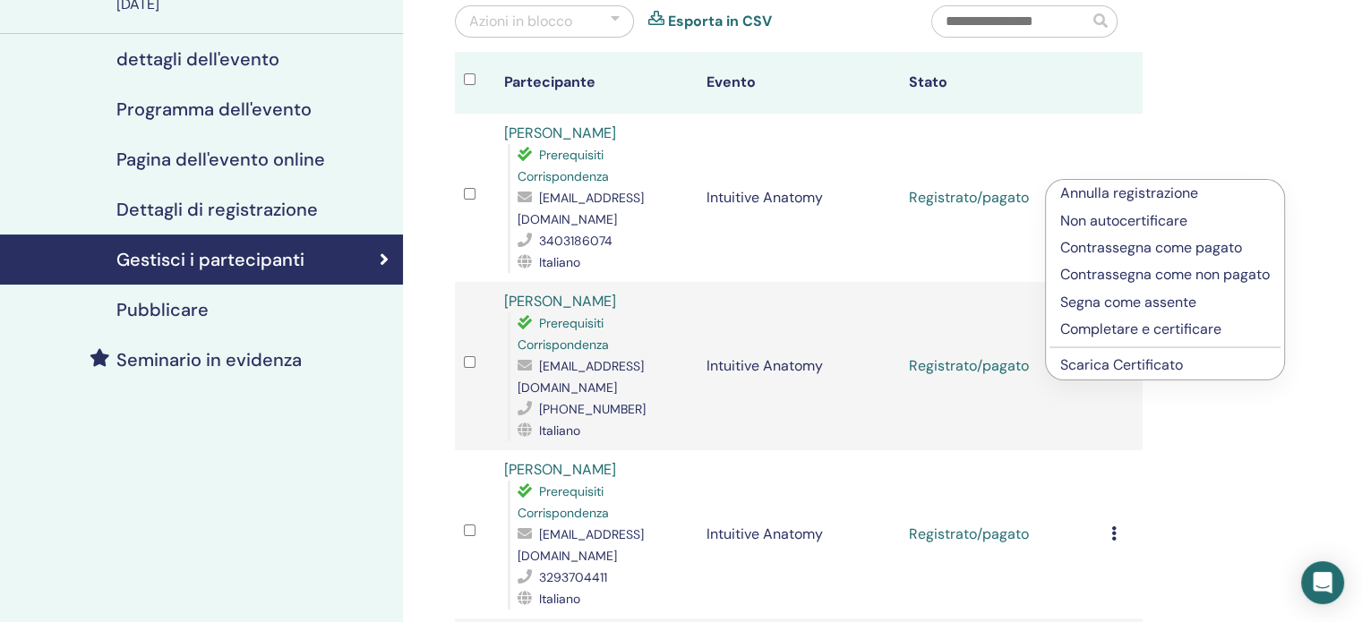
click at [1166, 329] on p "Completare e certificare" at bounding box center [1164, 329] width 209 height 21
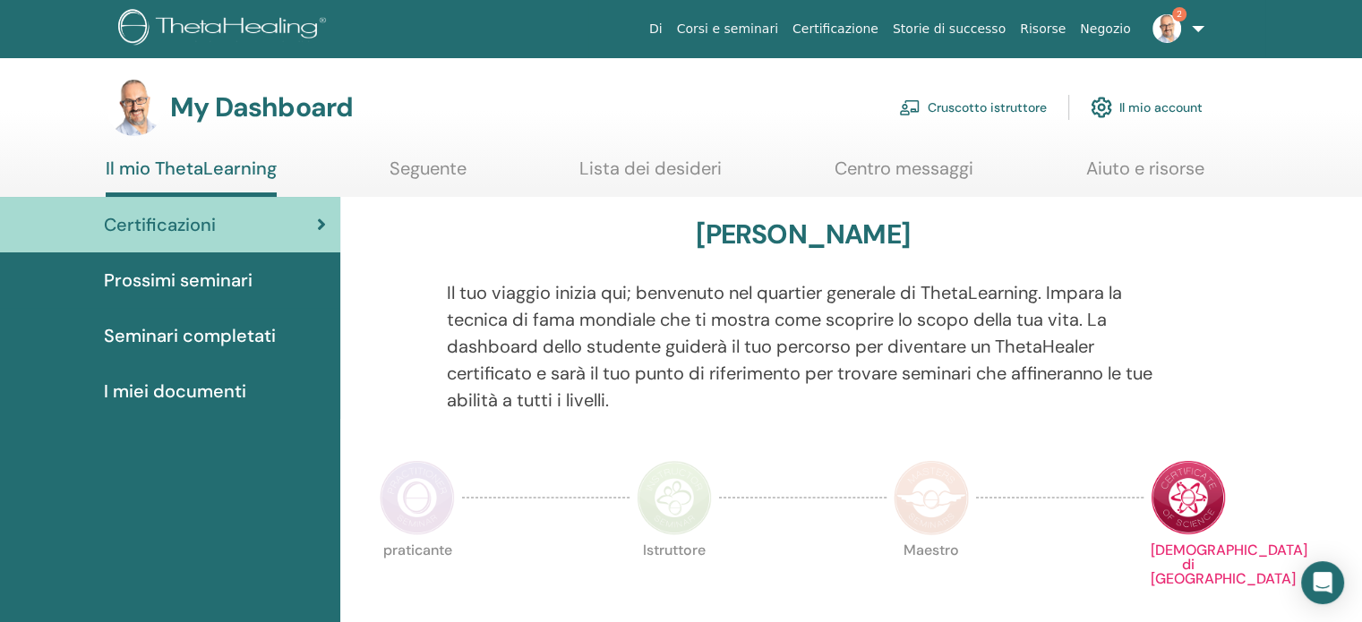
click at [985, 107] on link "Cruscotto istruttore" at bounding box center [973, 107] width 148 height 39
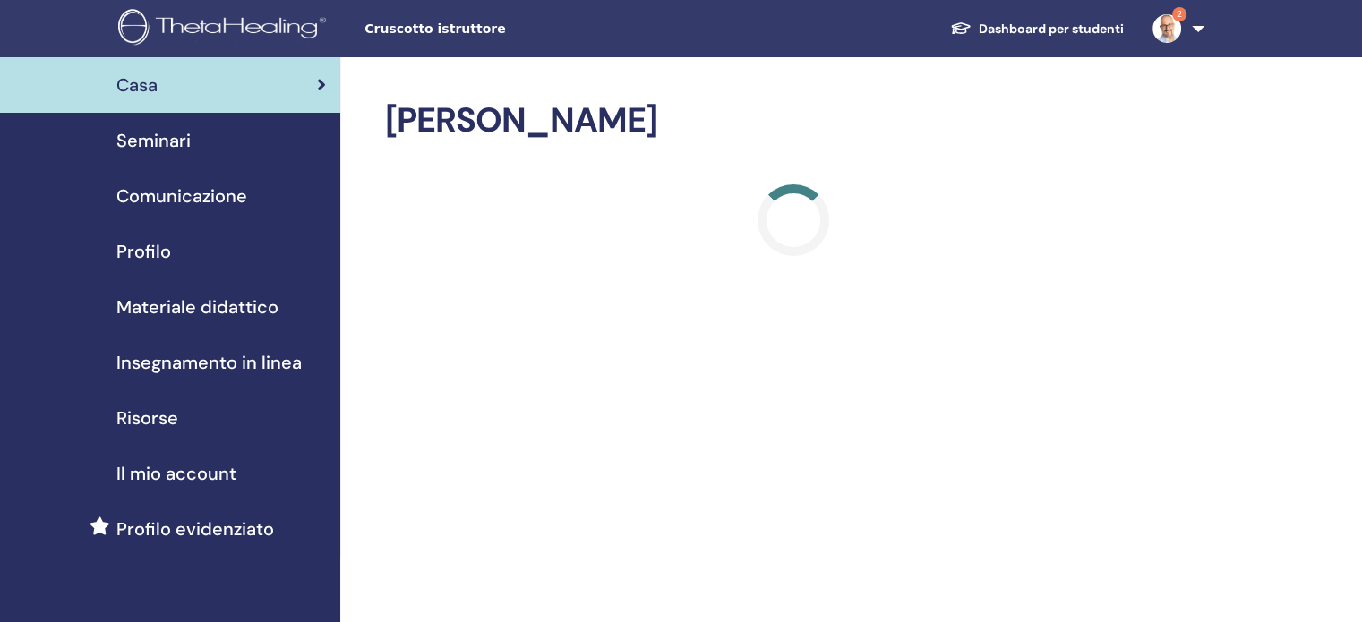
click at [167, 142] on span "Seminari" at bounding box center [153, 140] width 74 height 27
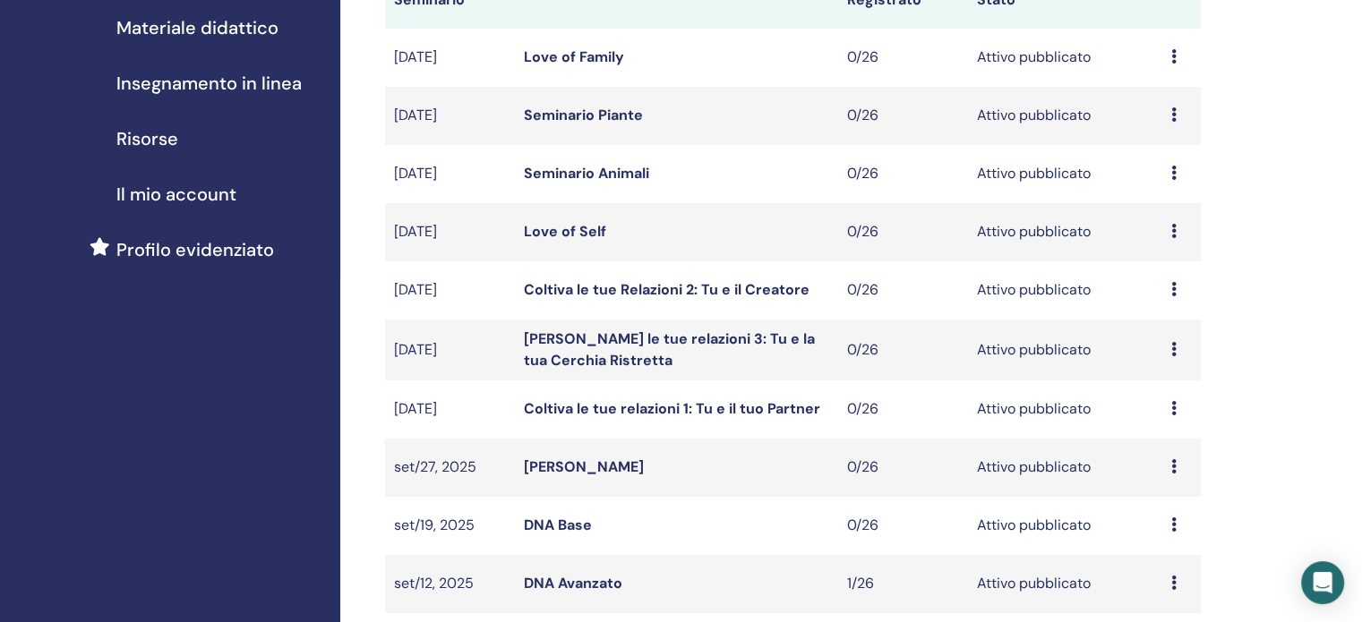
scroll to position [448, 0]
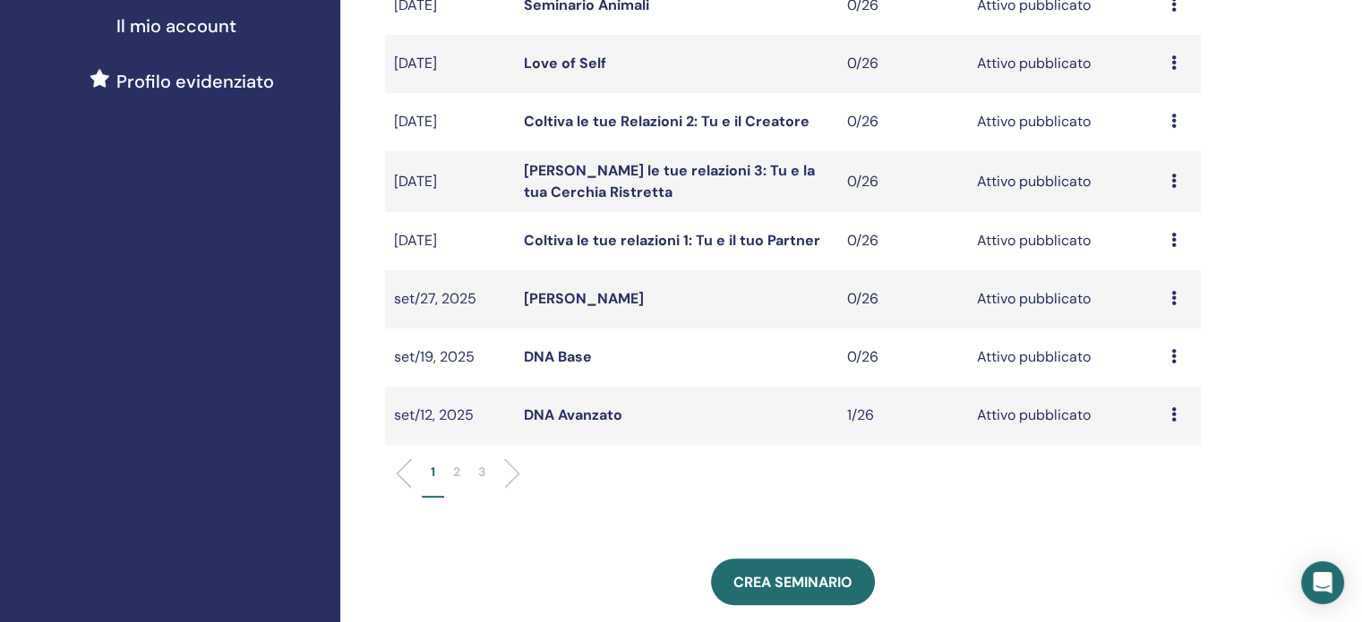
click at [453, 473] on p "2" at bounding box center [456, 472] width 7 height 19
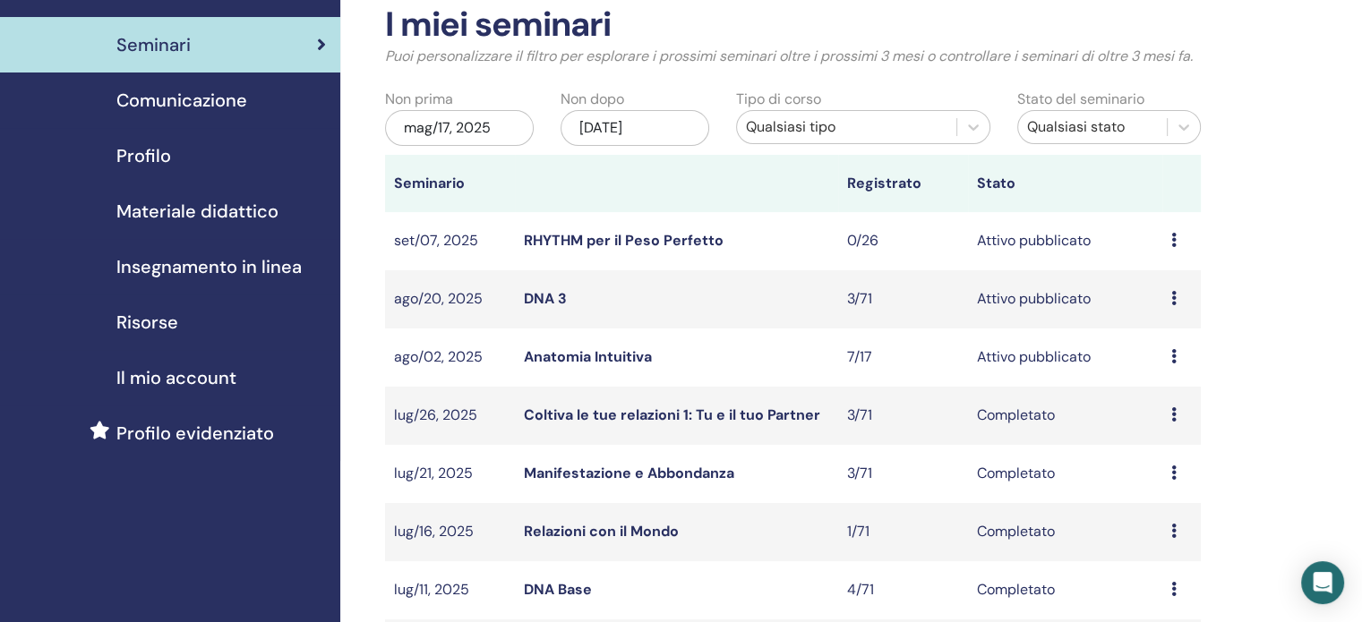
scroll to position [90, 0]
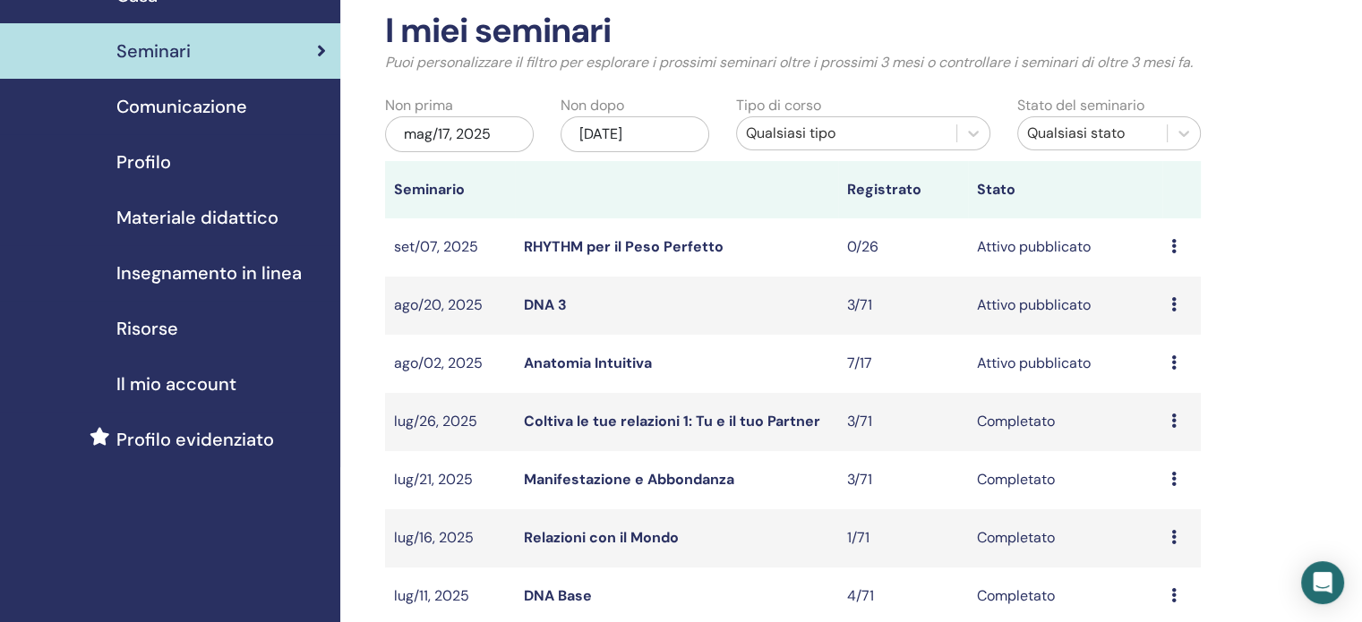
click at [548, 304] on link "DNA 3" at bounding box center [545, 304] width 43 height 19
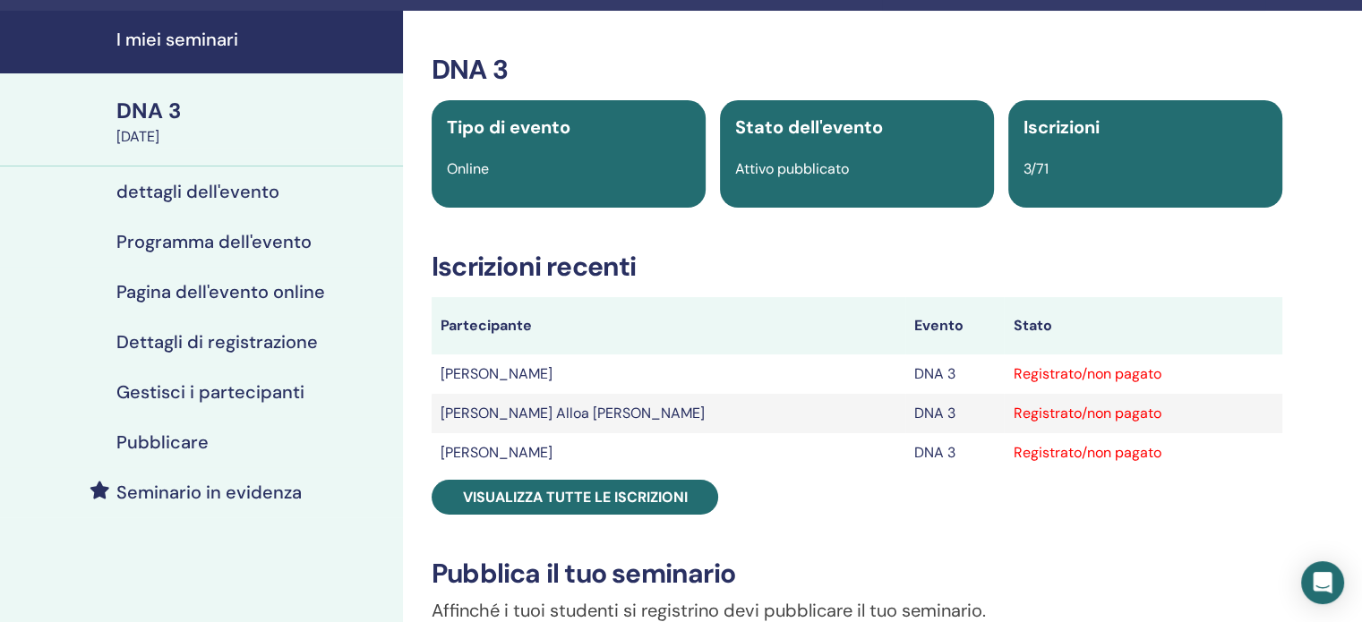
scroll to position [90, 0]
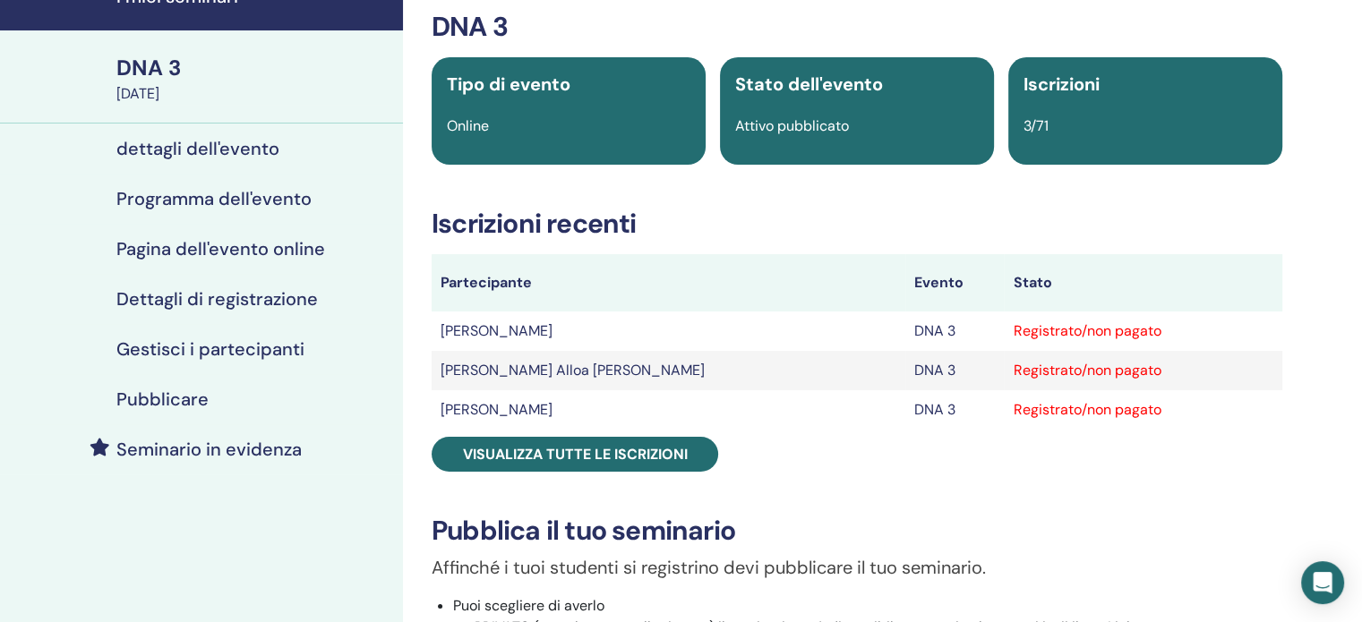
click at [222, 350] on h4 "Gestisci i partecipanti" at bounding box center [210, 348] width 188 height 21
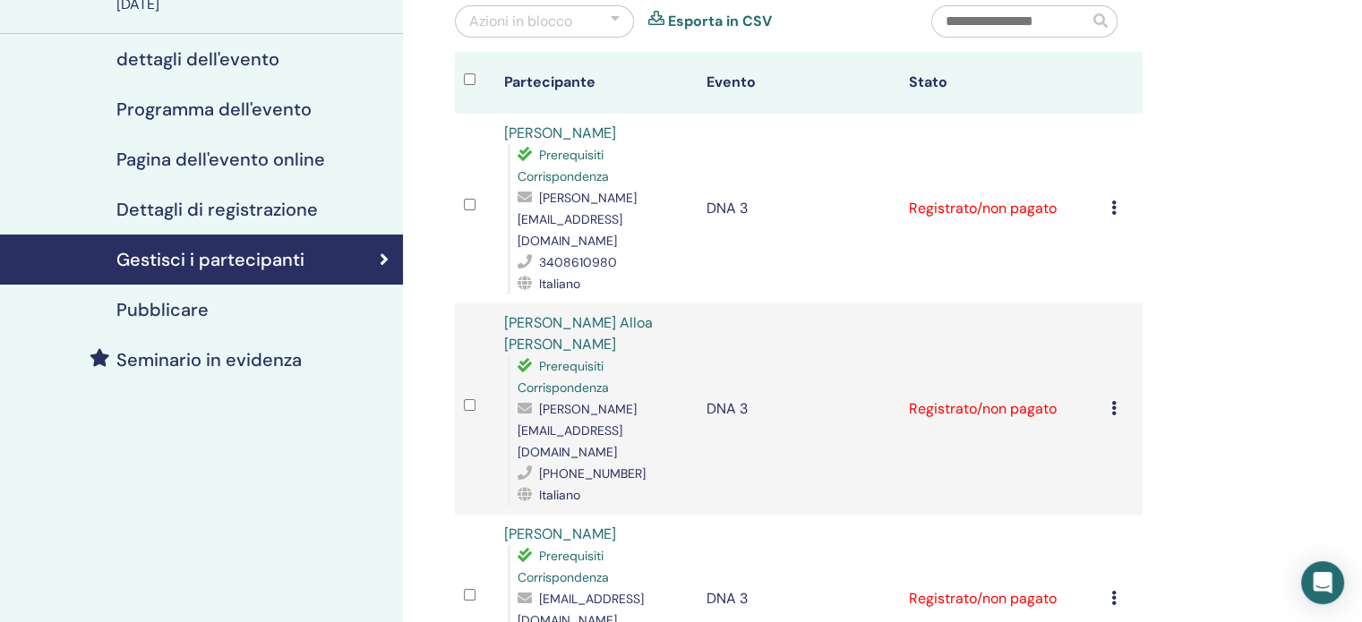
scroll to position [269, 0]
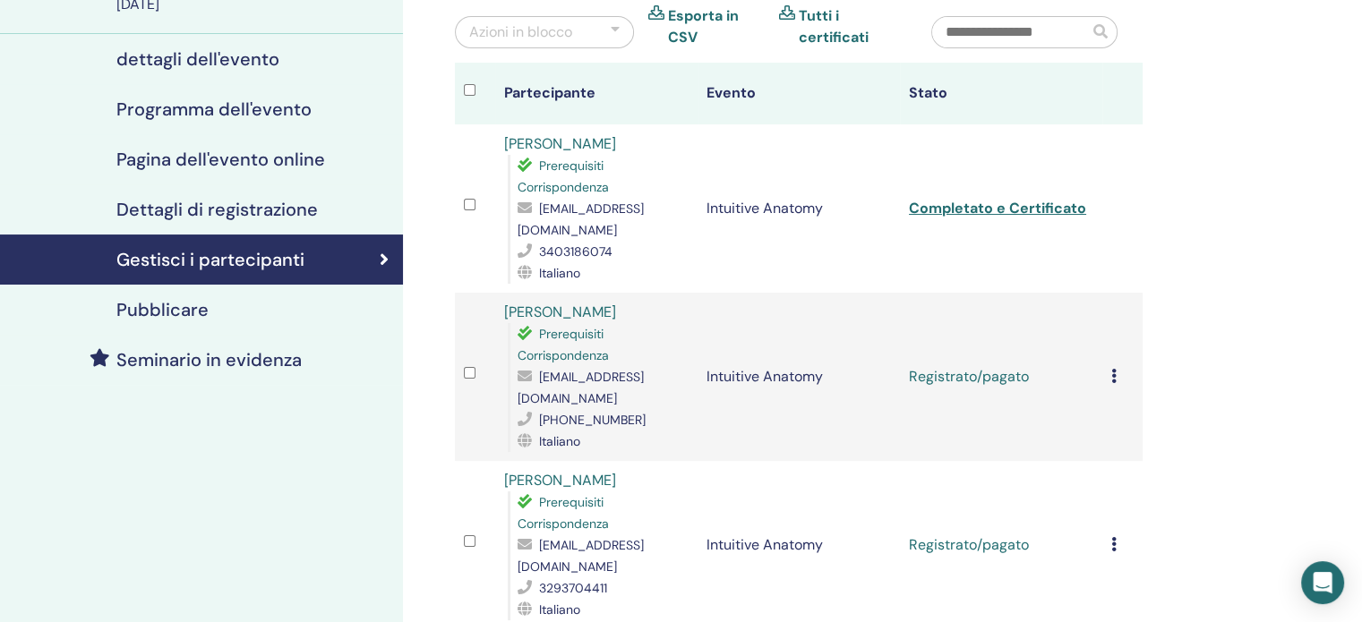
scroll to position [179, 0]
click at [1114, 369] on icon at bounding box center [1113, 376] width 5 height 14
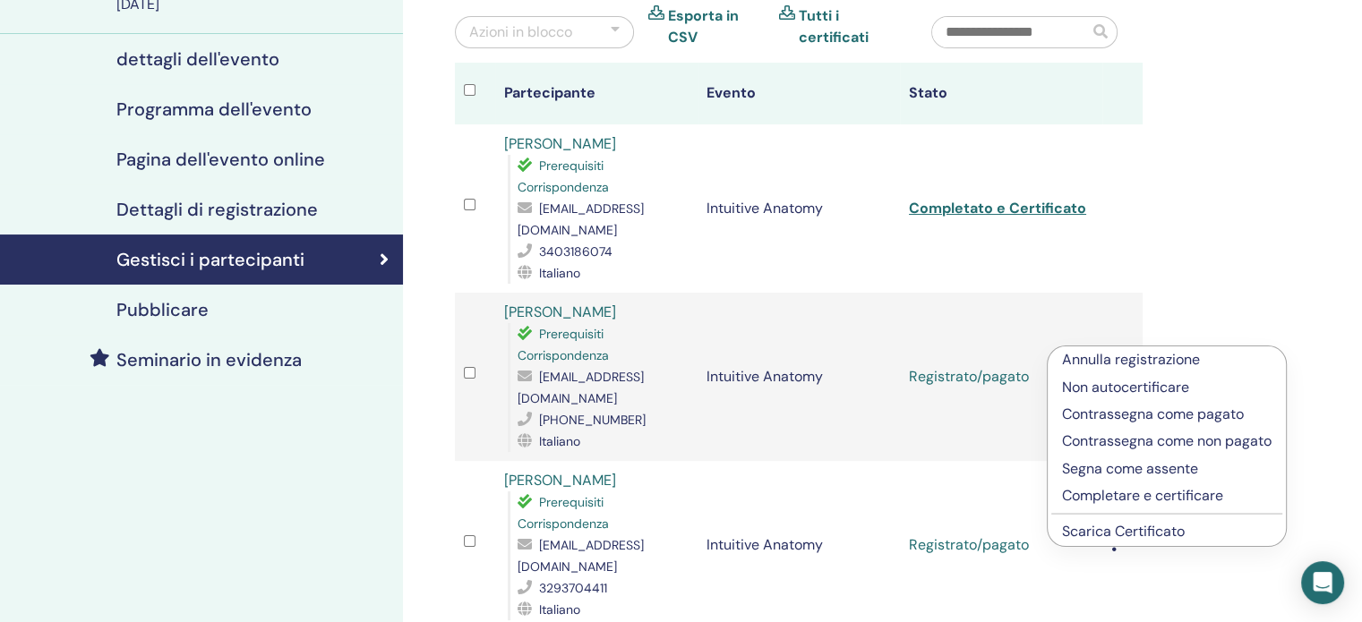
click at [1150, 500] on p "Completare e certificare" at bounding box center [1166, 495] width 209 height 21
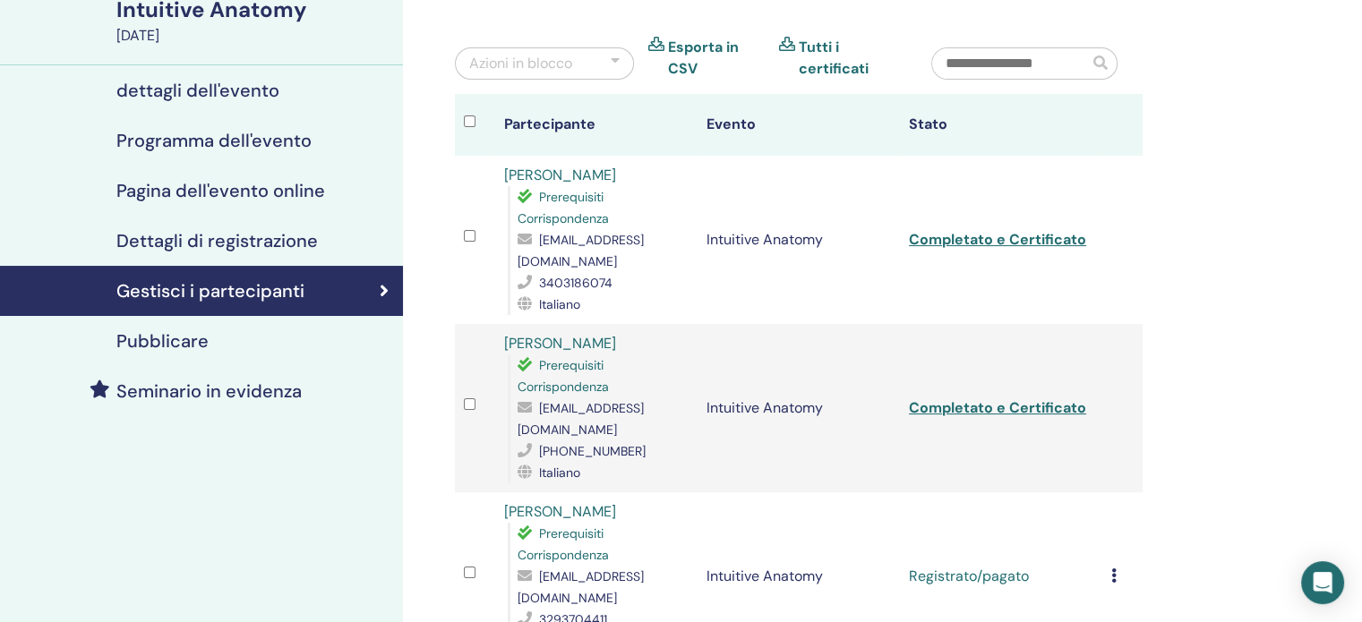
scroll to position [358, 0]
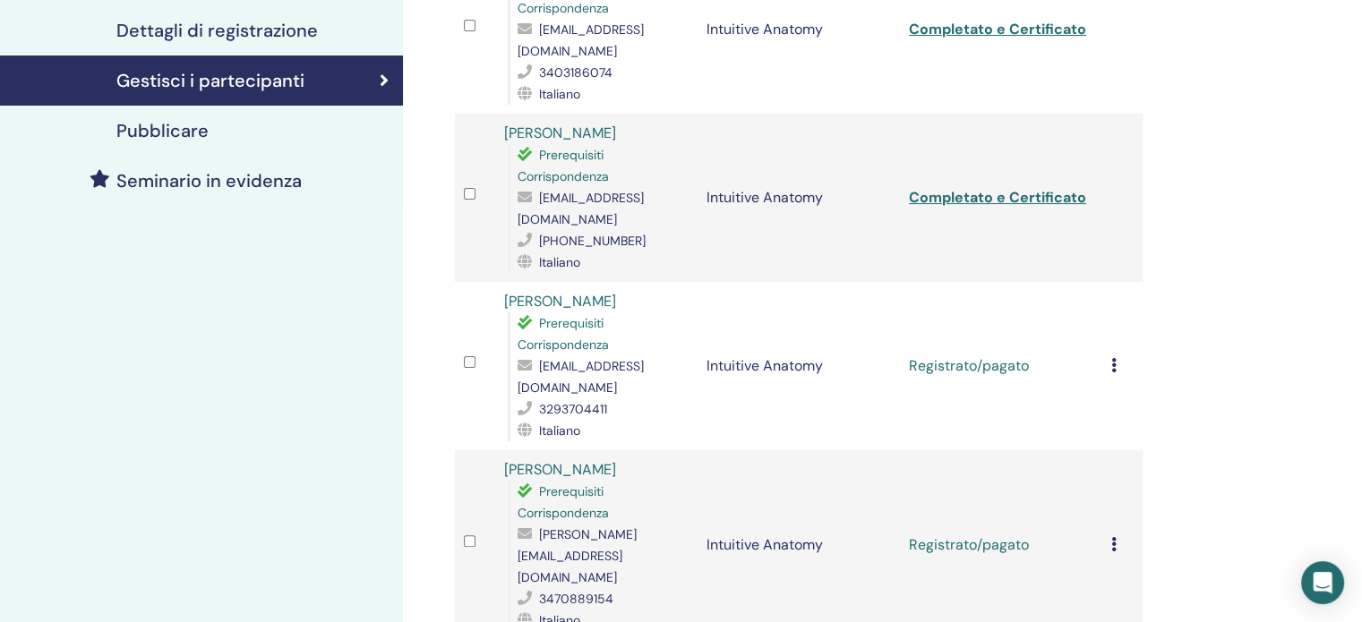
click at [1117, 355] on div "[PERSON_NAME] registrazione Non autocertificare Contrassegna come pagato Contra…" at bounding box center [1122, 365] width 22 height 21
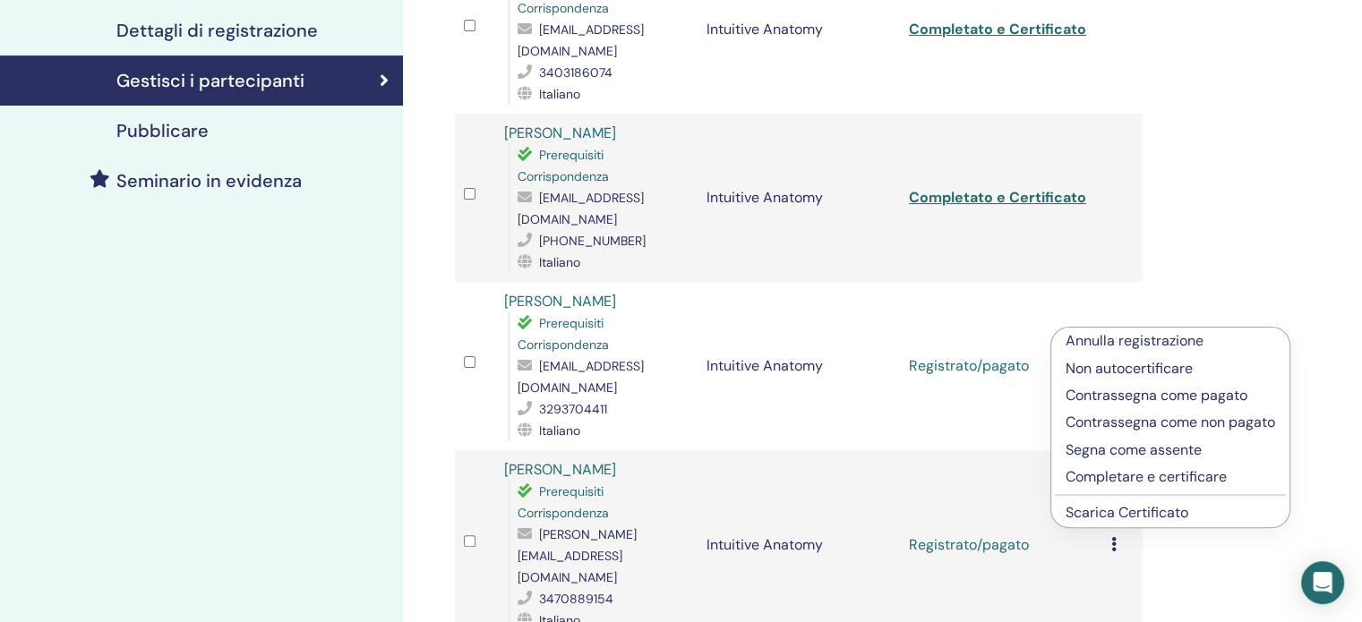
click at [1114, 477] on p "Completare e certificare" at bounding box center [1169, 476] width 209 height 21
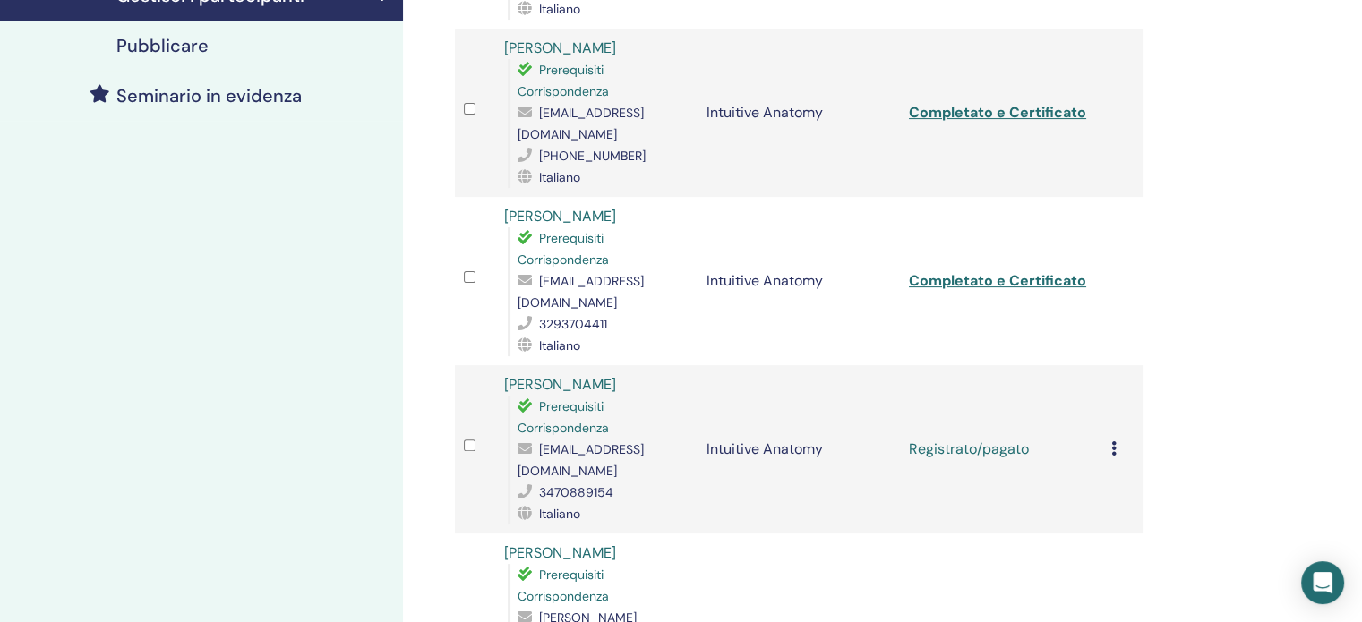
scroll to position [448, 0]
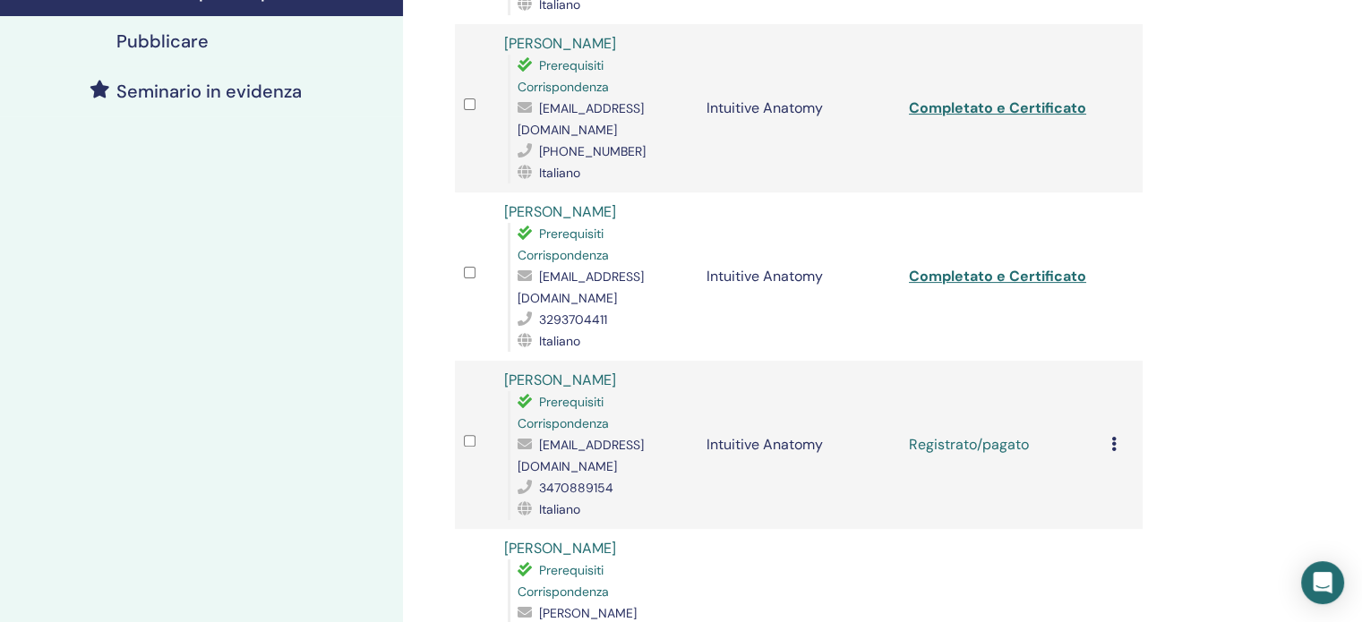
click at [1111, 437] on icon at bounding box center [1113, 444] width 5 height 14
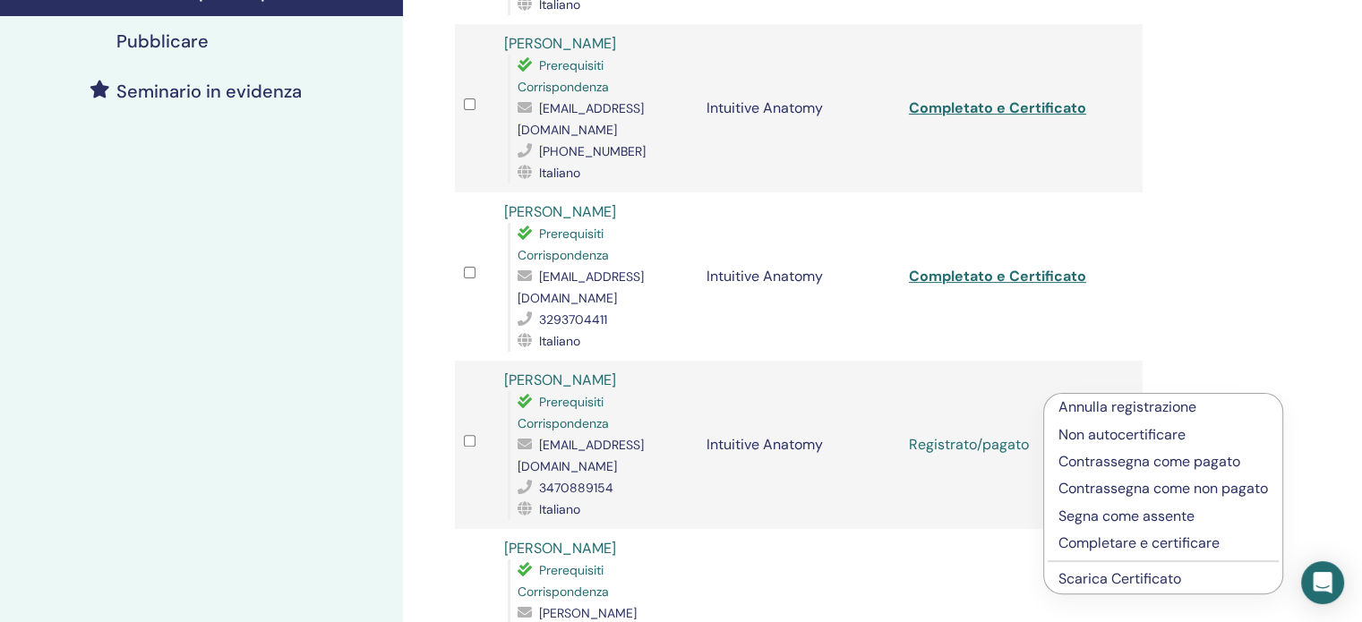
click at [1103, 536] on p "Completare e certificare" at bounding box center [1162, 543] width 209 height 21
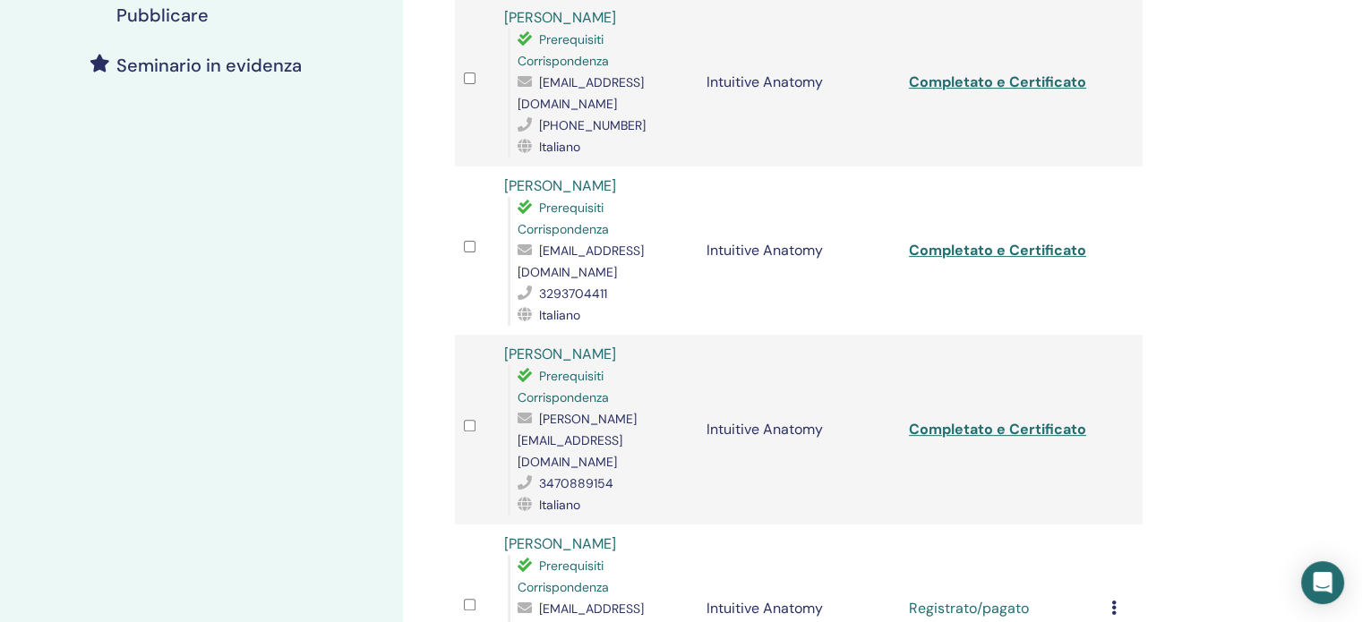
scroll to position [537, 0]
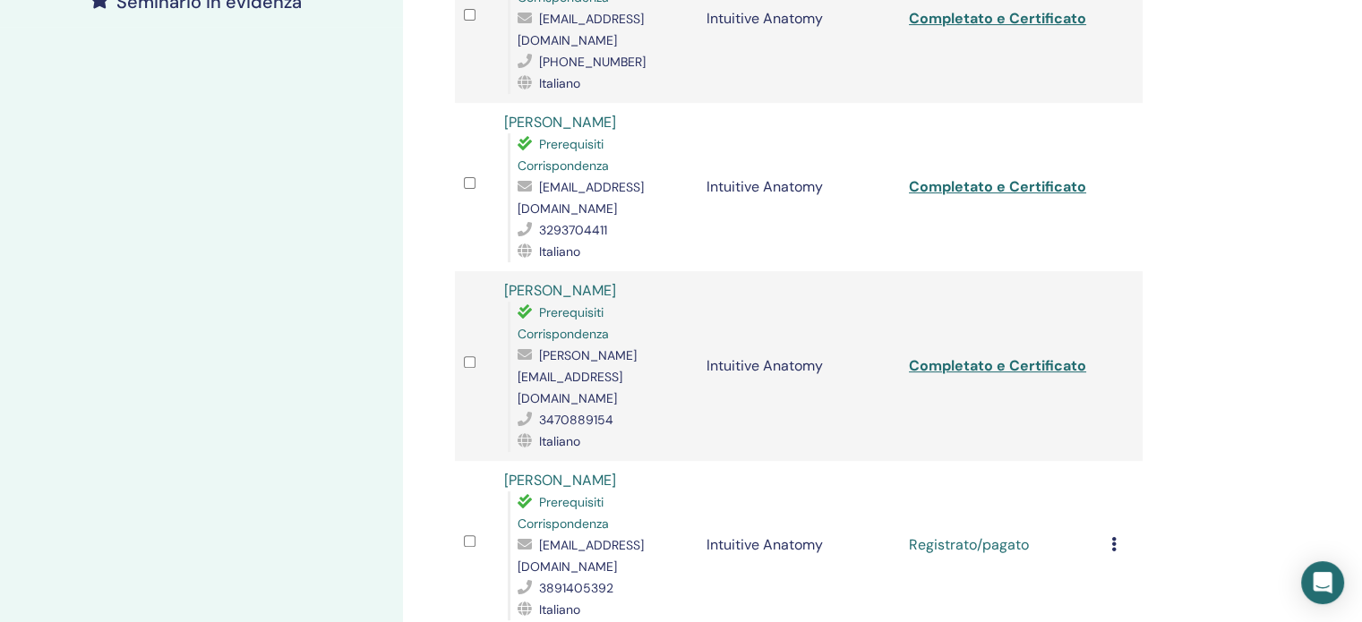
click at [1116, 534] on div "[PERSON_NAME] registrazione Non autocertificare Contrassegna come pagato Contra…" at bounding box center [1122, 544] width 22 height 21
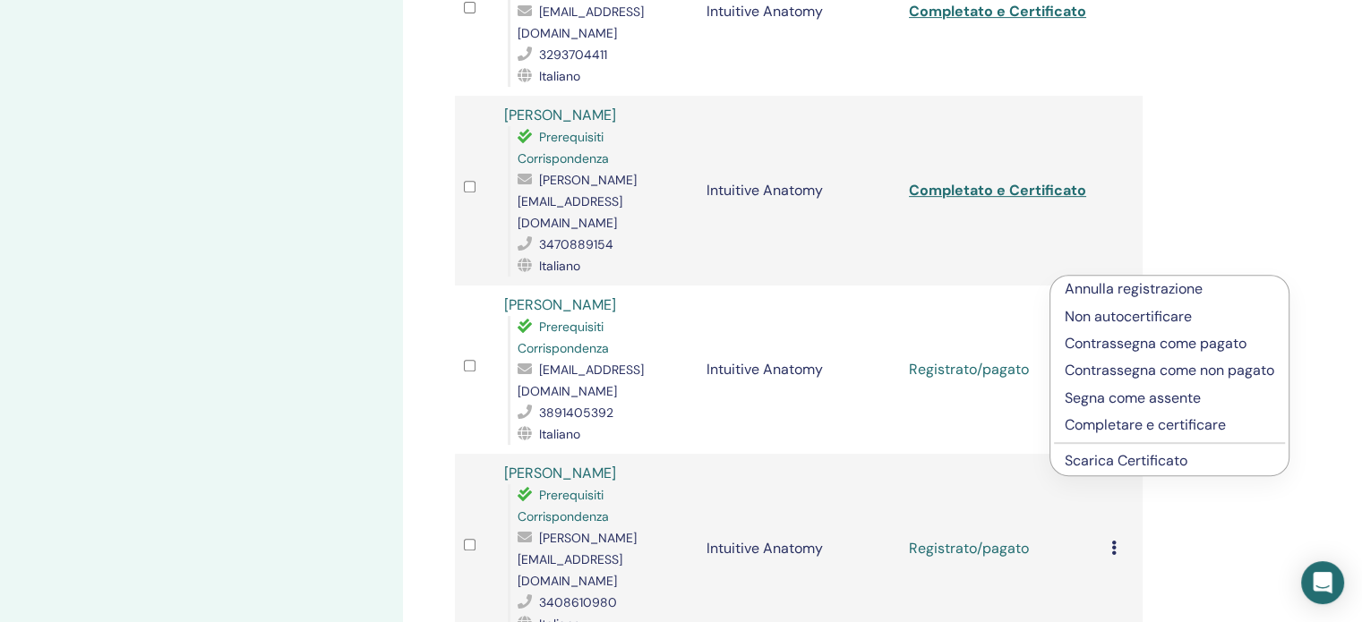
scroll to position [716, 0]
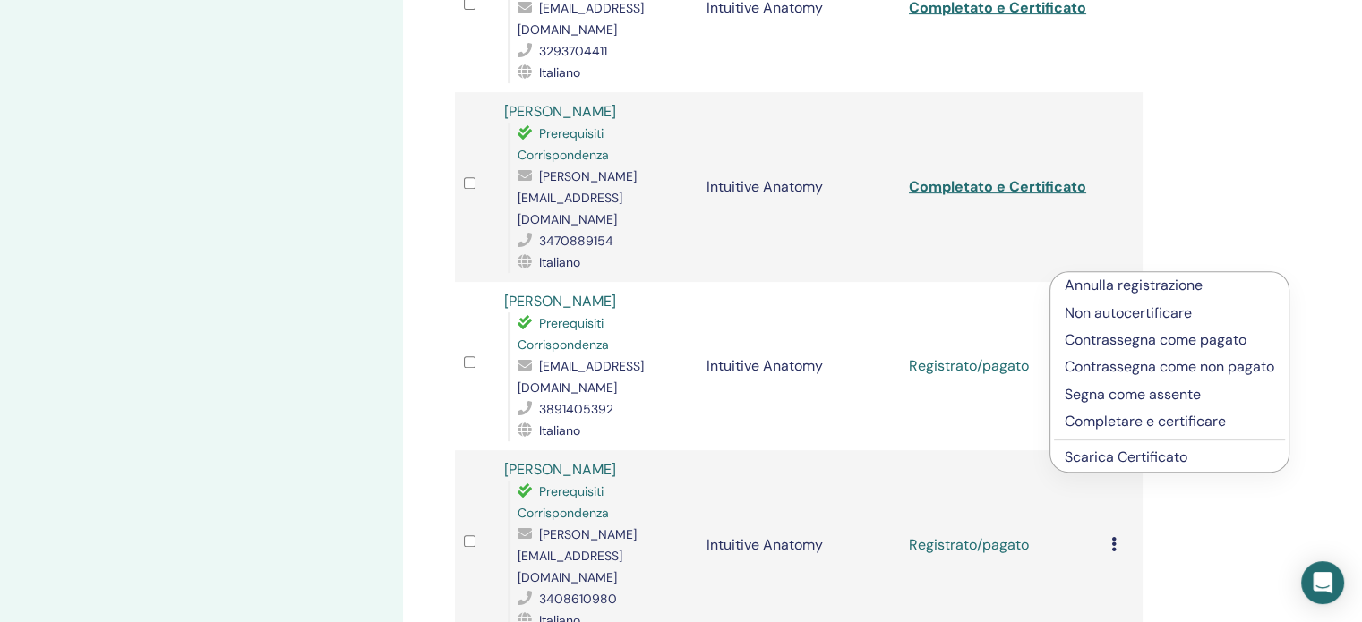
click at [1150, 417] on p "Completare e certificare" at bounding box center [1169, 421] width 209 height 21
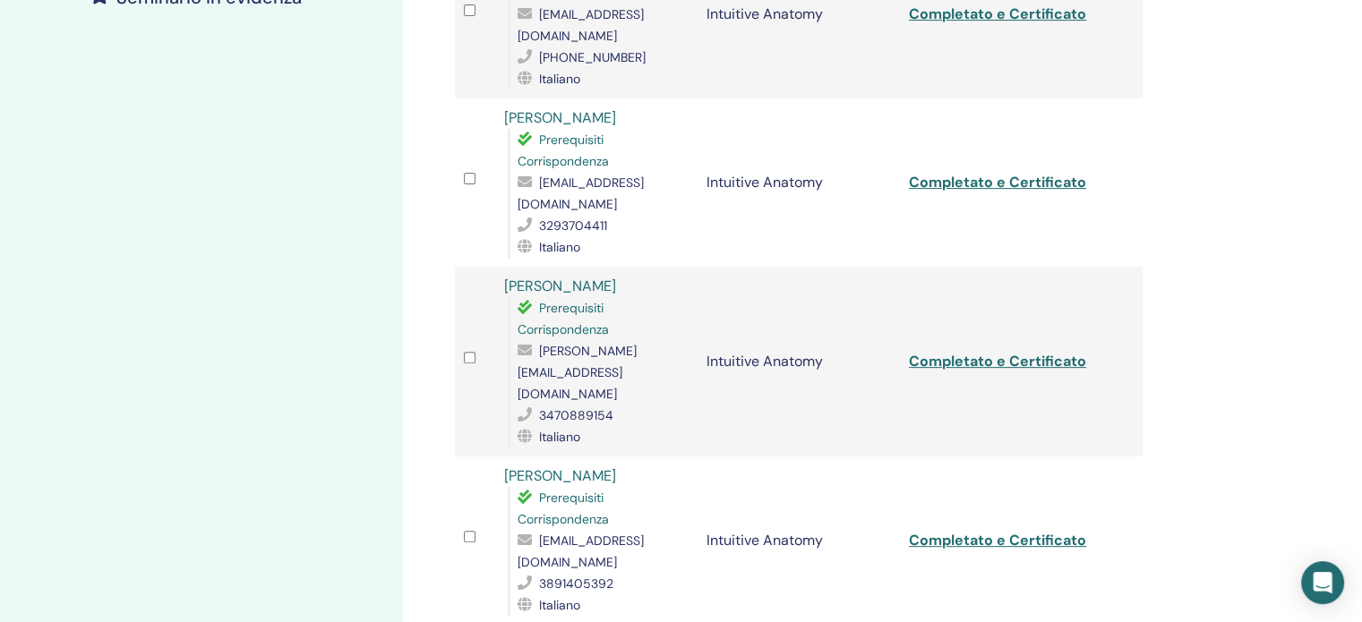
scroll to position [806, 0]
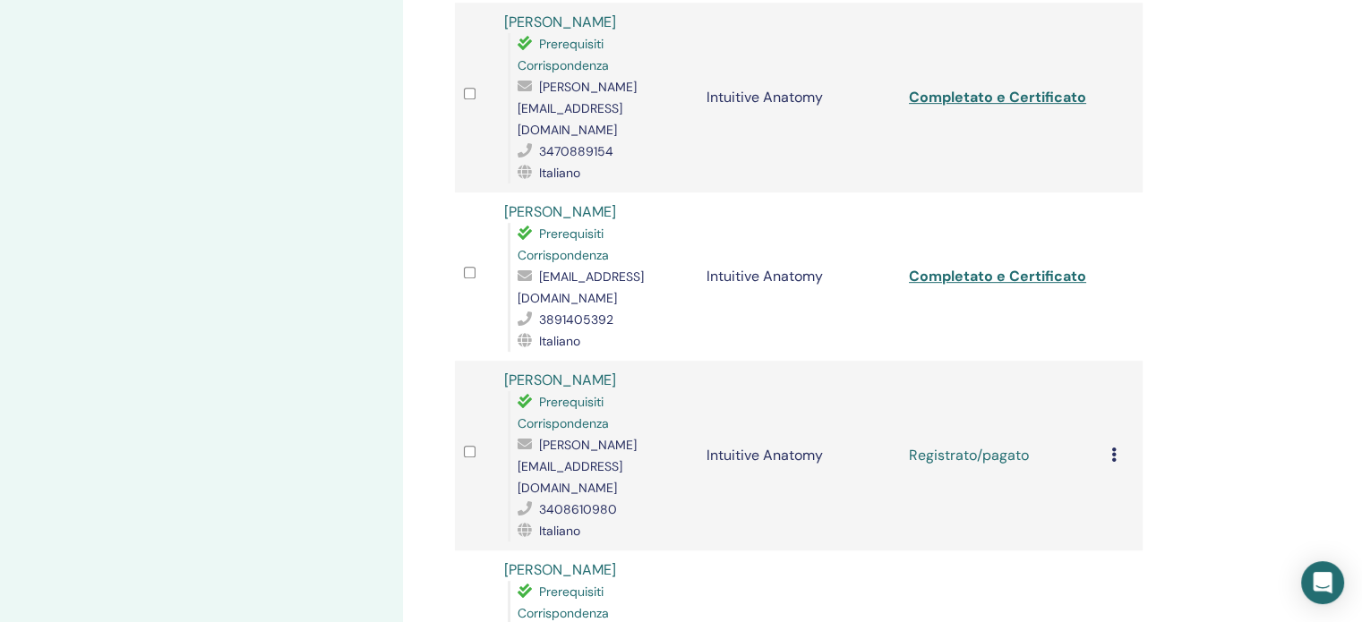
click at [1116, 445] on div "[PERSON_NAME] registrazione Non autocertificare Contrassegna come pagato Contra…" at bounding box center [1122, 455] width 22 height 21
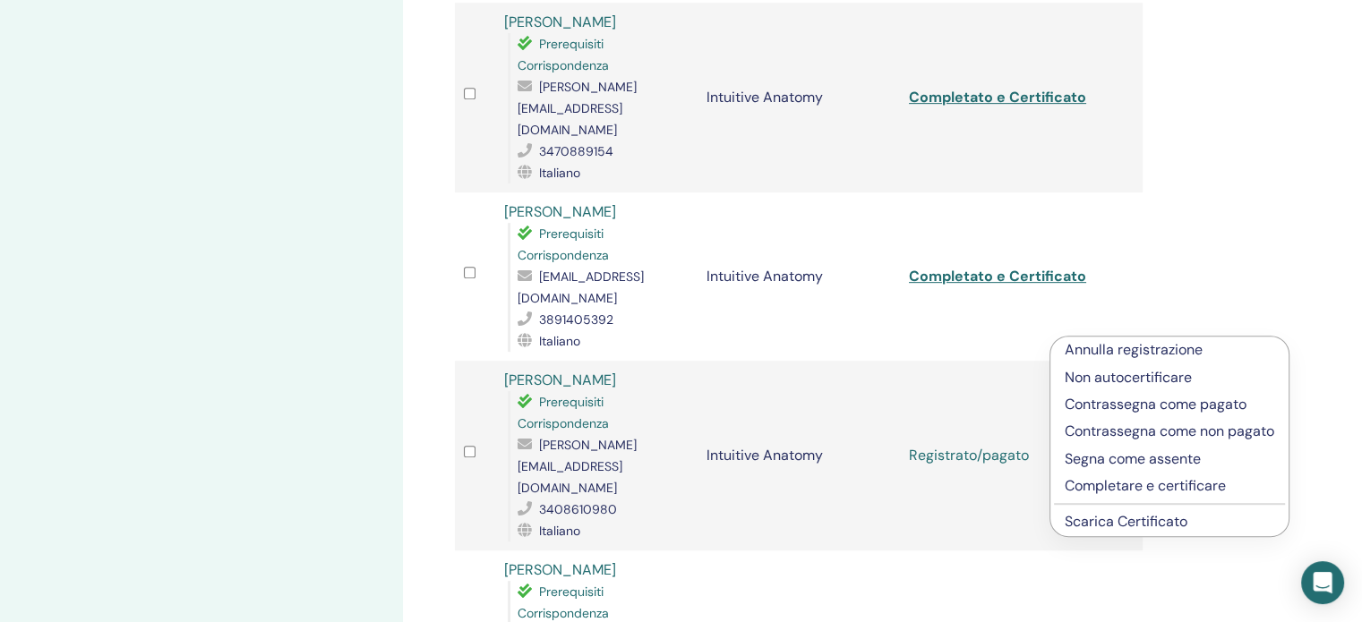
click at [1132, 489] on p "Completare e certificare" at bounding box center [1169, 485] width 209 height 21
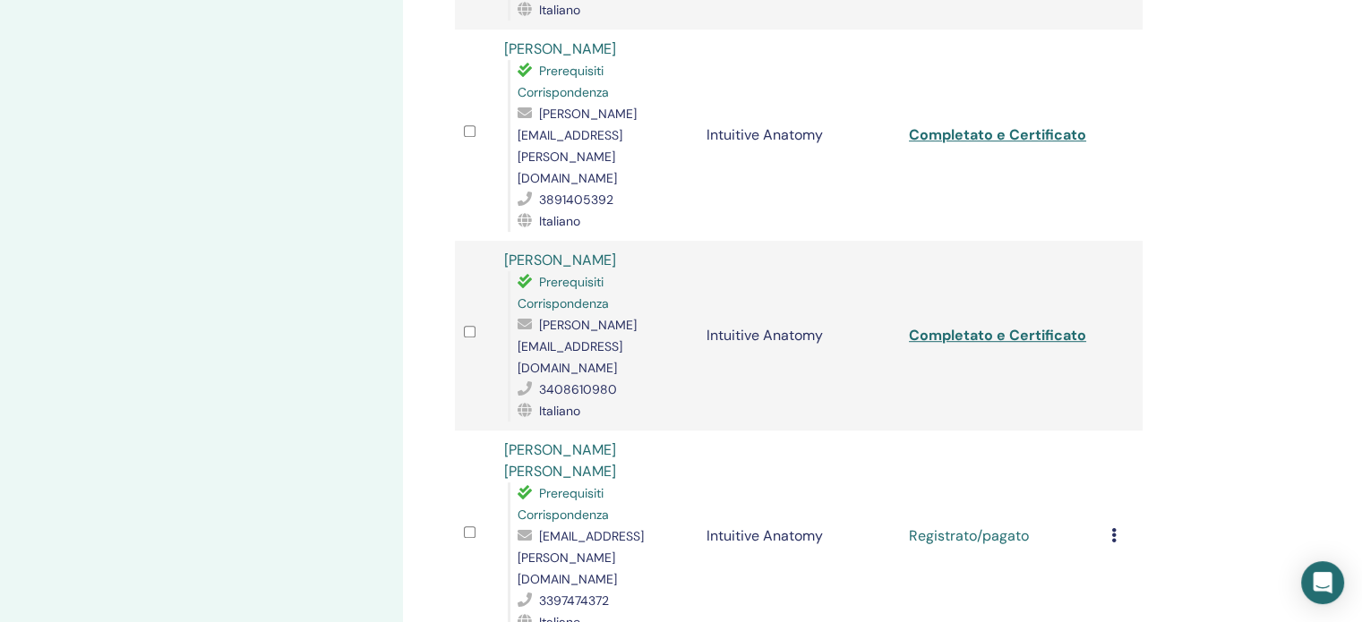
scroll to position [874, 0]
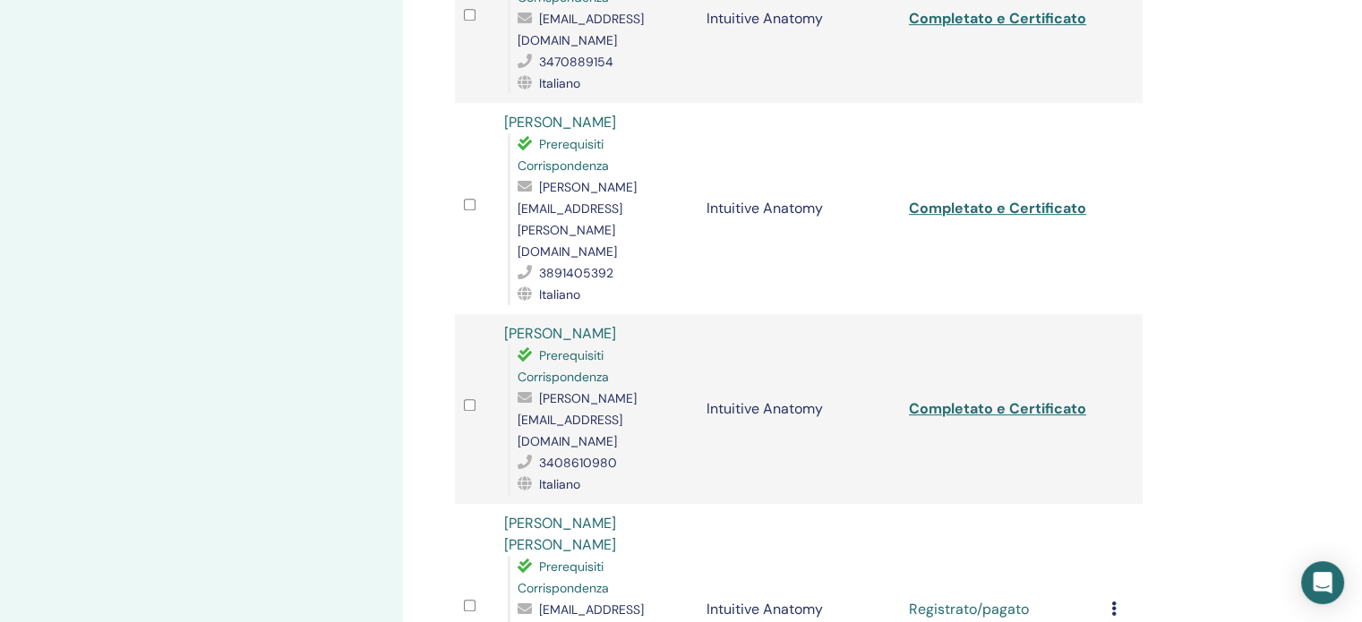
click at [1116, 602] on icon at bounding box center [1113, 609] width 5 height 14
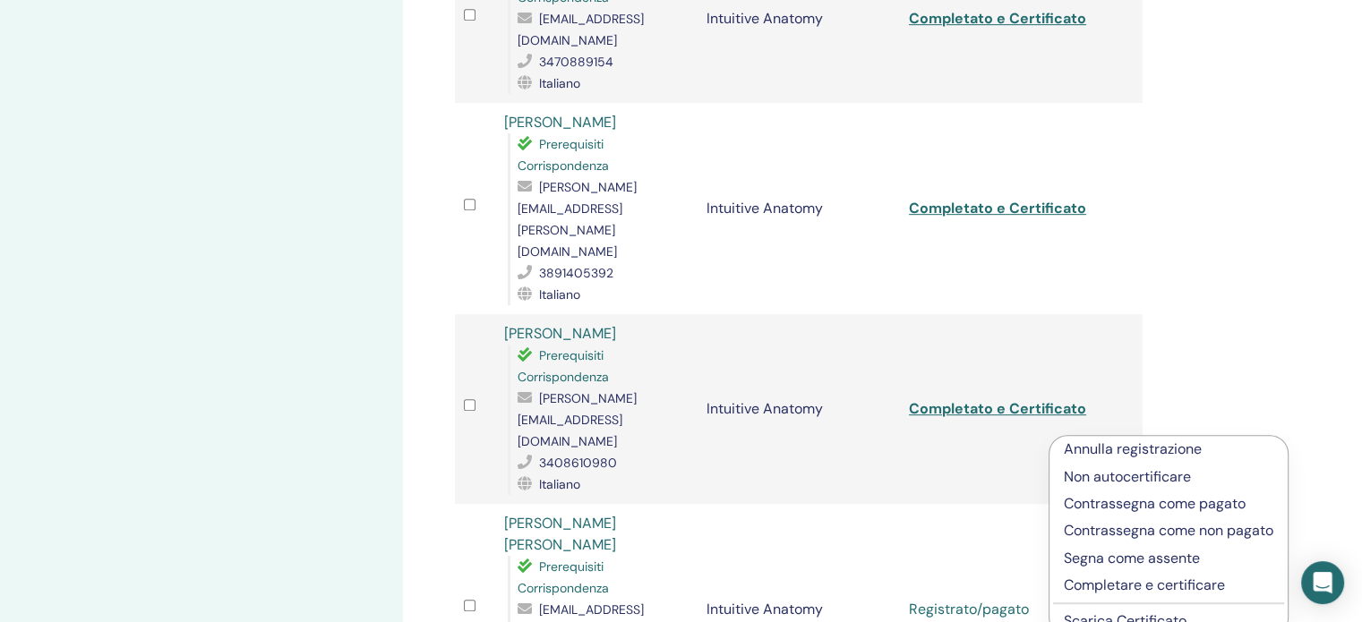
click at [1137, 583] on p "Completare e certificare" at bounding box center [1168, 585] width 209 height 21
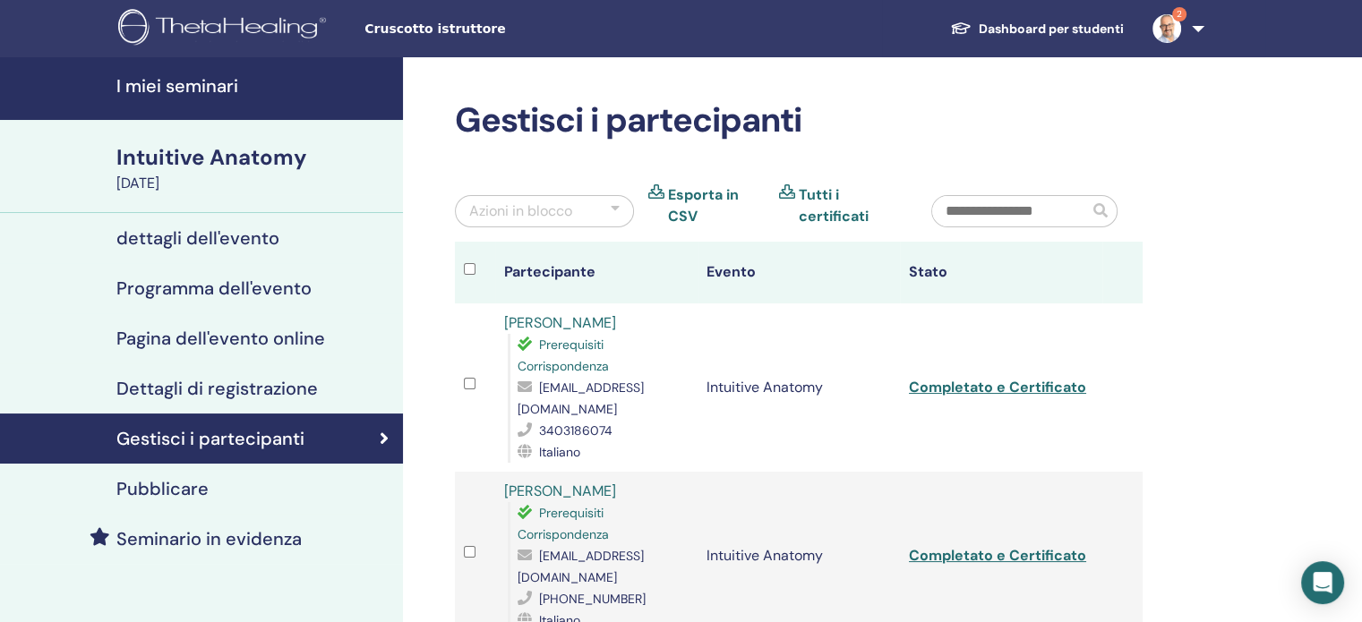
click at [193, 87] on h4 "I miei seminari" at bounding box center [254, 85] width 276 height 21
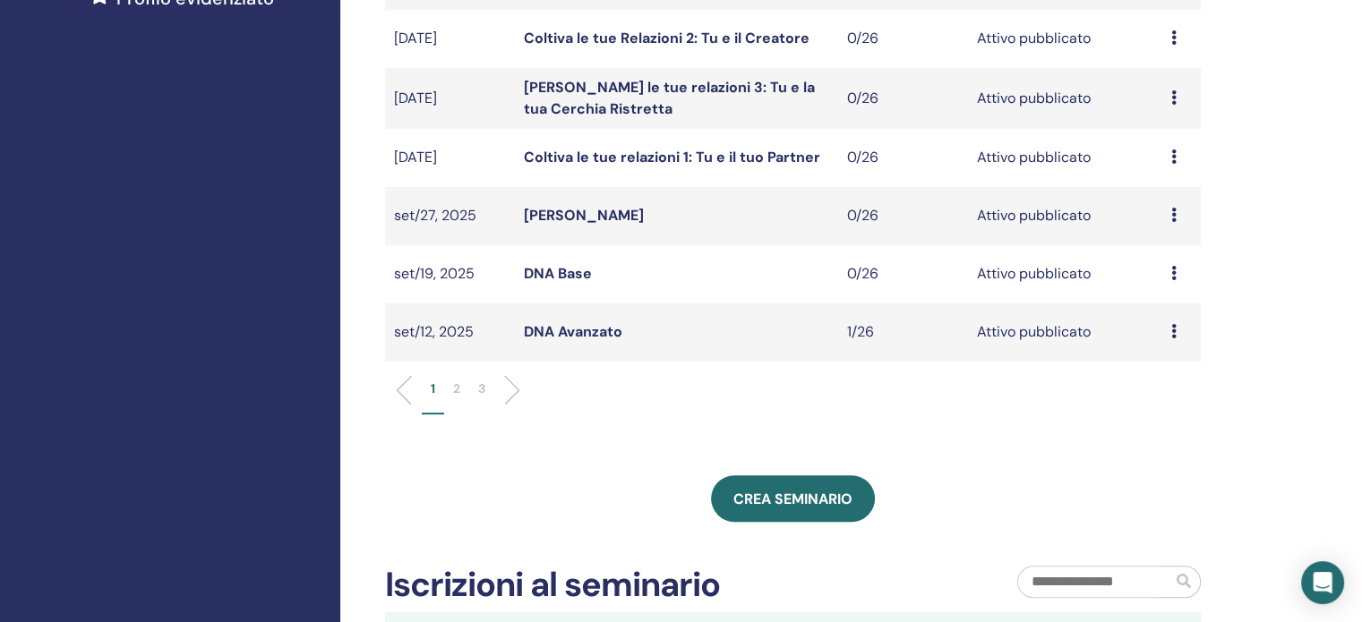
scroll to position [627, 0]
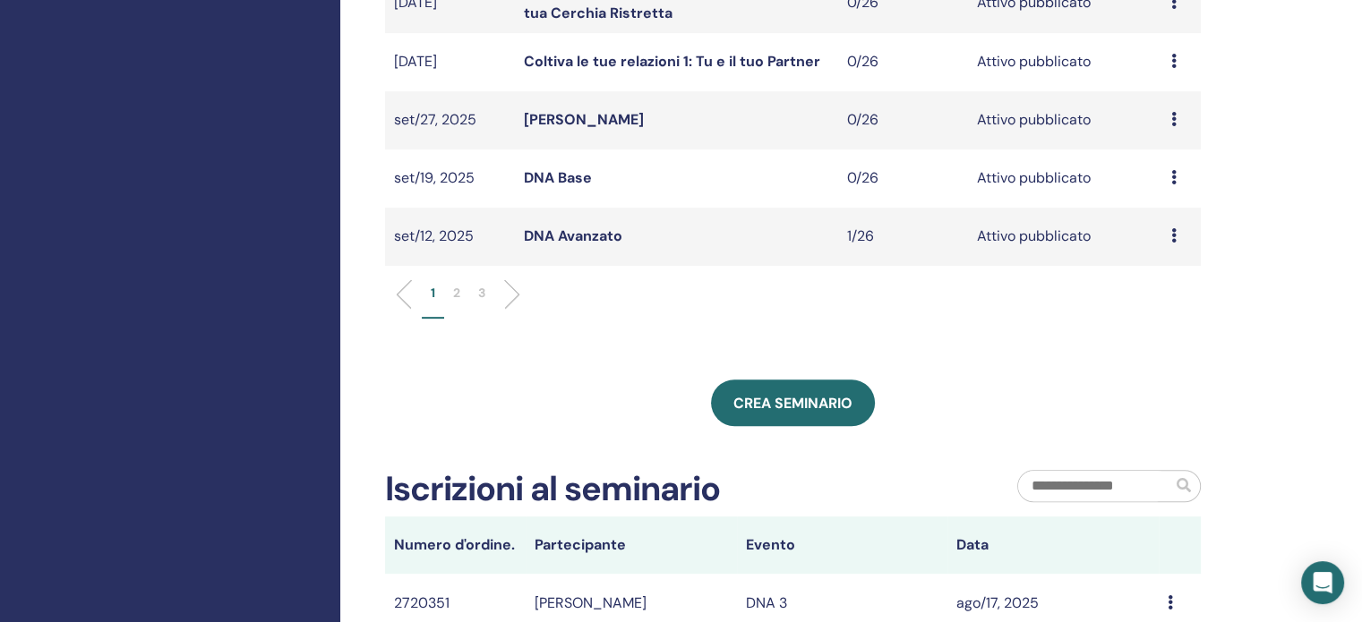
click at [460, 284] on li "2" at bounding box center [456, 301] width 25 height 35
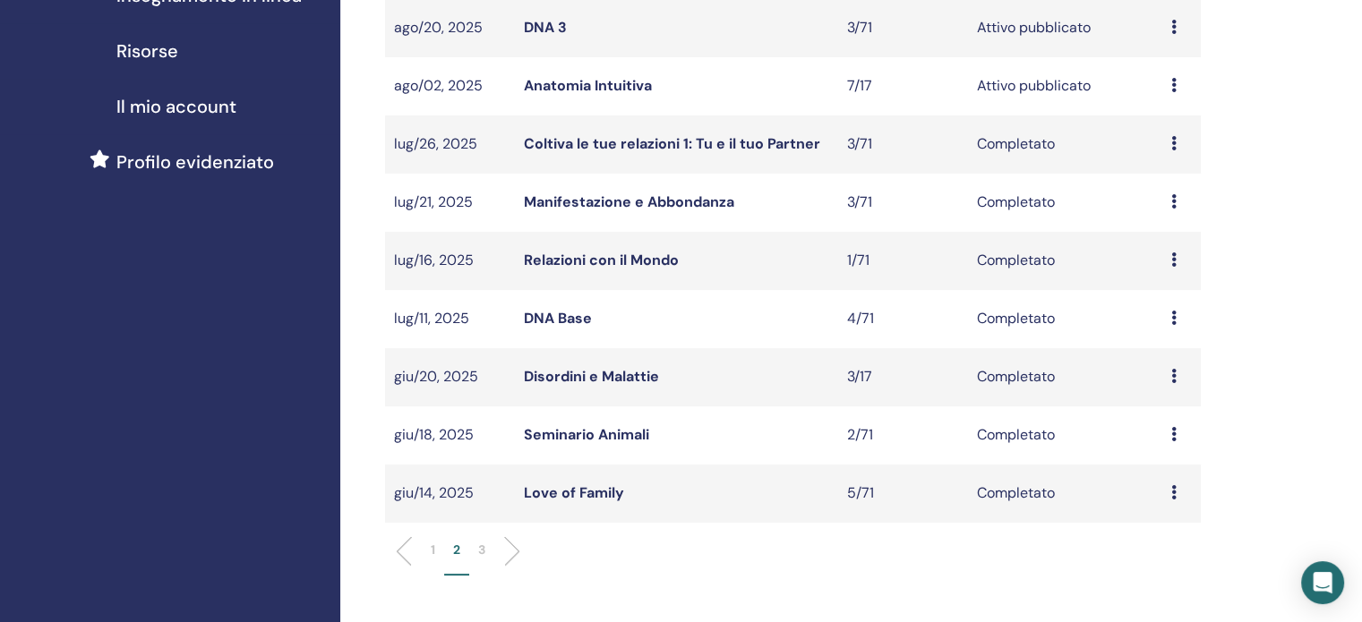
scroll to position [179, 0]
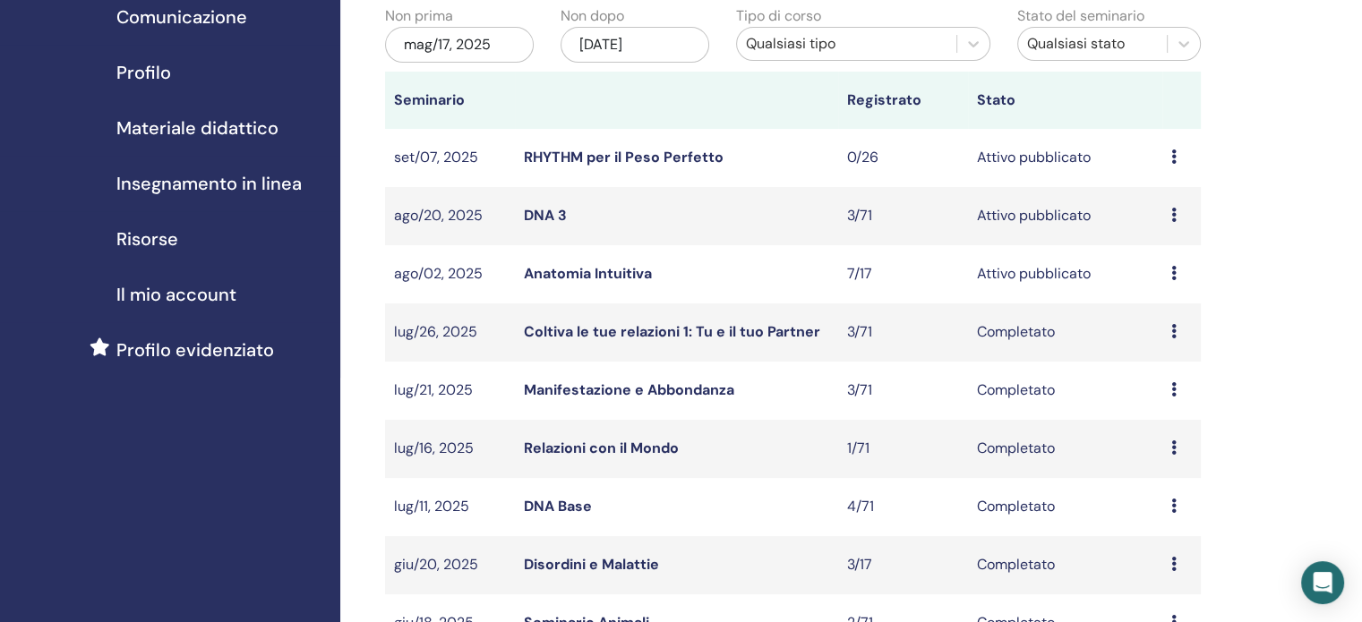
click at [555, 208] on link "DNA 3" at bounding box center [545, 215] width 43 height 19
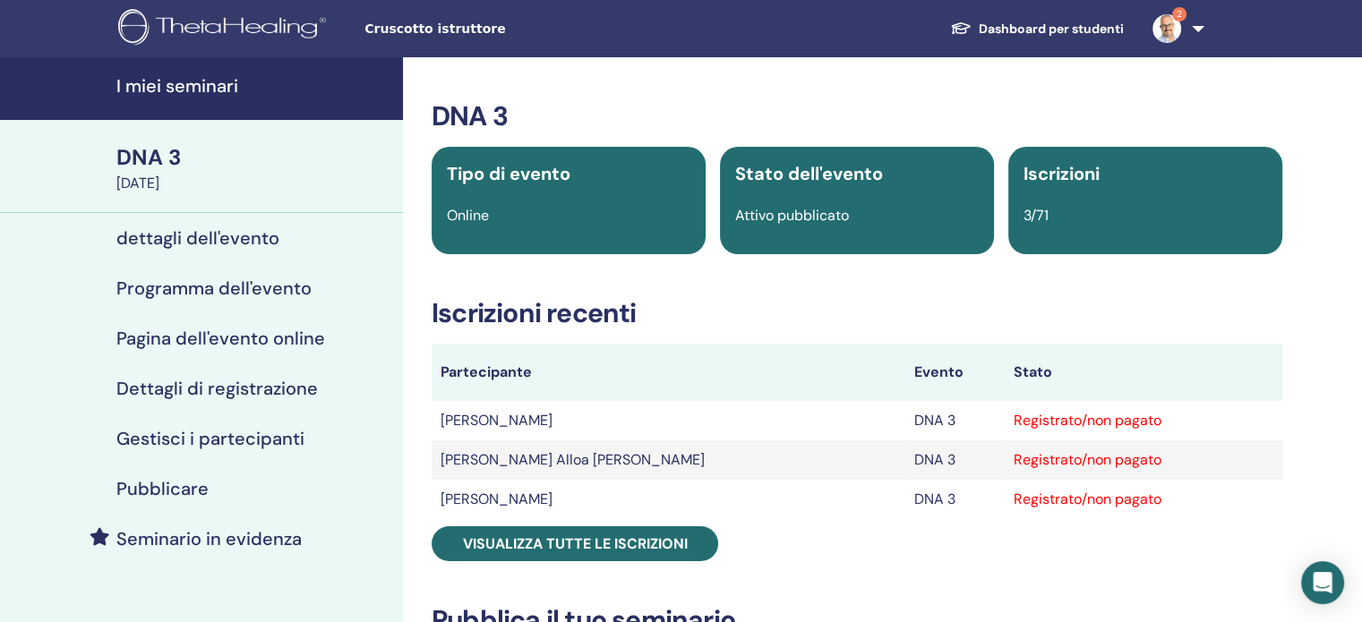
click at [196, 438] on h4 "Gestisci i partecipanti" at bounding box center [210, 438] width 188 height 21
